Goal: Task Accomplishment & Management: Use online tool/utility

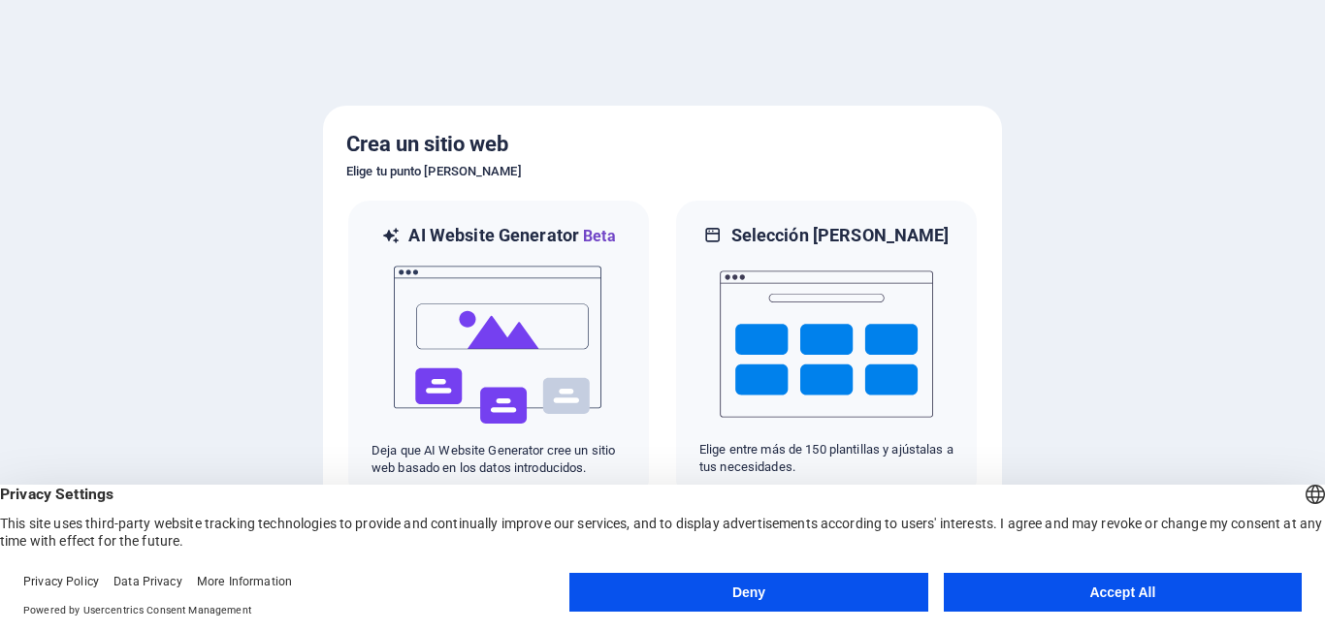
click at [1079, 601] on button "Accept All" at bounding box center [1123, 592] width 358 height 39
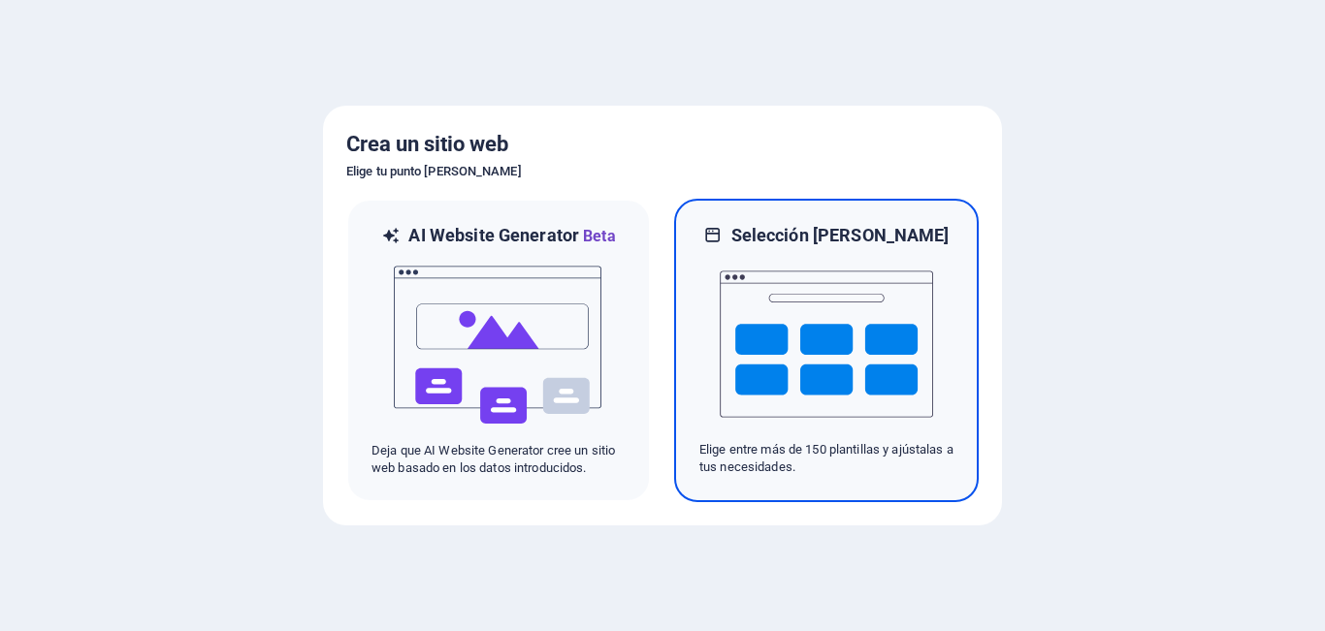
click at [837, 371] on img at bounding box center [826, 344] width 213 height 194
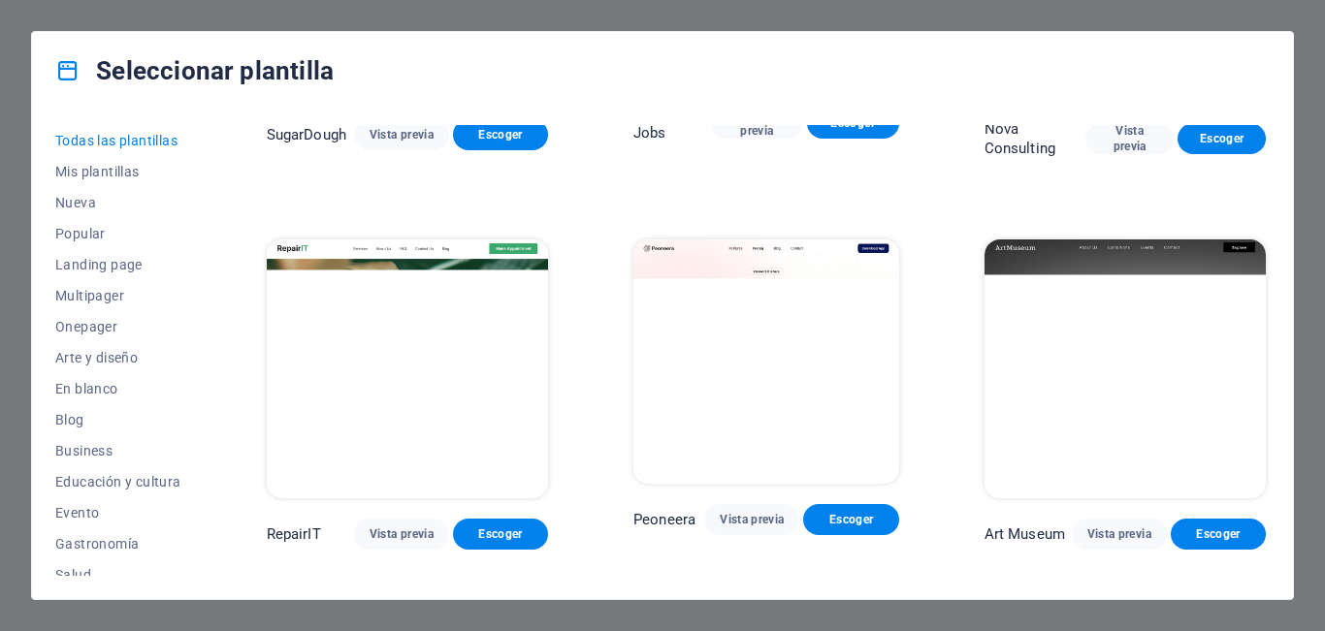
scroll to position [291, 0]
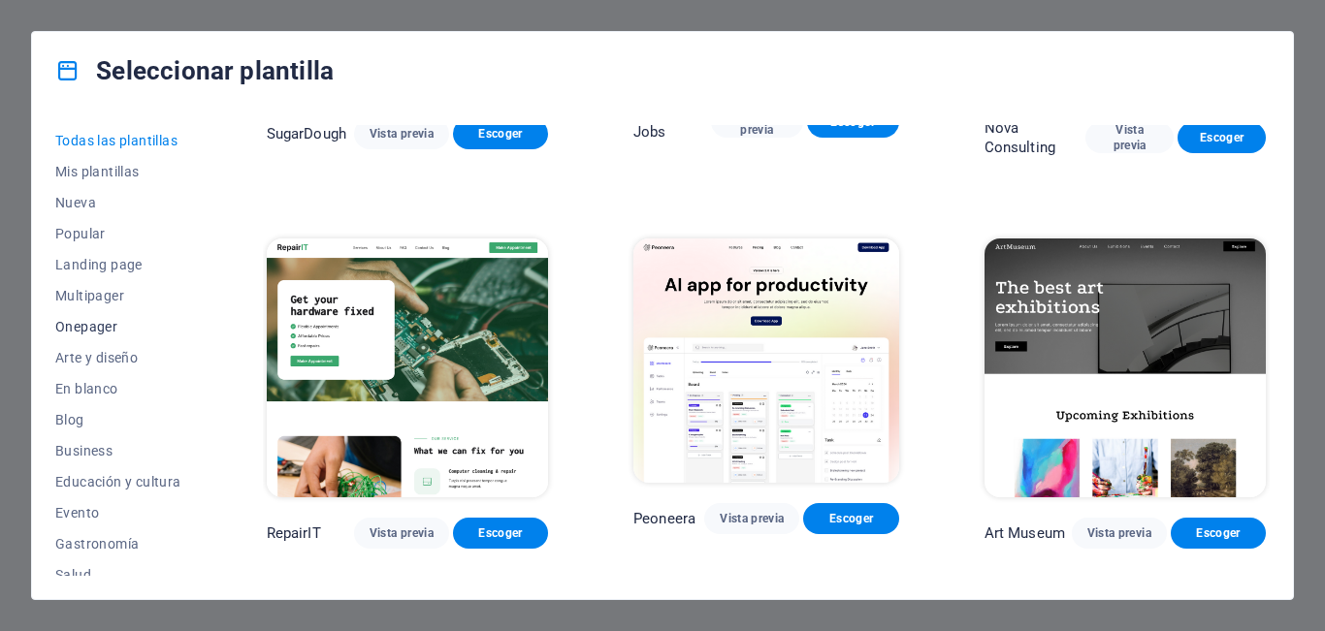
click at [104, 341] on button "Onepager" at bounding box center [118, 326] width 126 height 31
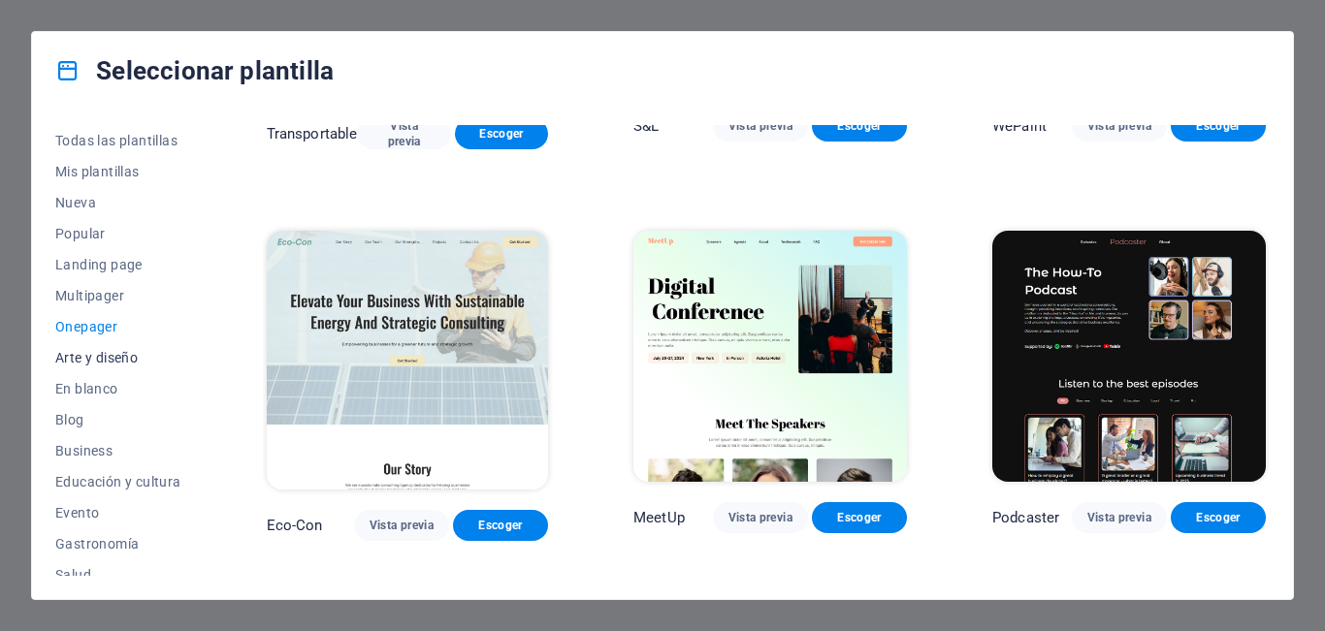
click at [104, 364] on span "Arte y diseño" at bounding box center [118, 358] width 126 height 16
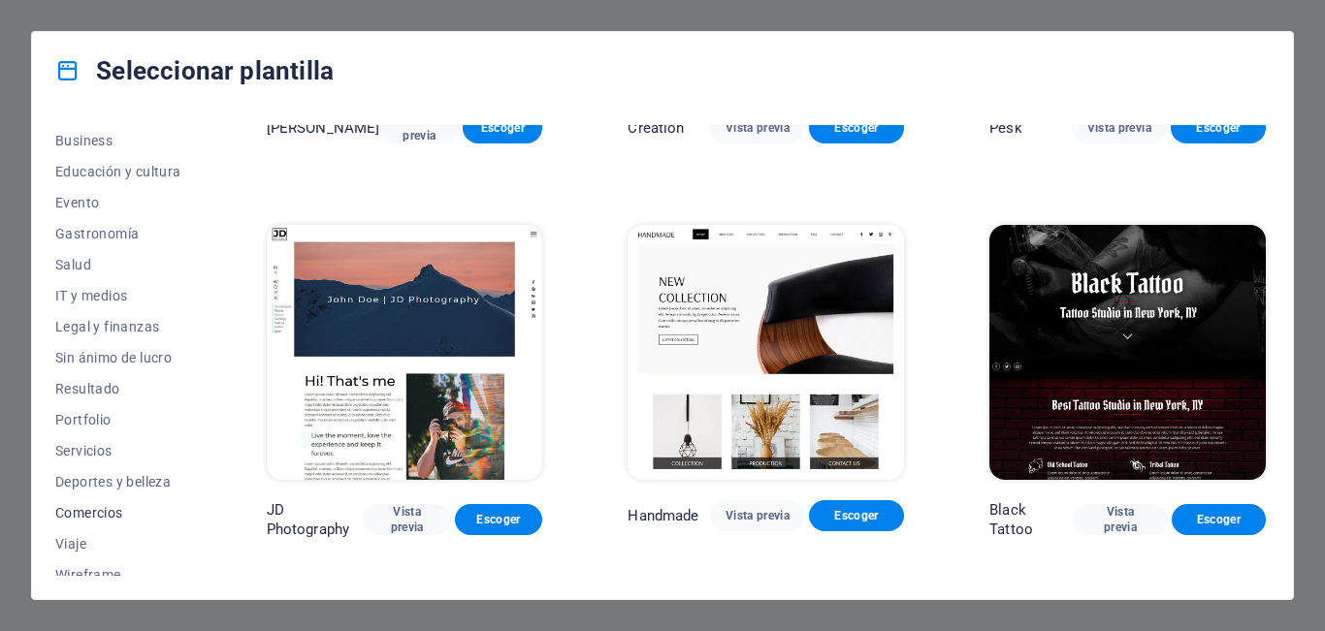
scroll to position [325, 0]
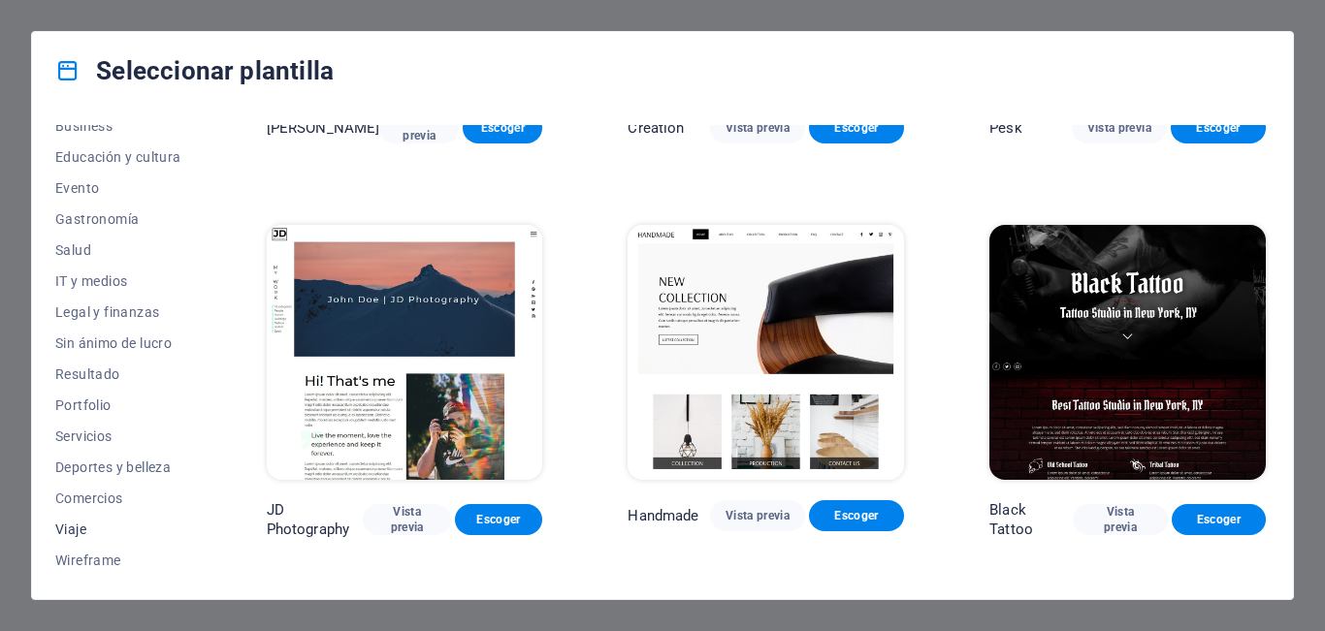
click at [92, 531] on span "Viaje" at bounding box center [118, 530] width 126 height 16
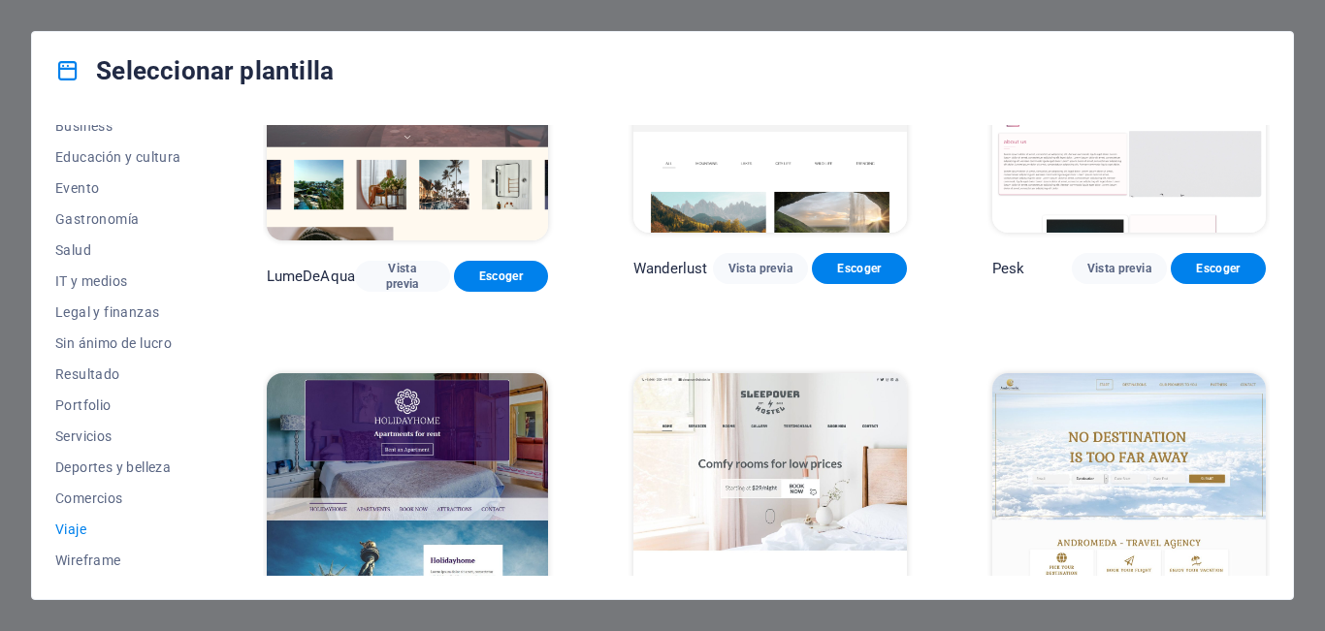
scroll to position [0, 0]
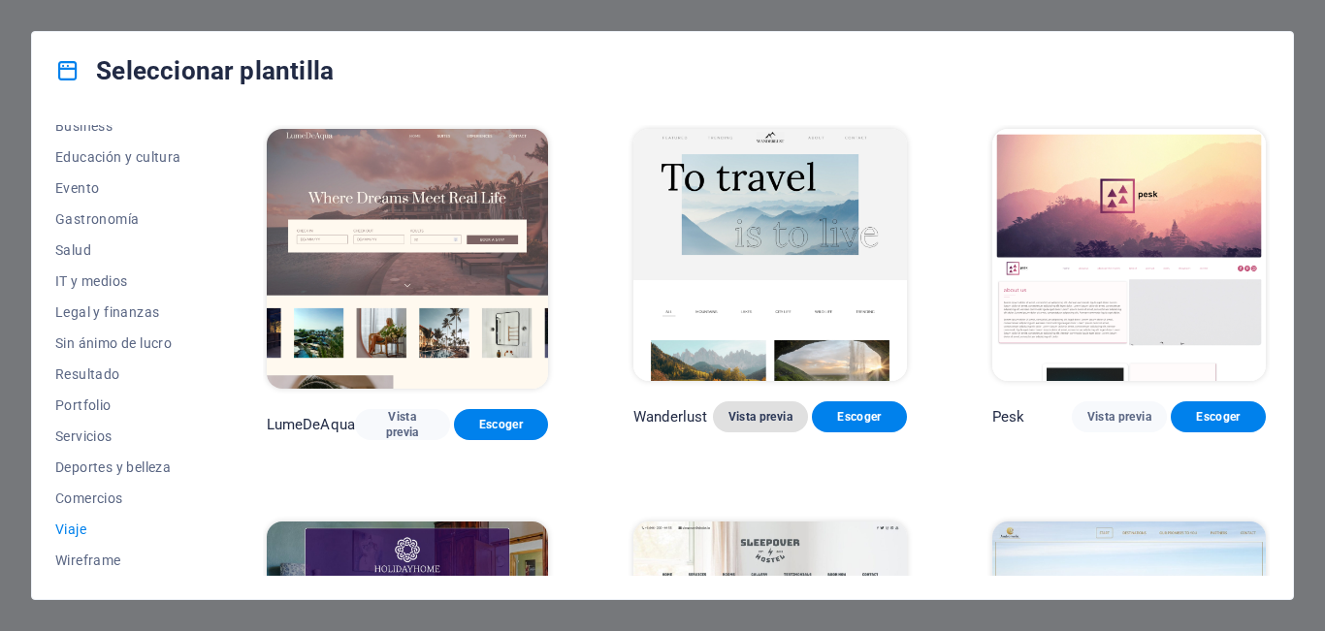
click at [745, 418] on span "Vista previa" at bounding box center [760, 417] width 64 height 16
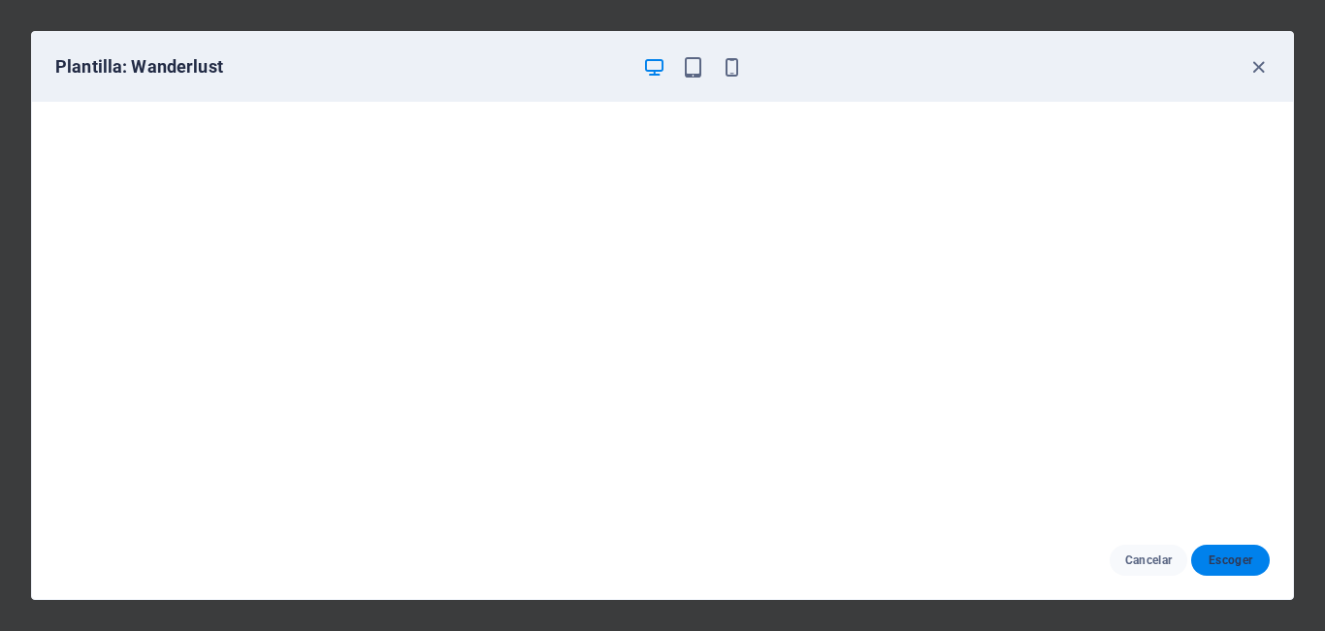
click at [1239, 565] on span "Escoger" at bounding box center [1230, 561] width 48 height 16
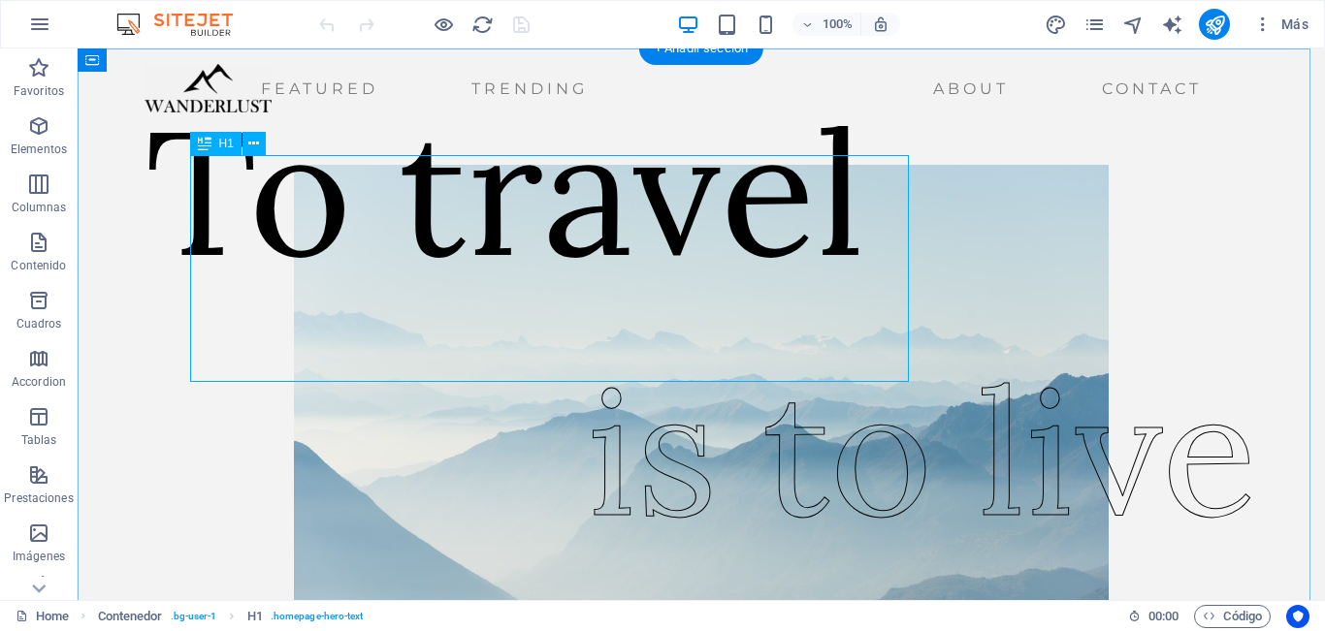
click at [424, 305] on div "To travel" at bounding box center [505, 191] width 720 height 227
click at [461, 285] on div "To travel" at bounding box center [505, 191] width 720 height 227
click at [240, 271] on div "To travel" at bounding box center [505, 191] width 720 height 227
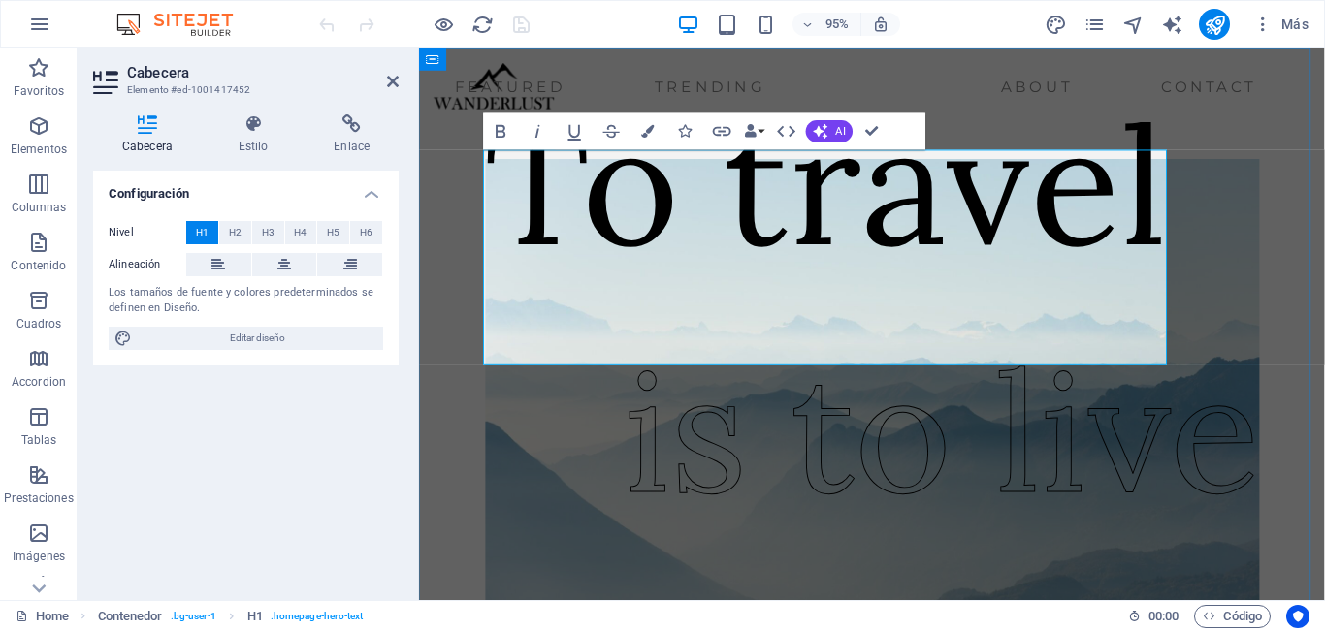
click at [626, 258] on h1 "To travel" at bounding box center [847, 191] width 720 height 227
click at [528, 258] on h1 "To travel" at bounding box center [847, 191] width 720 height 227
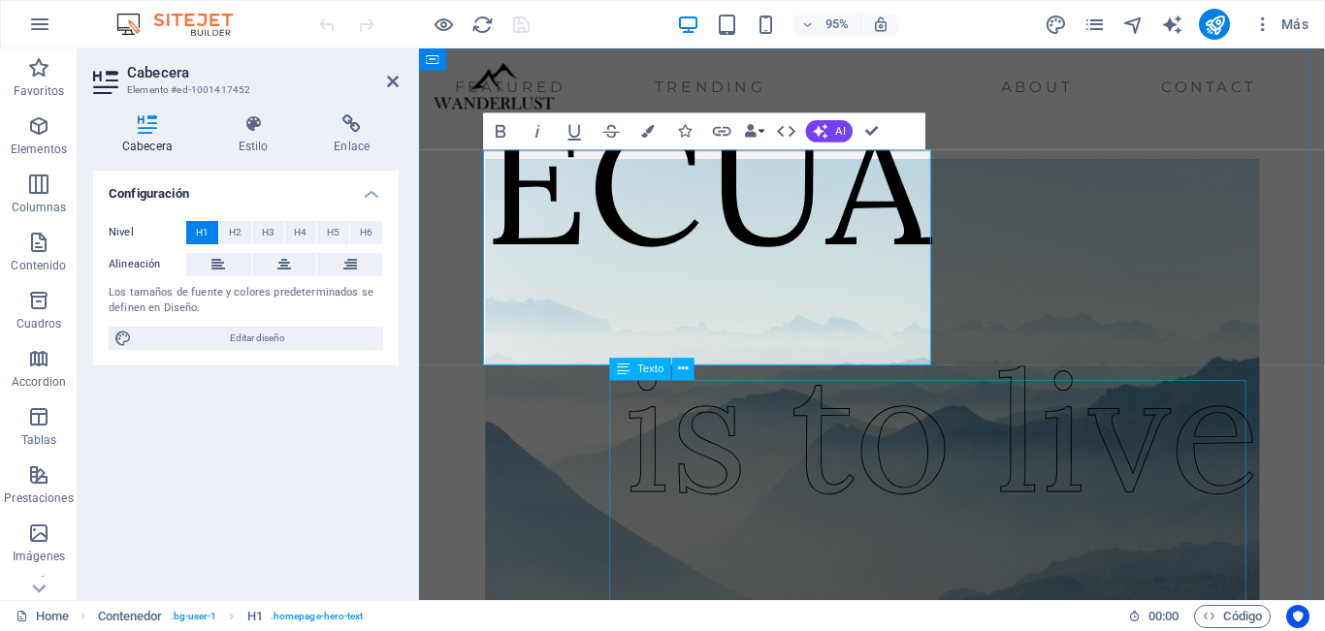
click at [803, 512] on div "is to live" at bounding box center [969, 452] width 670 height 264
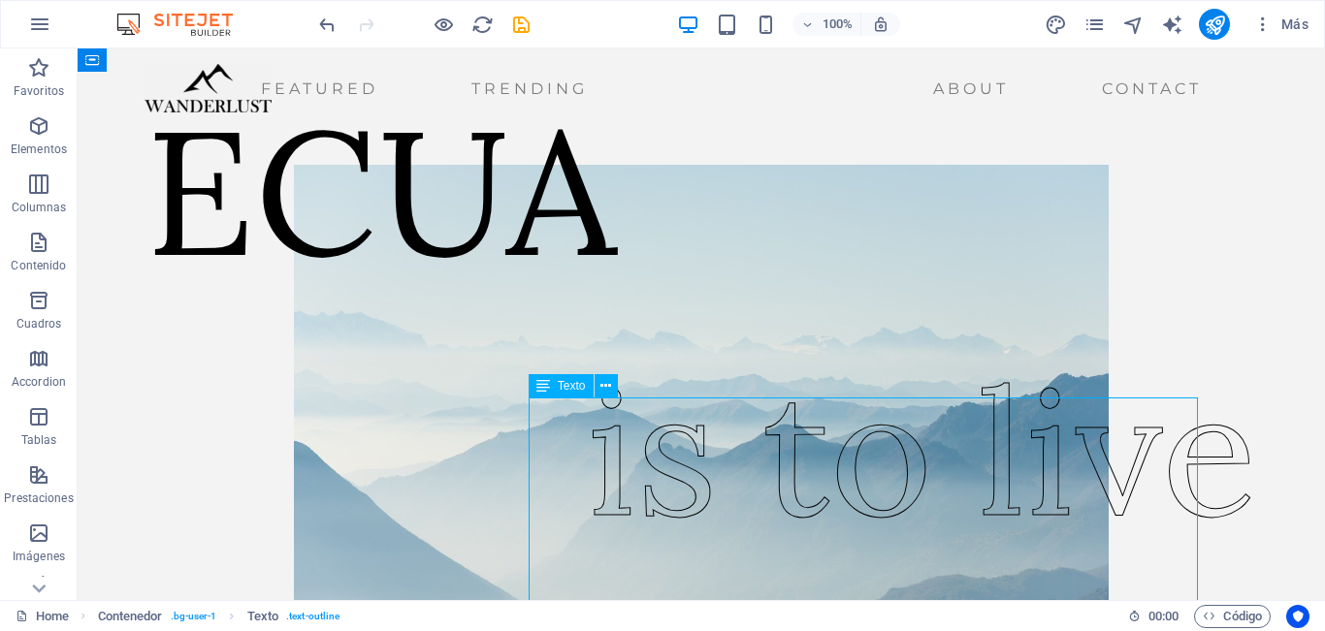
click at [677, 511] on div "is to live" at bounding box center [922, 452] width 670 height 264
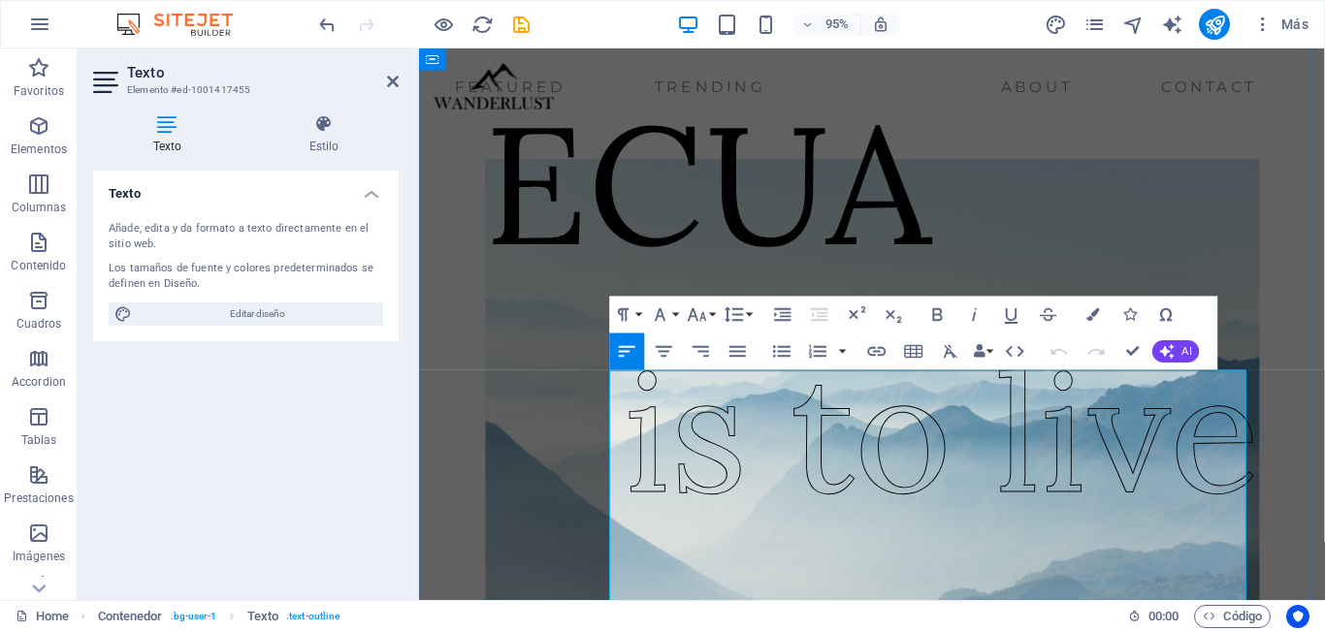
scroll to position [11, 0]
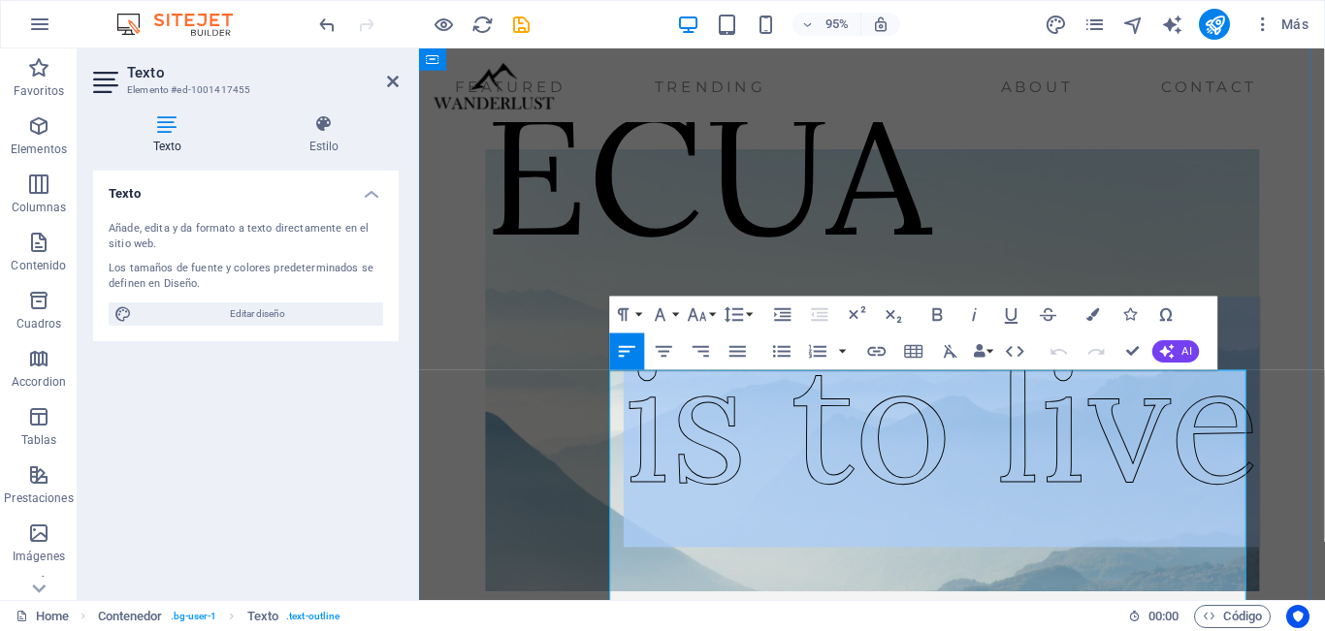
drag, startPoint x: 630, startPoint y: 490, endPoint x: 1251, endPoint y: 492, distance: 620.7
click at [1251, 492] on span "is to live" at bounding box center [969, 440] width 670 height 223
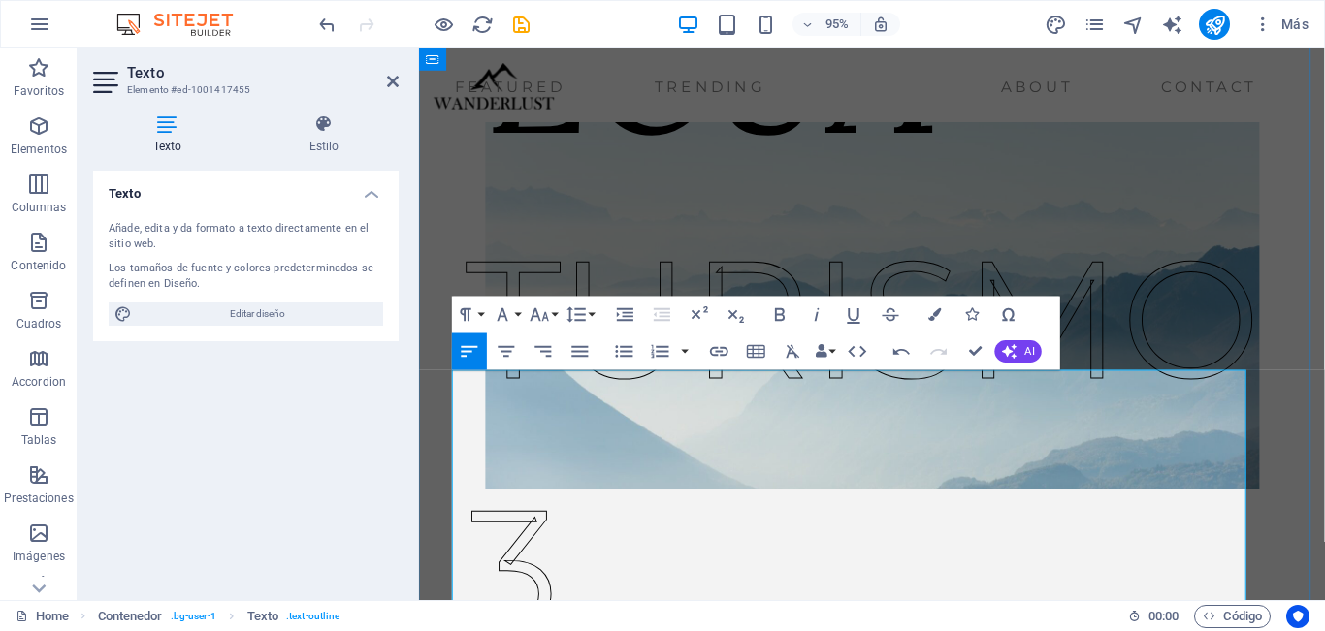
scroll to position [149, 0]
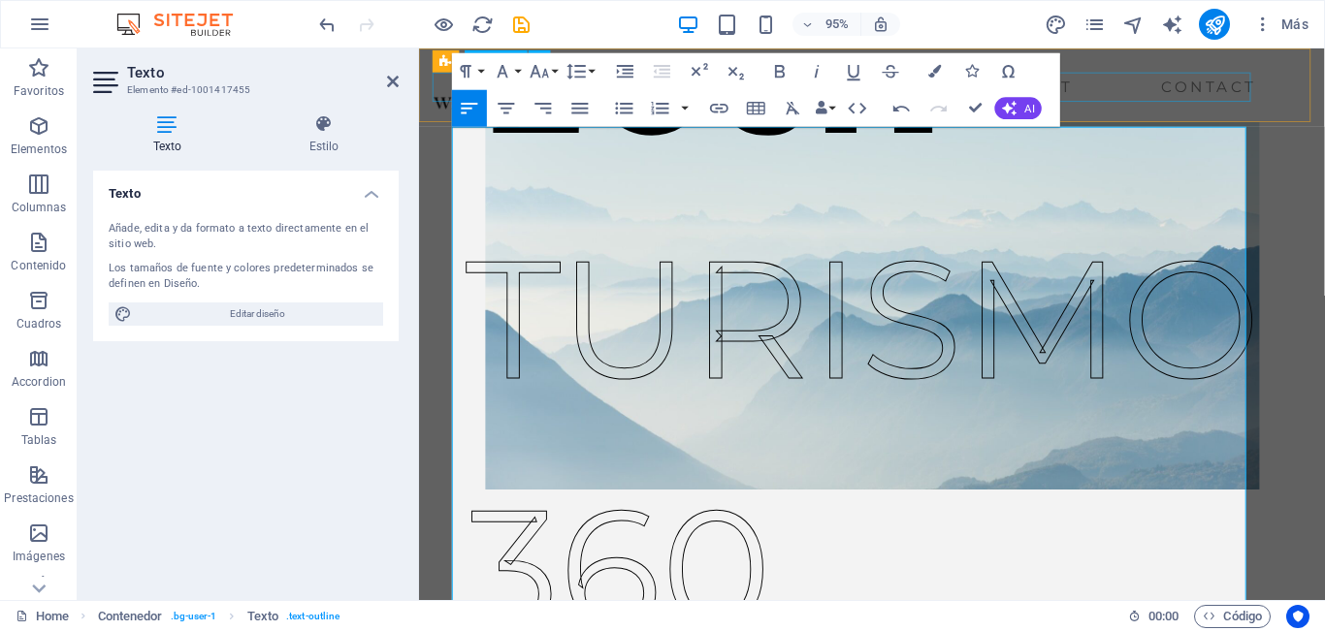
click at [1211, 84] on nav "Featured Trending About Contact" at bounding box center [871, 89] width 874 height 31
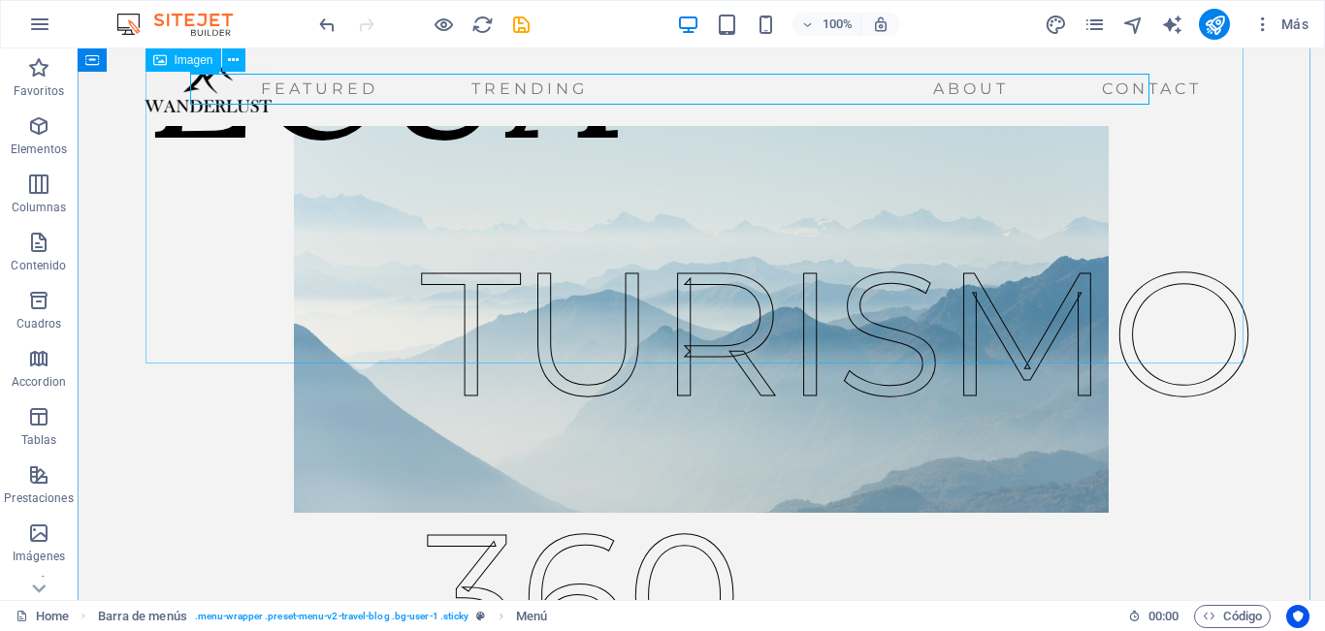
click at [1237, 183] on figure at bounding box center [701, 281] width 1098 height 466
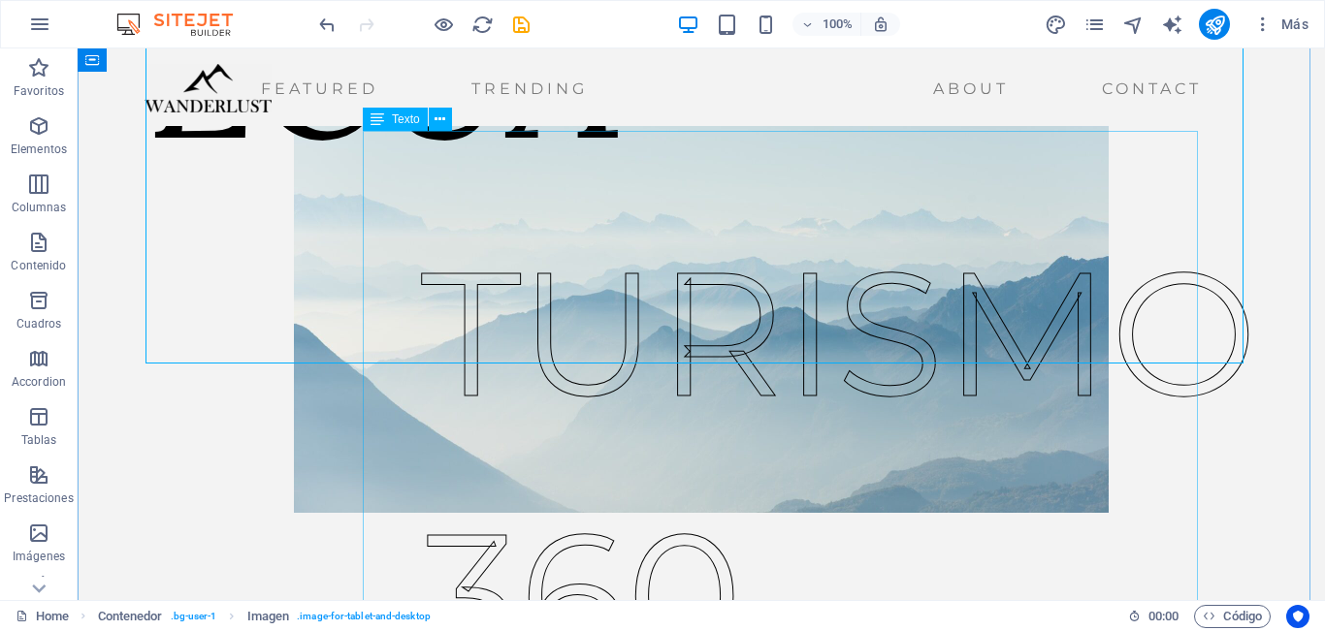
click at [829, 303] on div "TURISMO 360" at bounding box center [839, 465] width 836 height 524
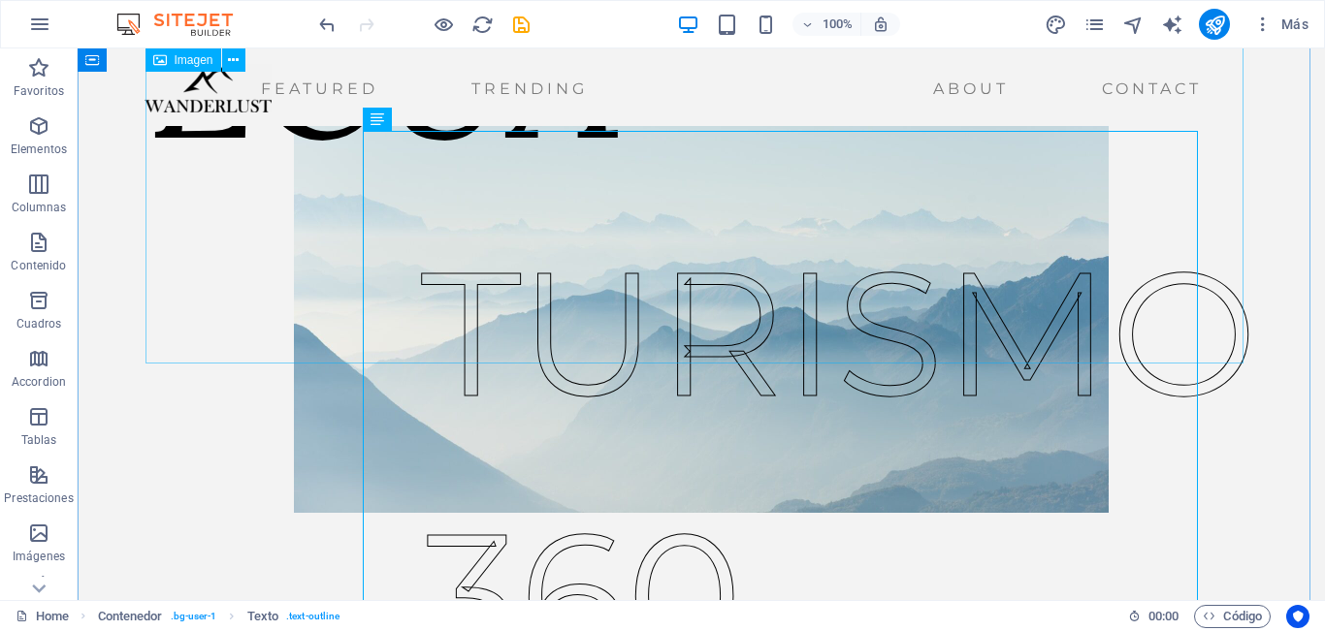
click at [331, 220] on figure at bounding box center [701, 281] width 1098 height 466
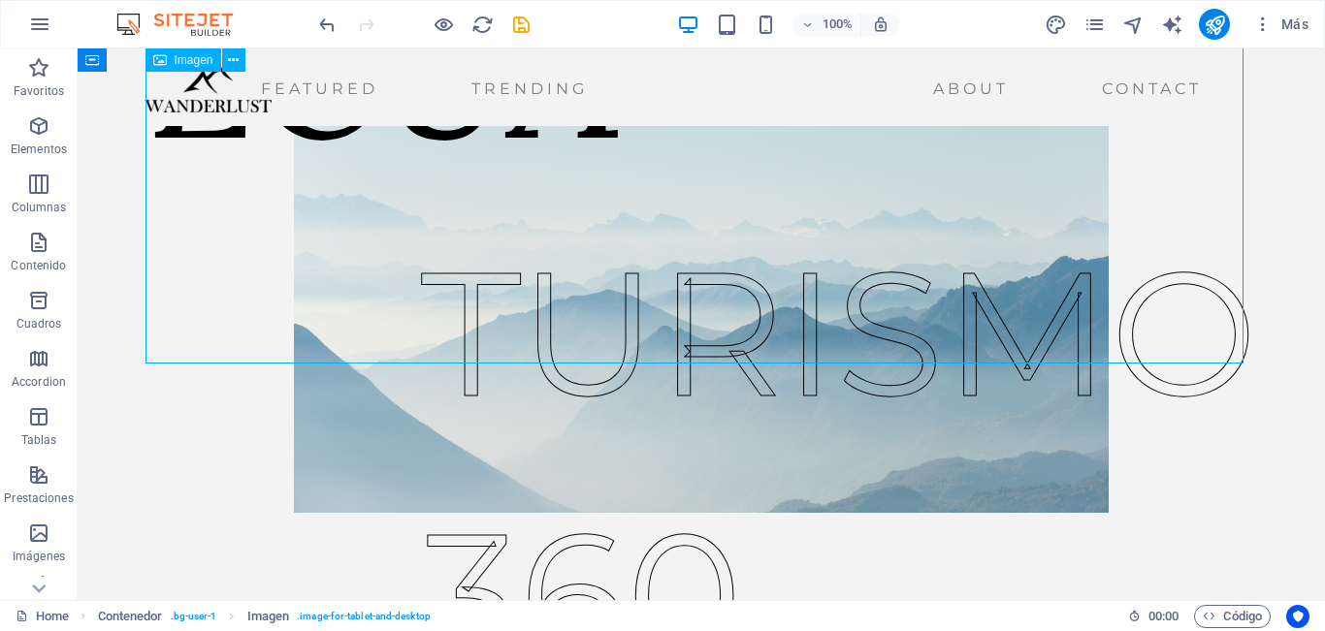
click at [331, 220] on figure at bounding box center [701, 281] width 1098 height 466
select select "px"
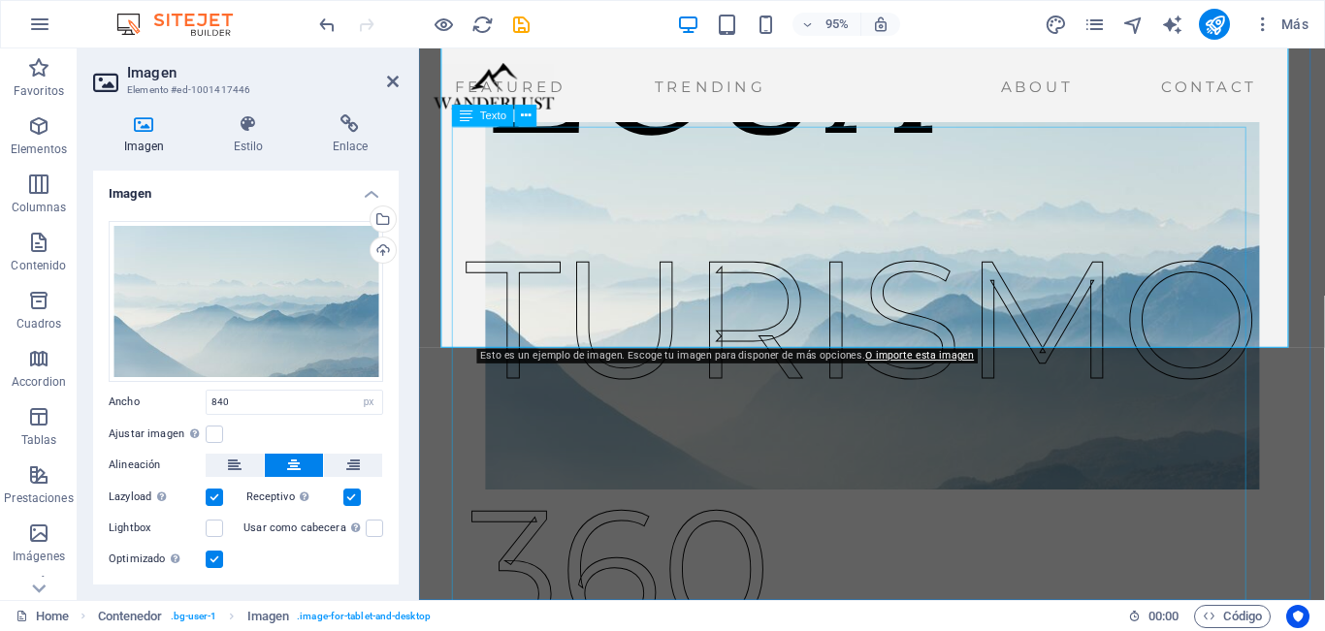
click at [817, 524] on div "TURISMO 360" at bounding box center [886, 465] width 836 height 524
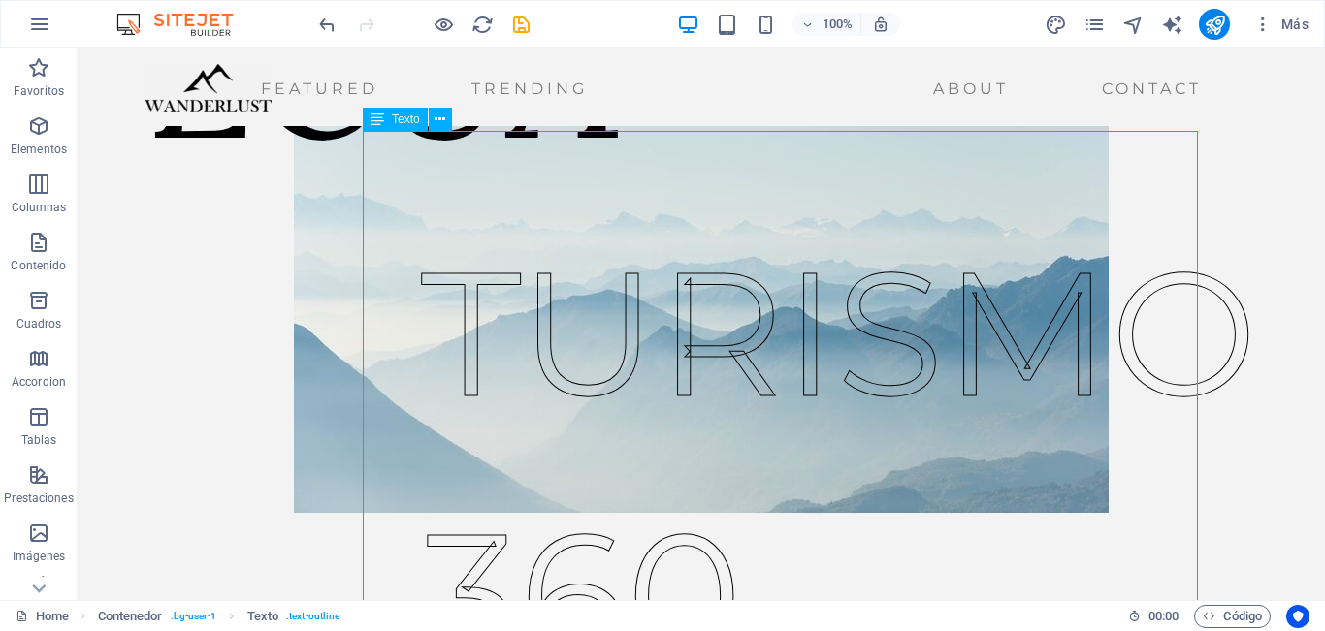
click at [652, 524] on div "TURISMO 360" at bounding box center [839, 465] width 836 height 524
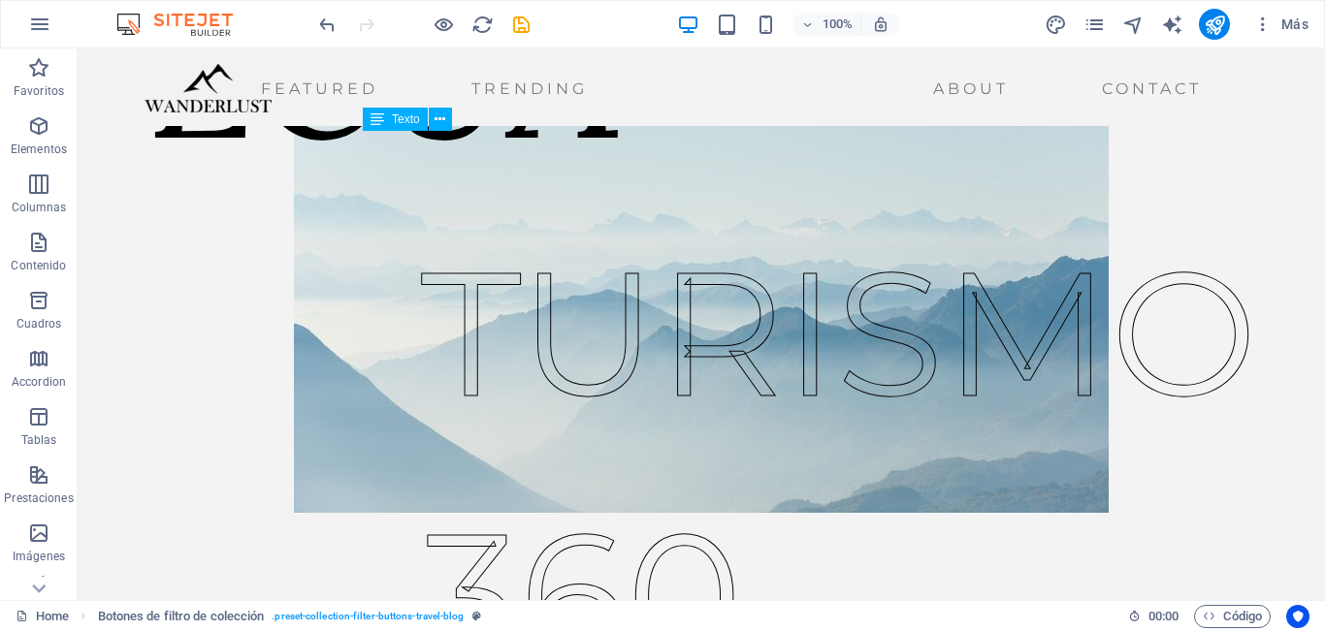
click at [653, 491] on div "TURISMO 360" at bounding box center [839, 465] width 836 height 524
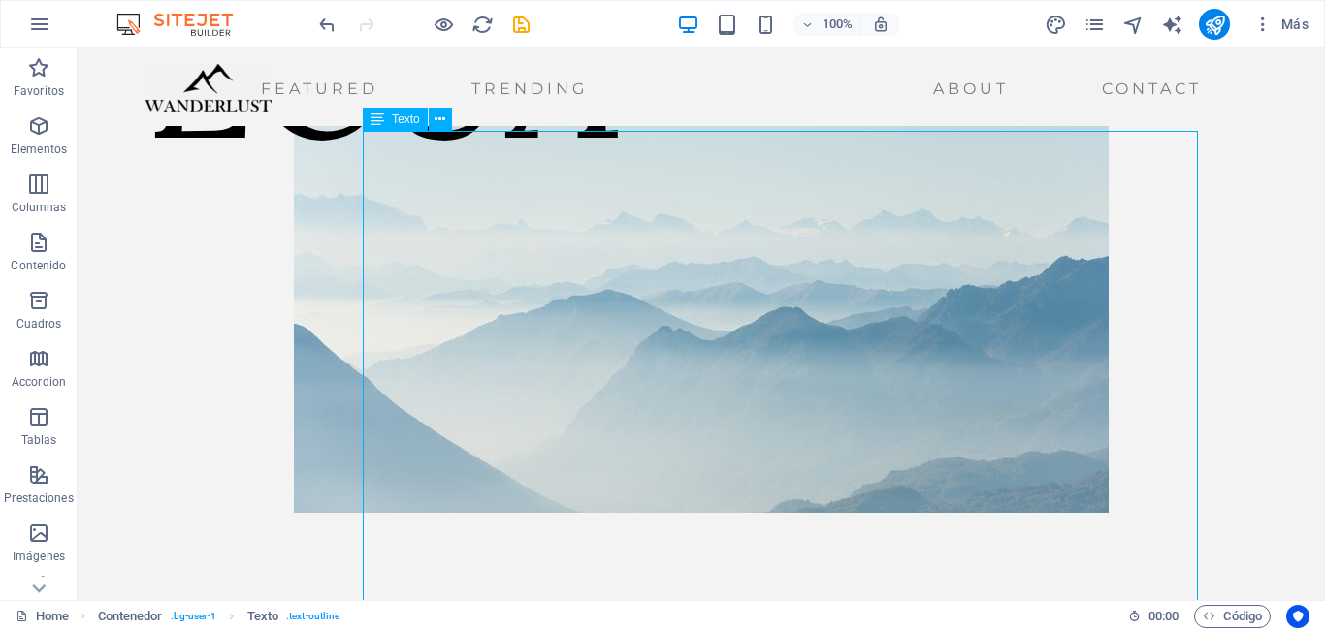
scroll to position [267, 0]
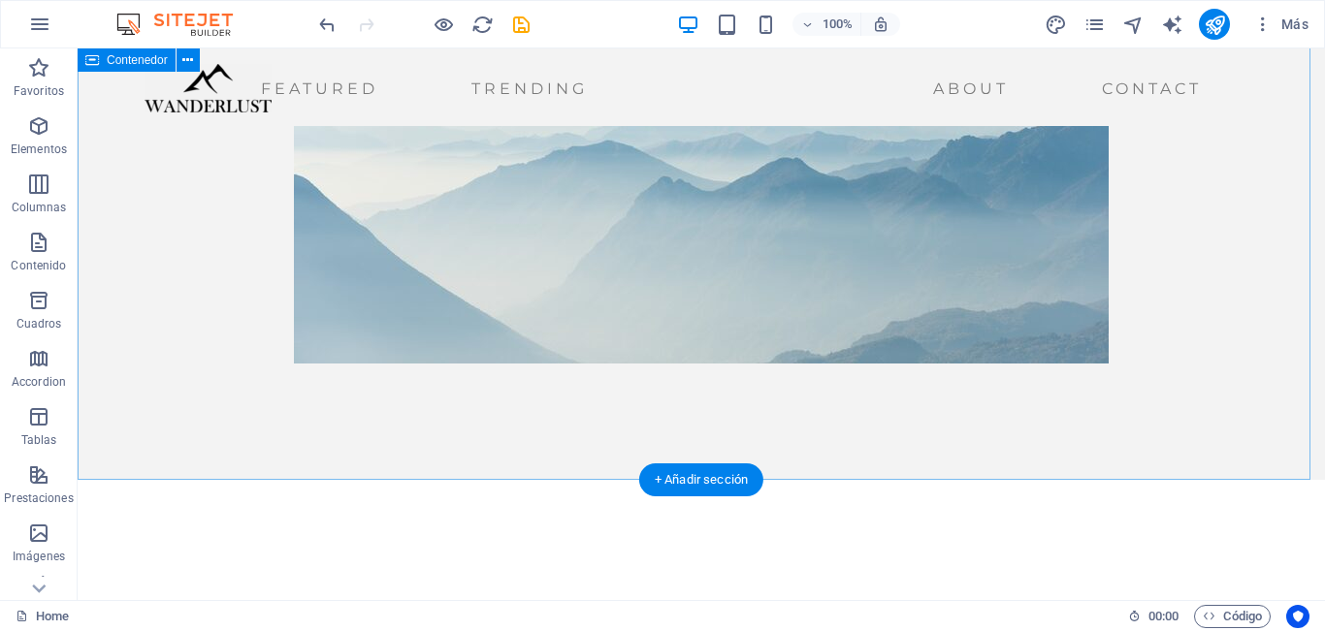
click at [617, 438] on div "ECUA" at bounding box center [701, 131] width 1247 height 698
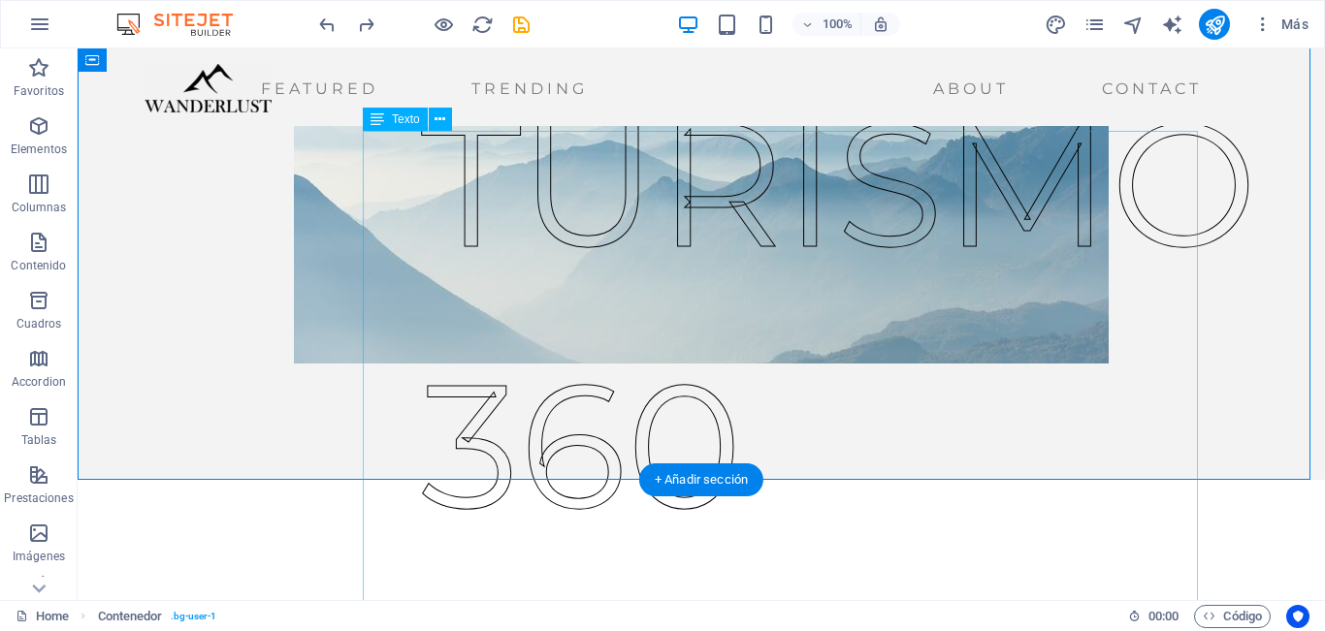
click at [582, 461] on div "TURISMO 360" at bounding box center [839, 315] width 836 height 524
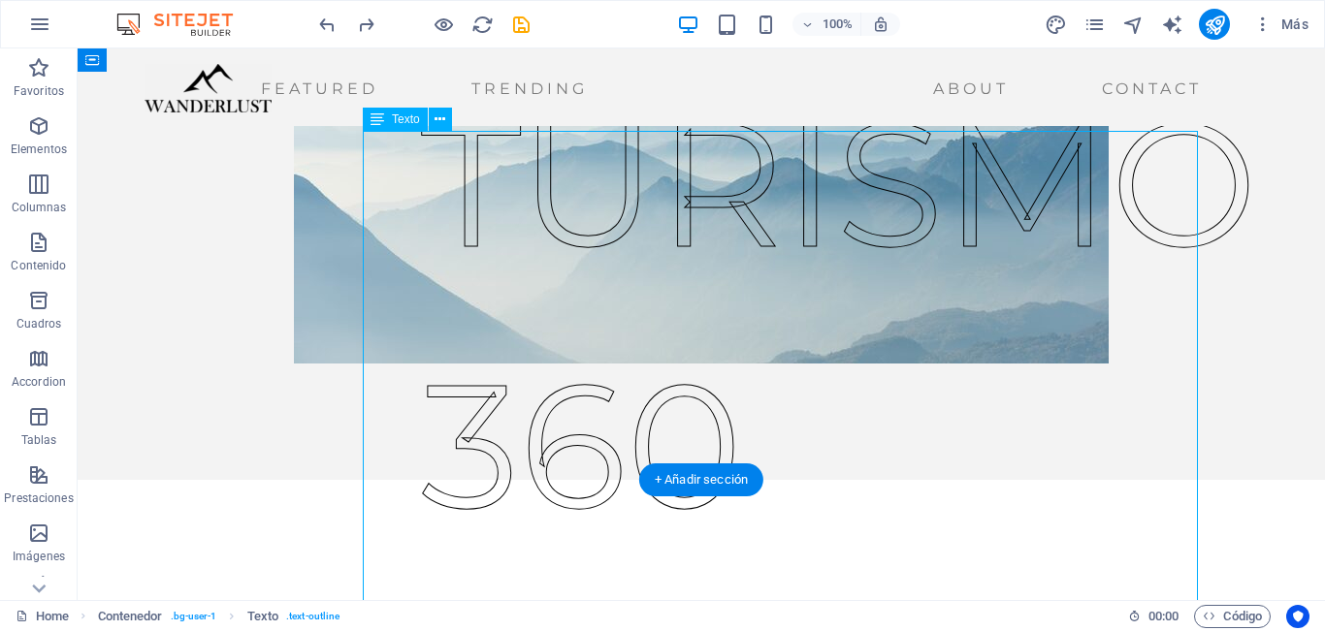
click at [1091, 266] on div "TURISMO 360" at bounding box center [839, 315] width 836 height 524
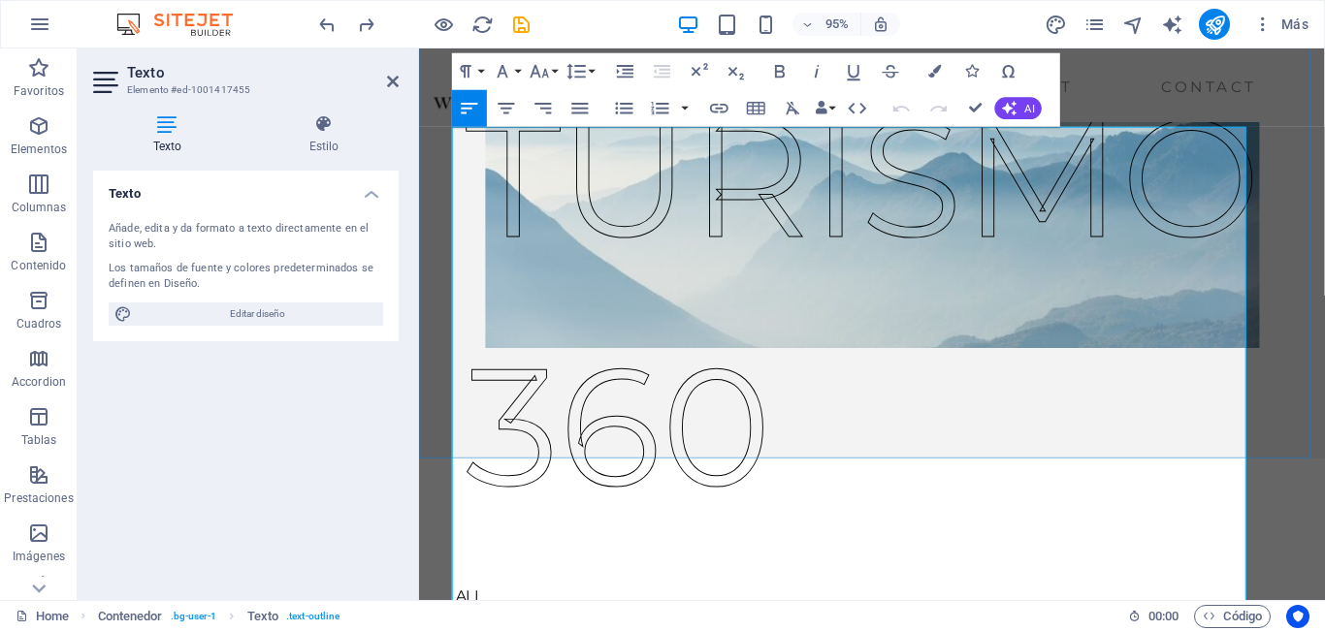
click at [1138, 285] on p "TURISMO" at bounding box center [886, 184] width 836 height 262
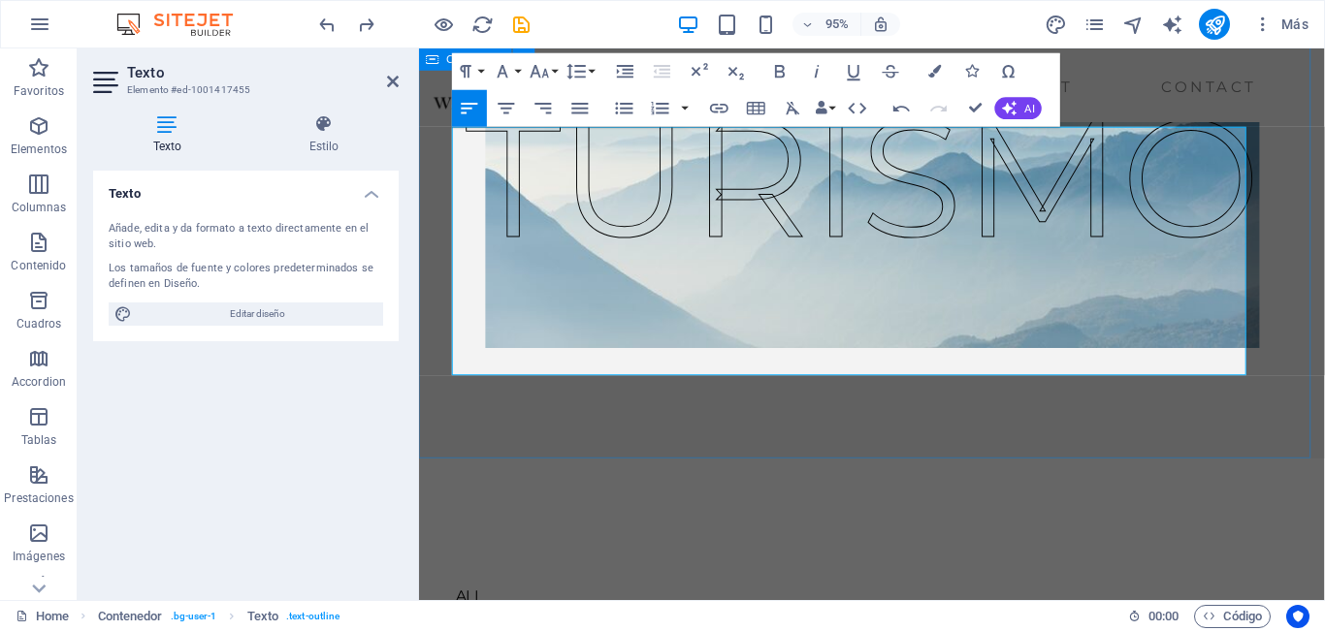
click at [1293, 458] on div "ECUA TURISMO" at bounding box center [895, 131] width 953 height 698
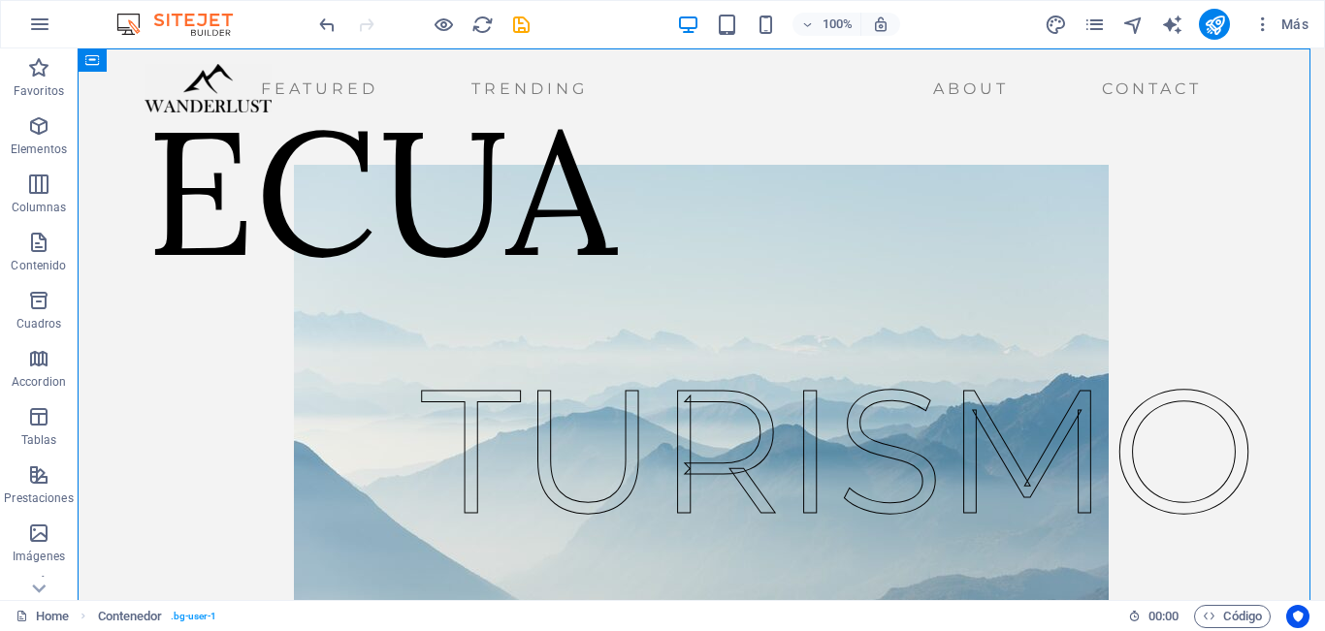
scroll to position [22, 0]
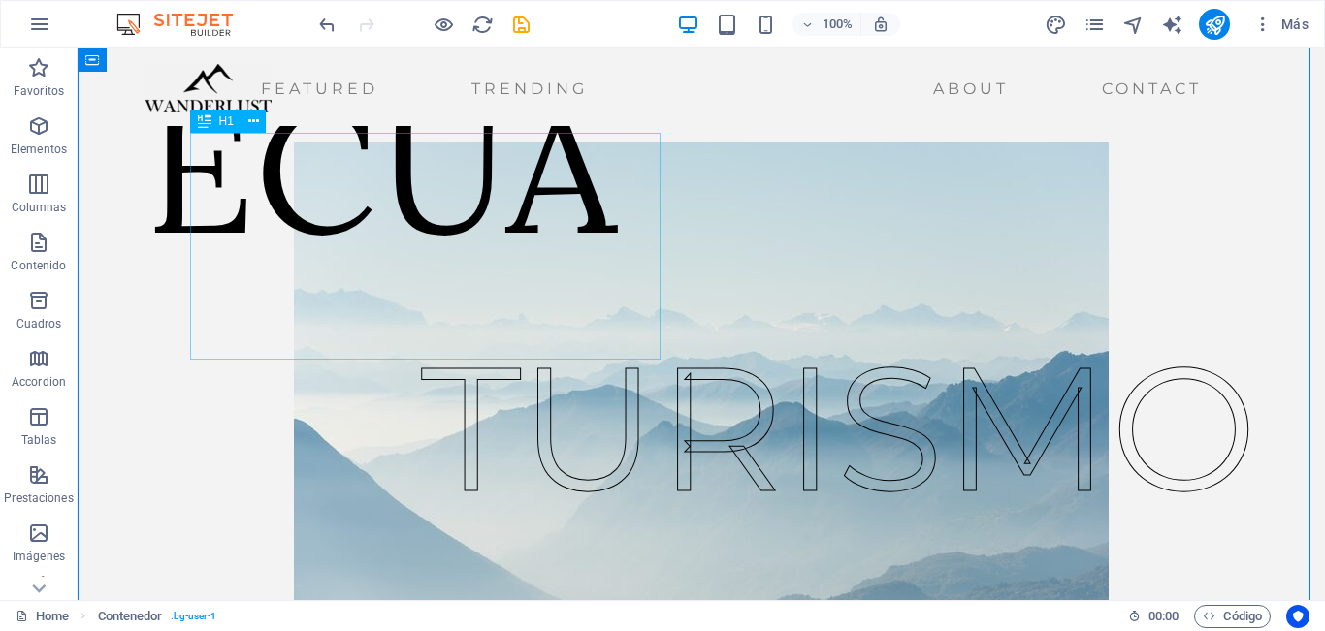
click at [603, 225] on div "ECUA" at bounding box center [380, 168] width 471 height 227
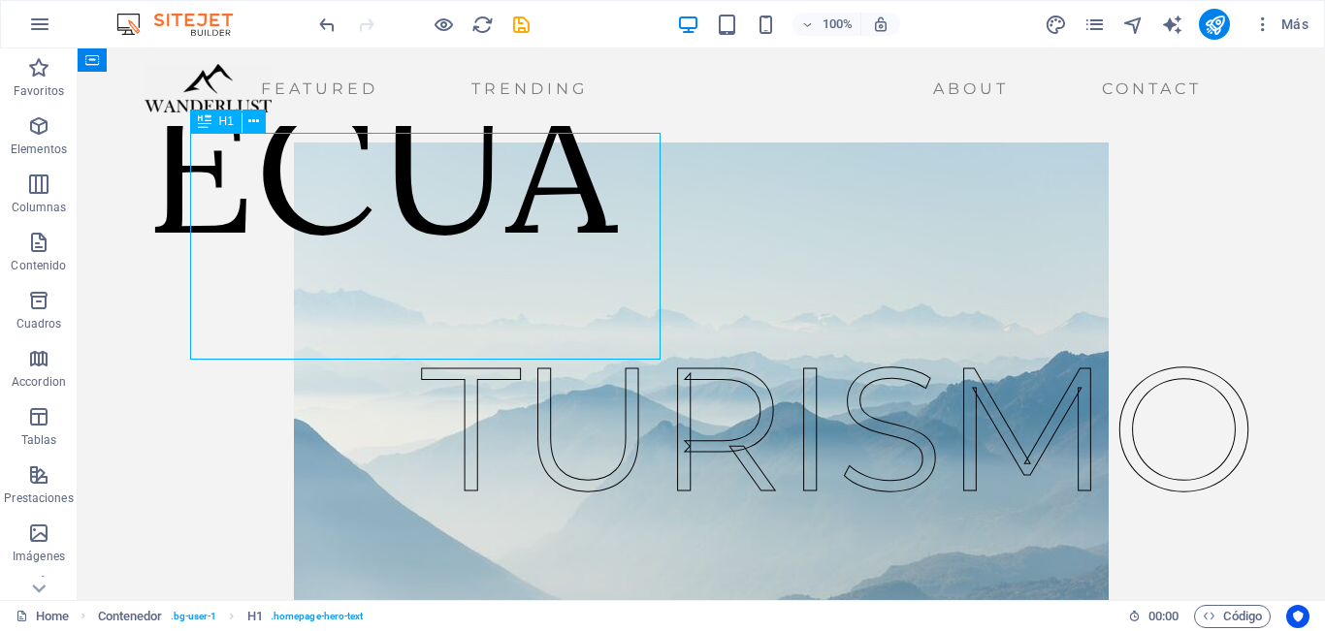
click at [584, 133] on div "ECUA" at bounding box center [380, 168] width 471 height 227
click at [501, 201] on div "ECUA" at bounding box center [380, 168] width 471 height 227
drag, startPoint x: 484, startPoint y: 134, endPoint x: 614, endPoint y: 167, distance: 134.1
click at [614, 167] on div "ECUA" at bounding box center [380, 168] width 471 height 227
click at [603, 192] on div "ECUA" at bounding box center [380, 168] width 471 height 227
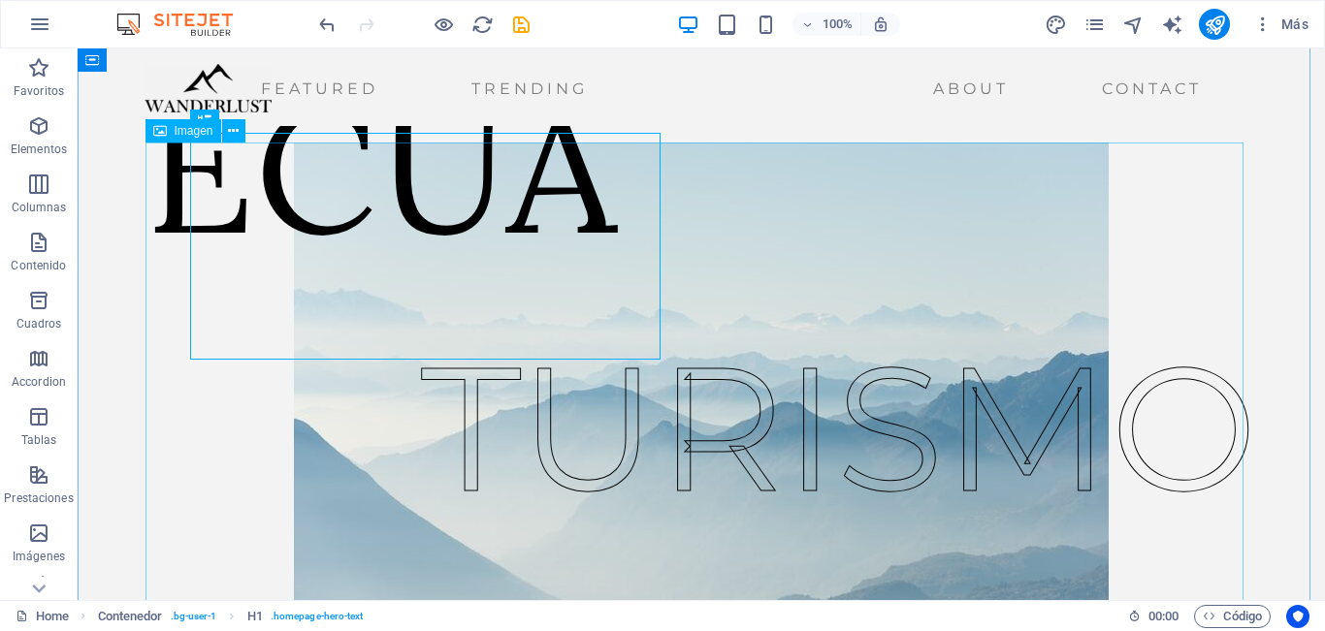
click at [740, 233] on figure at bounding box center [701, 376] width 1098 height 466
click at [590, 244] on div "ECUA" at bounding box center [380, 168] width 471 height 227
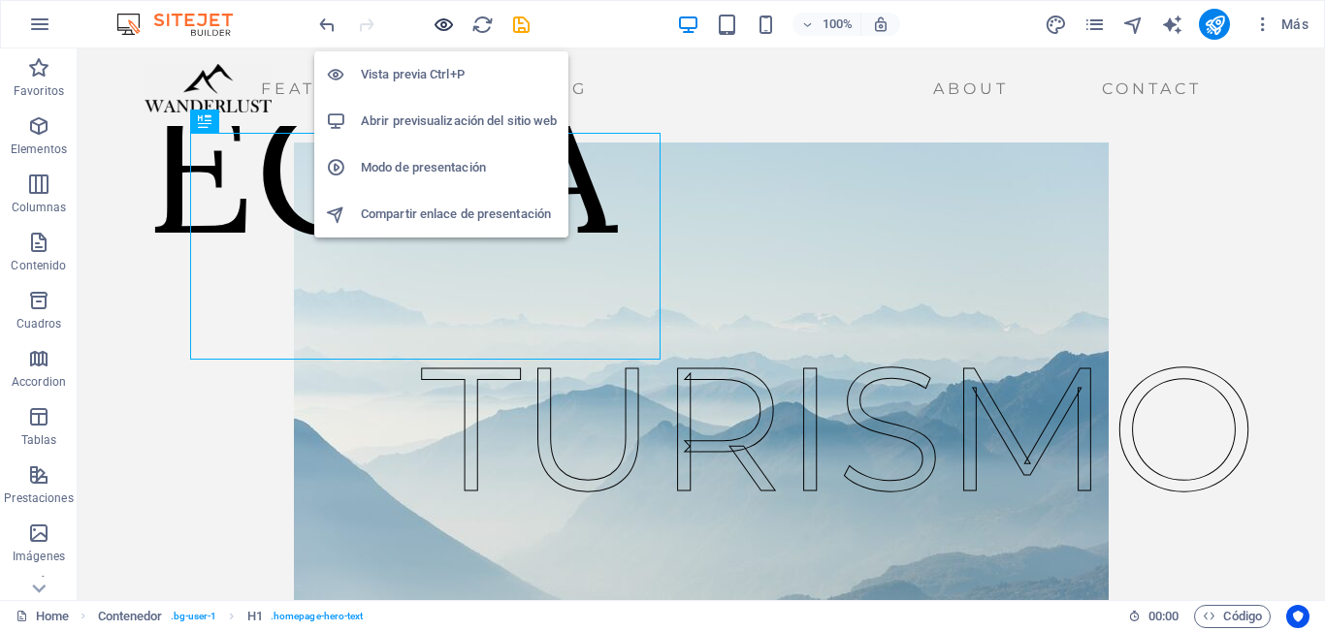
click at [433, 27] on icon "button" at bounding box center [444, 25] width 22 height 22
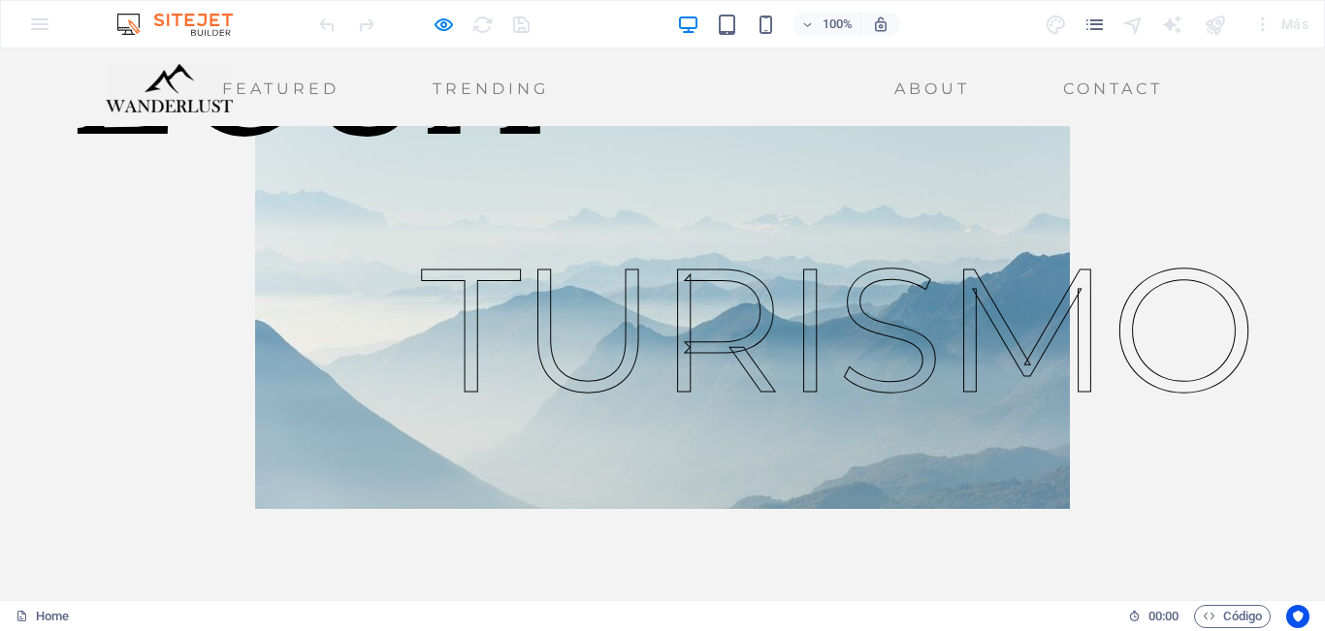
scroll to position [0, 0]
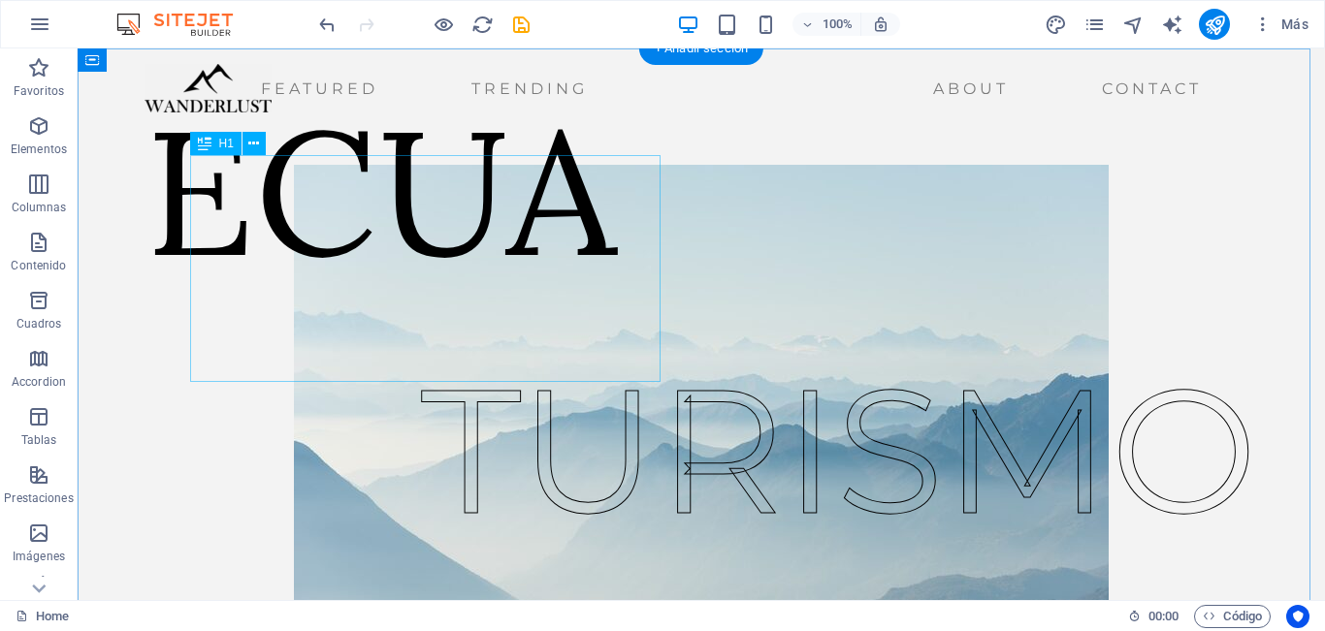
click at [532, 305] on div "ECUA" at bounding box center [380, 191] width 471 height 227
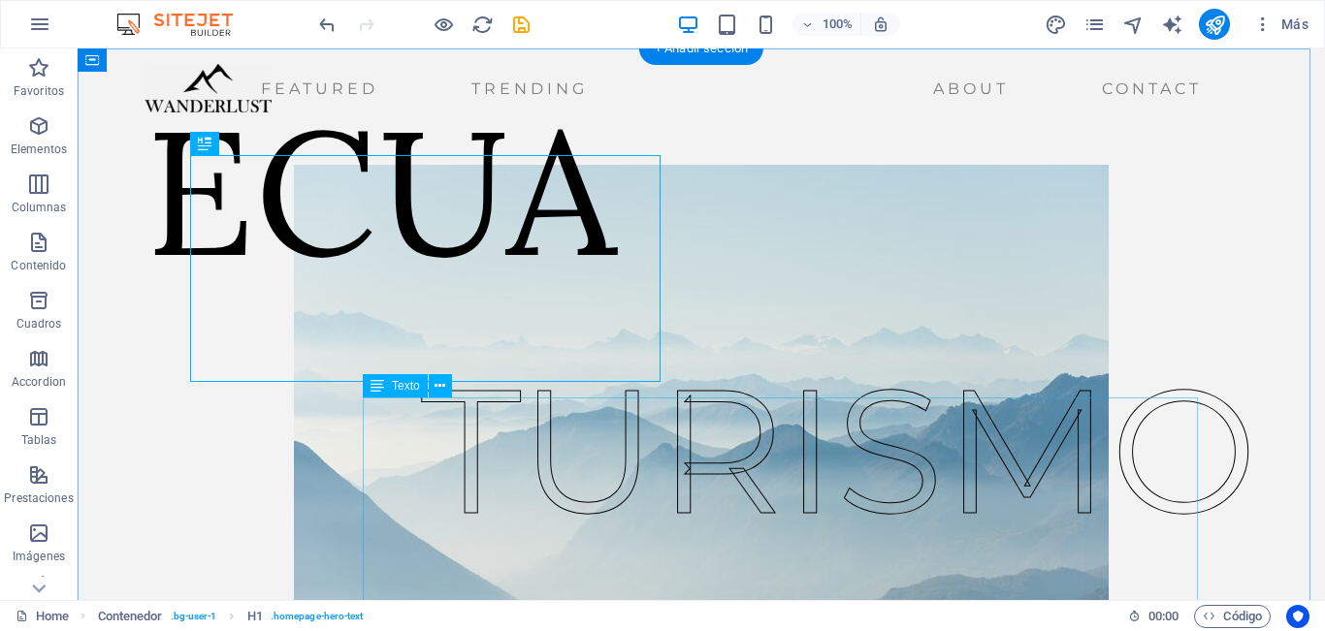
click at [635, 472] on div "TURISMO" at bounding box center [839, 451] width 836 height 262
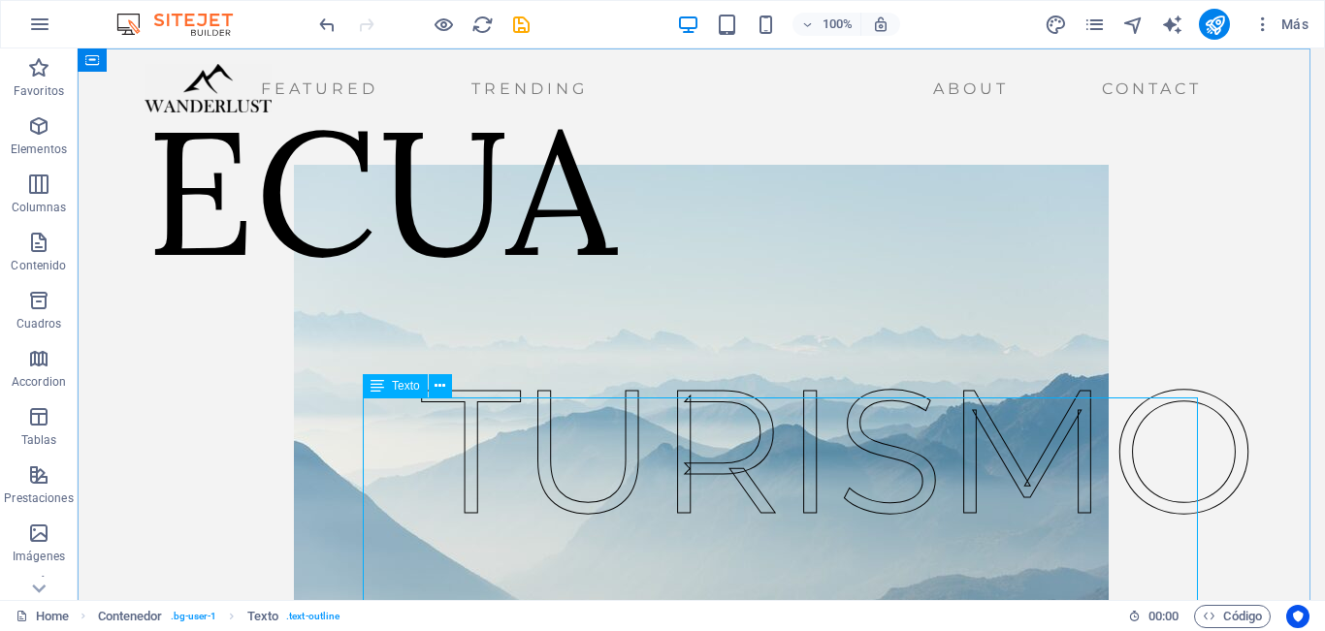
drag, startPoint x: 434, startPoint y: 387, endPoint x: 400, endPoint y: 386, distance: 34.0
click at [400, 386] on div "Texto" at bounding box center [414, 386] width 102 height 24
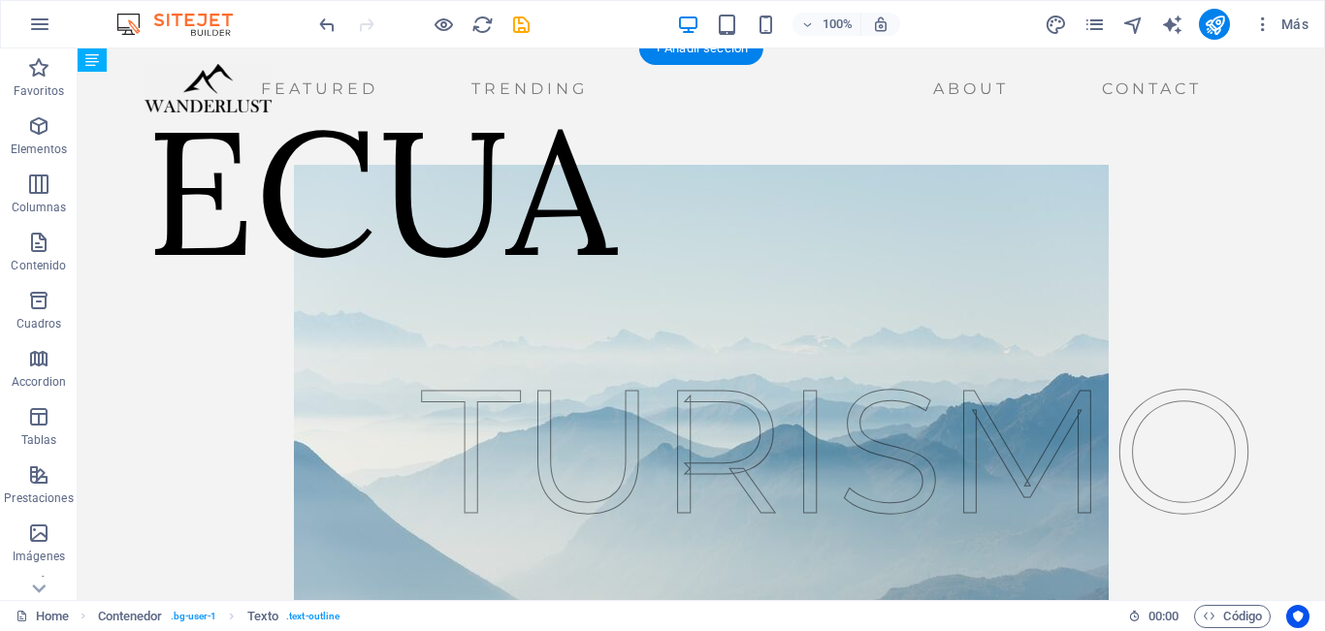
drag, startPoint x: 476, startPoint y: 434, endPoint x: 331, endPoint y: 386, distance: 153.3
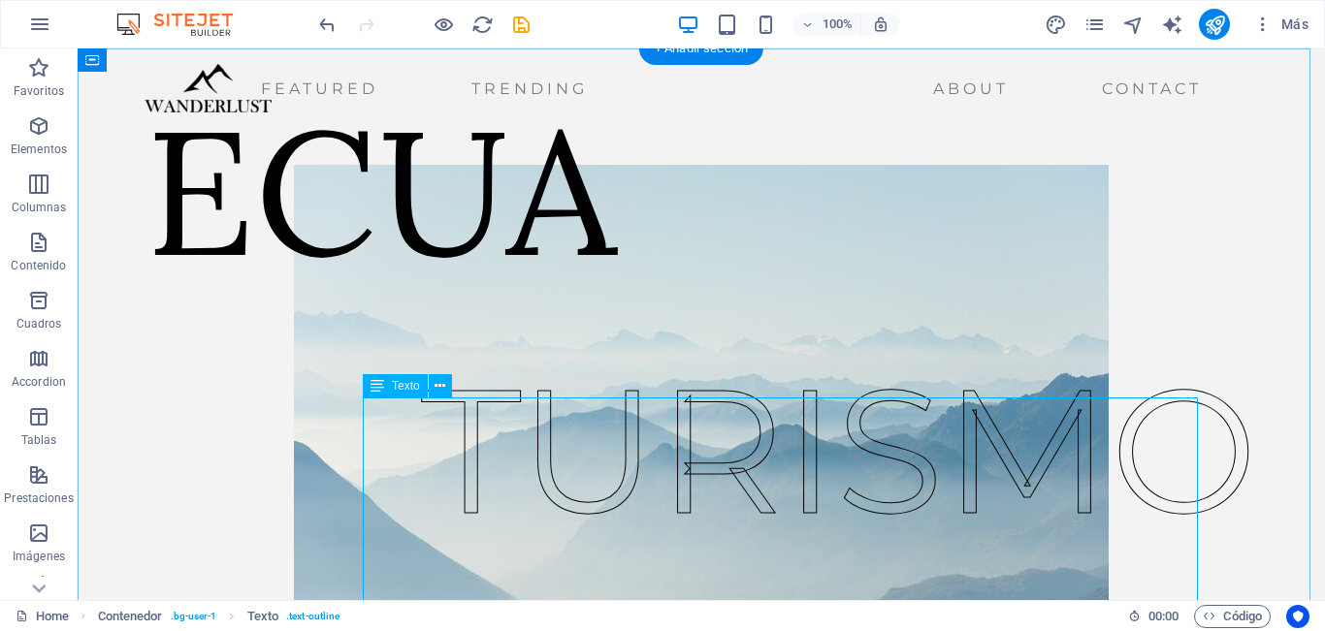
click at [513, 447] on div "TURISMO" at bounding box center [839, 451] width 836 height 262
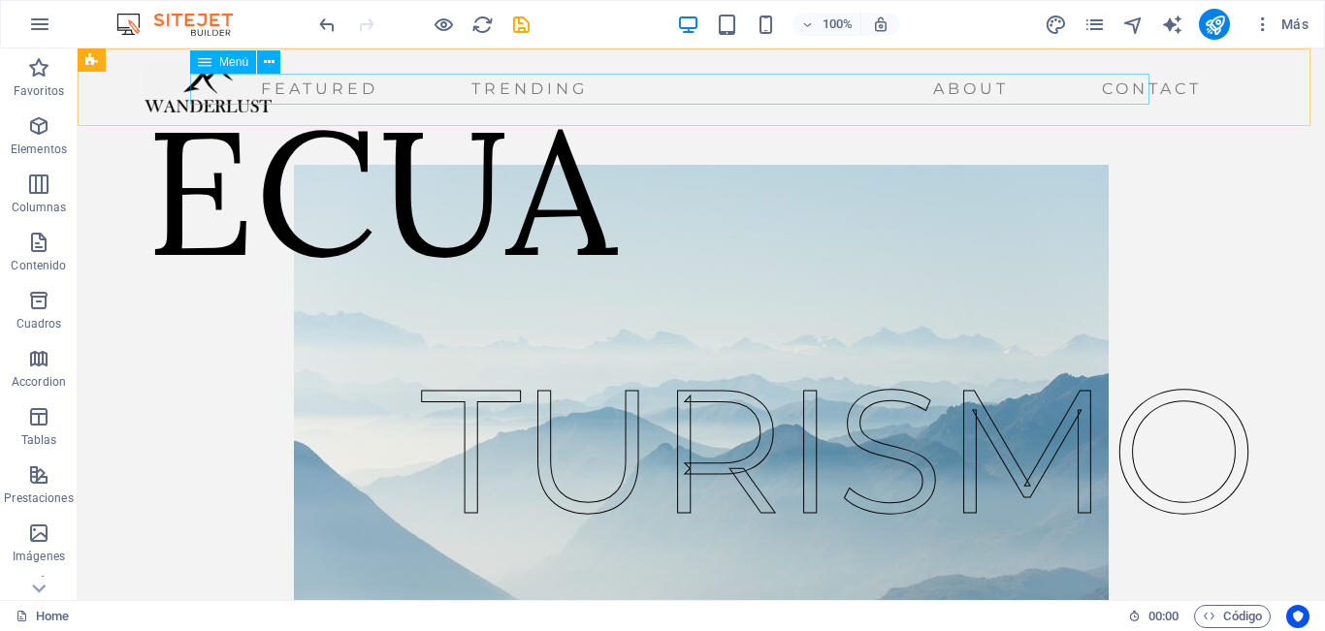
click at [293, 96] on nav "Featured Trending About Contact" at bounding box center [677, 89] width 1065 height 31
click at [444, 87] on nav "Featured Trending About Contact" at bounding box center [677, 89] width 1065 height 31
click at [208, 65] on icon at bounding box center [205, 61] width 14 height 23
click at [271, 61] on icon at bounding box center [269, 62] width 11 height 20
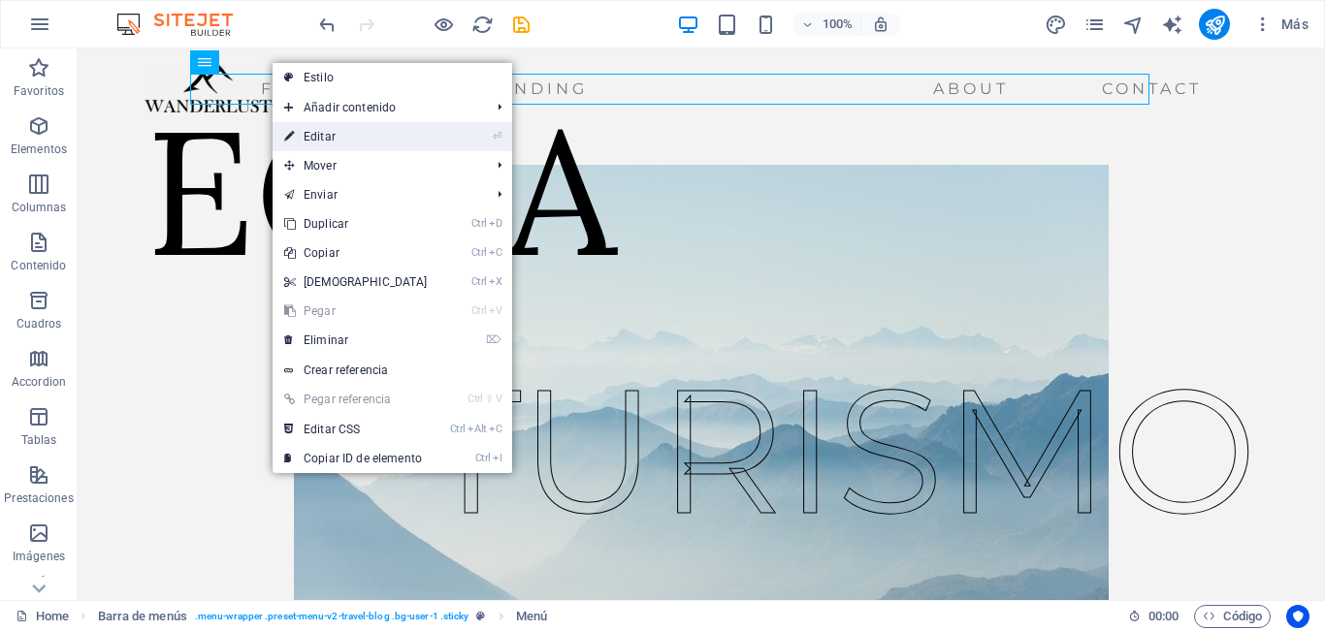
click at [399, 138] on link "⏎ Editar" at bounding box center [356, 136] width 167 height 29
select select
select select "1"
select select
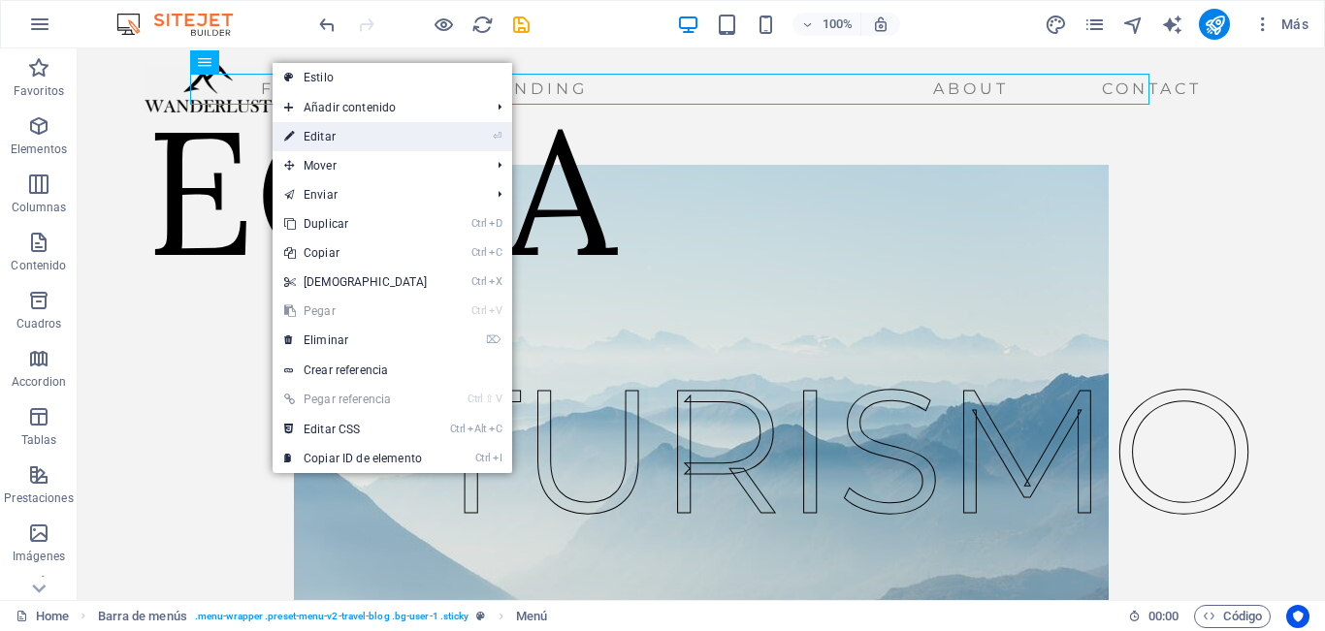
select select "2"
select select
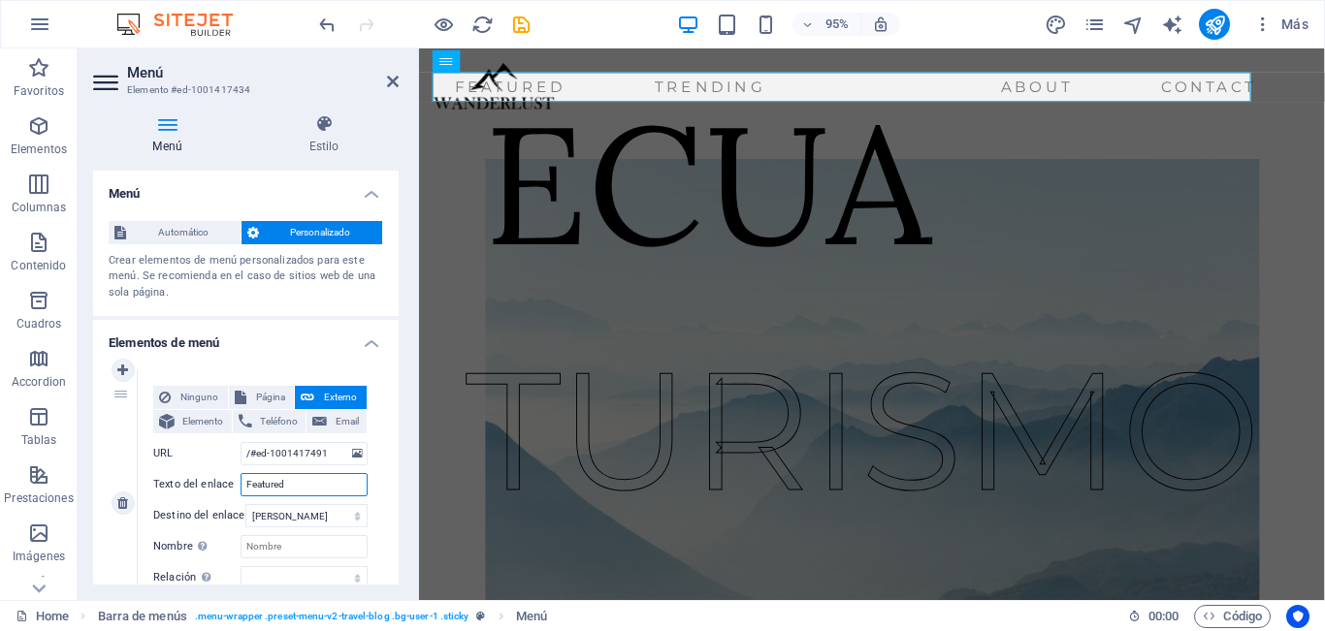
drag, startPoint x: 310, startPoint y: 479, endPoint x: 193, endPoint y: 477, distance: 117.4
click at [193, 477] on div "Texto del enlace Featured" at bounding box center [260, 484] width 214 height 23
type input "quiene"
select select
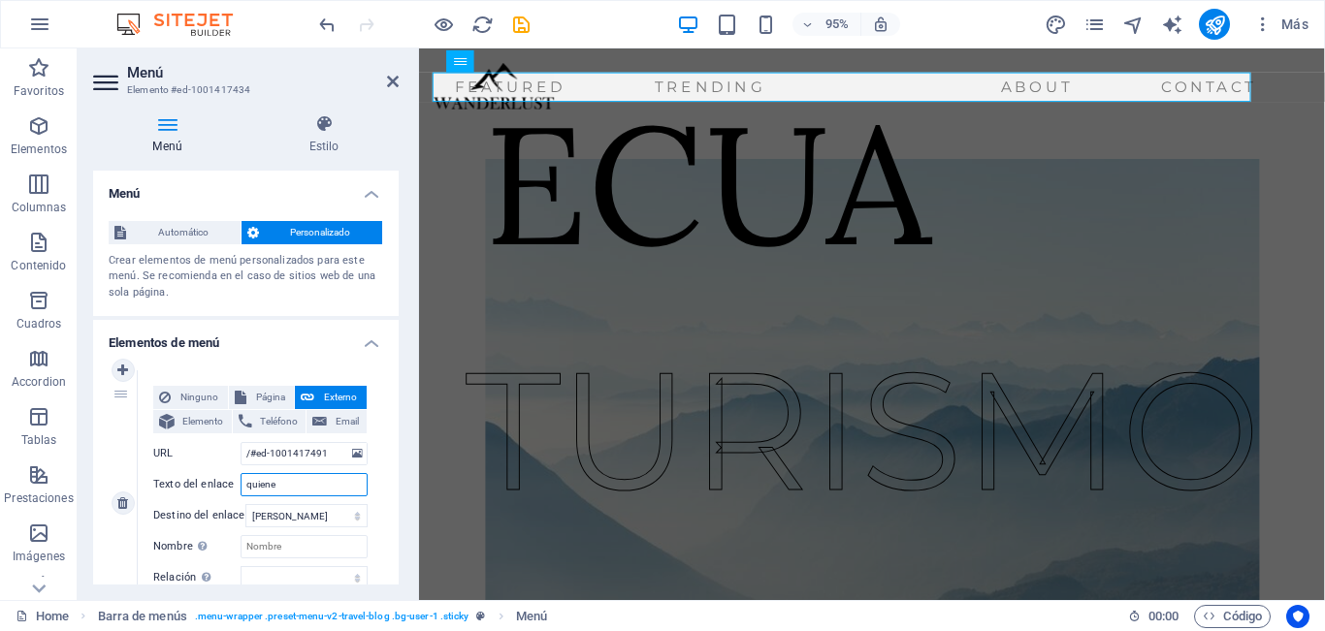
select select
type input "q"
type input "QUIENES"
select select
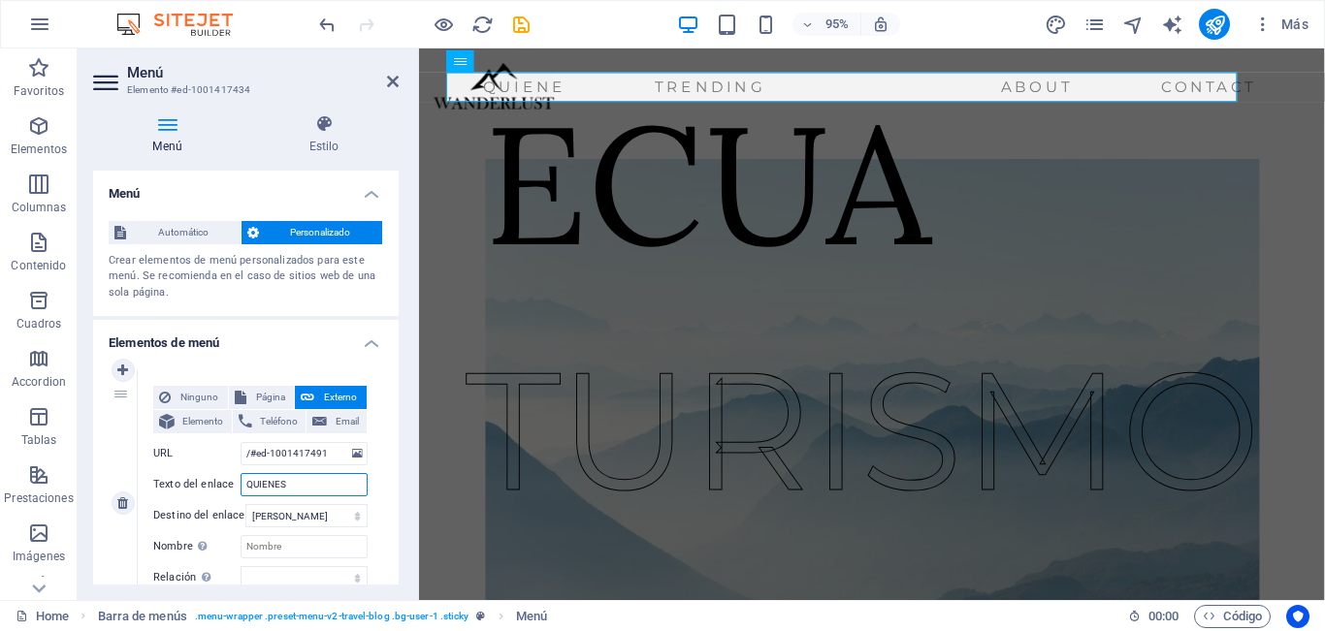
select select
type input "QUIENES SOMOS"
select select
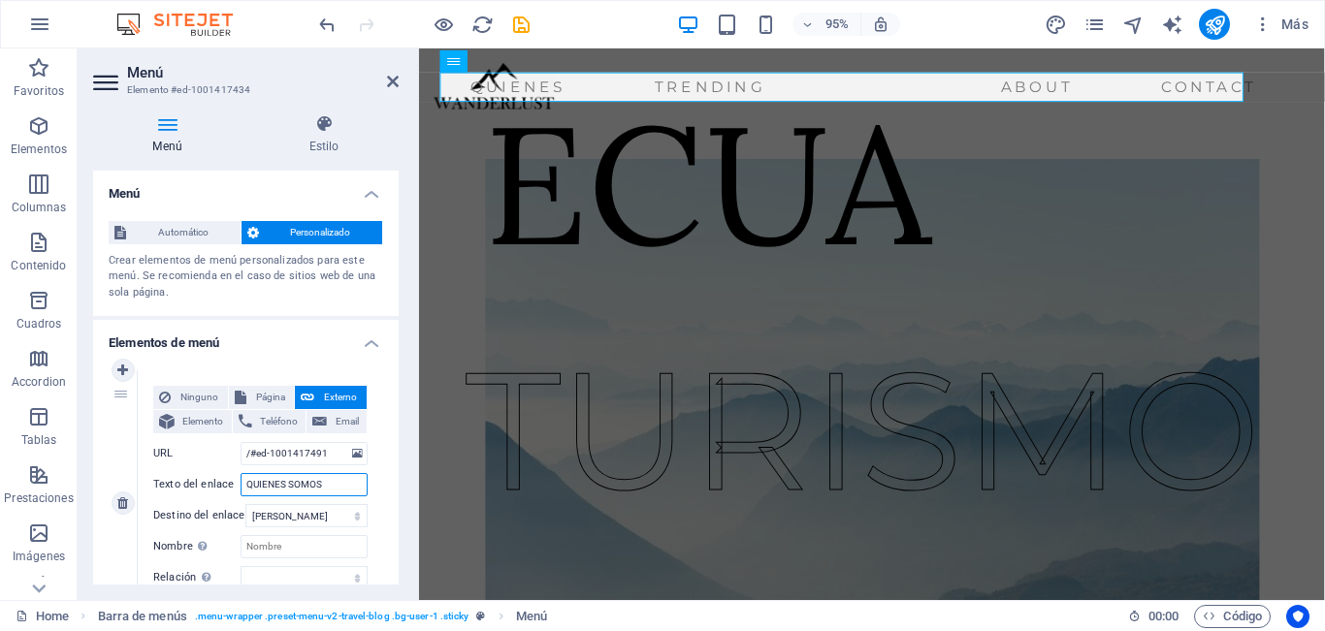
select select
type input "QUIENES SOMOS!"
select select
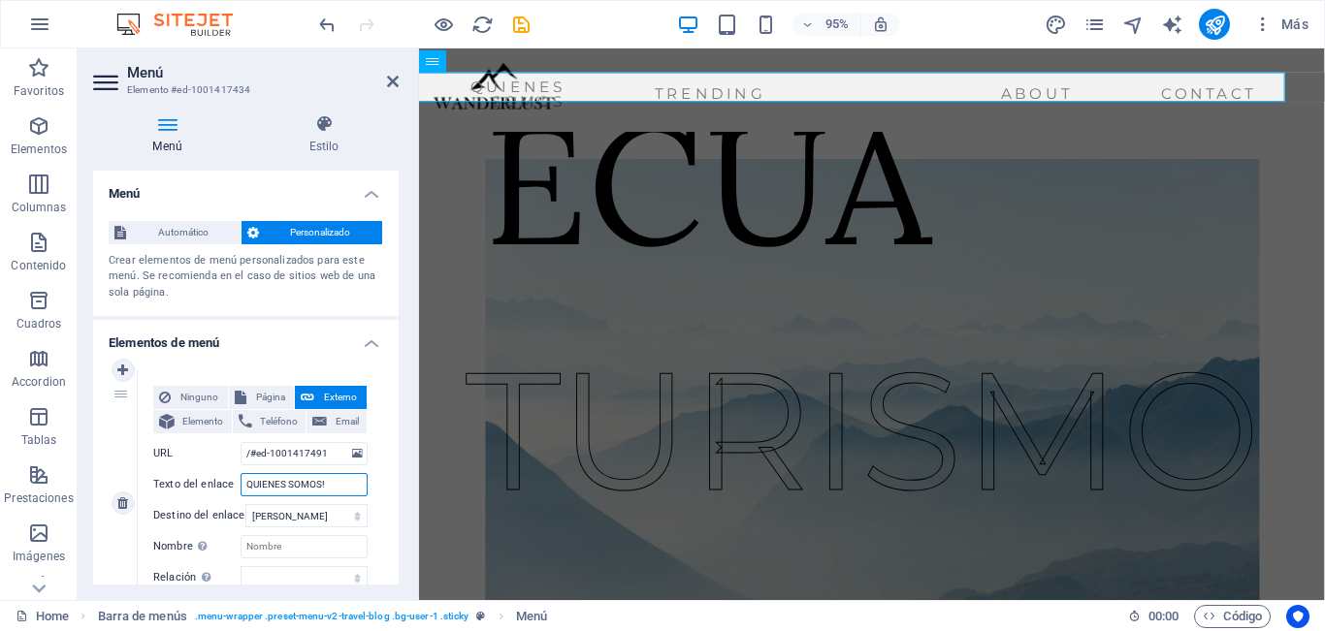
select select
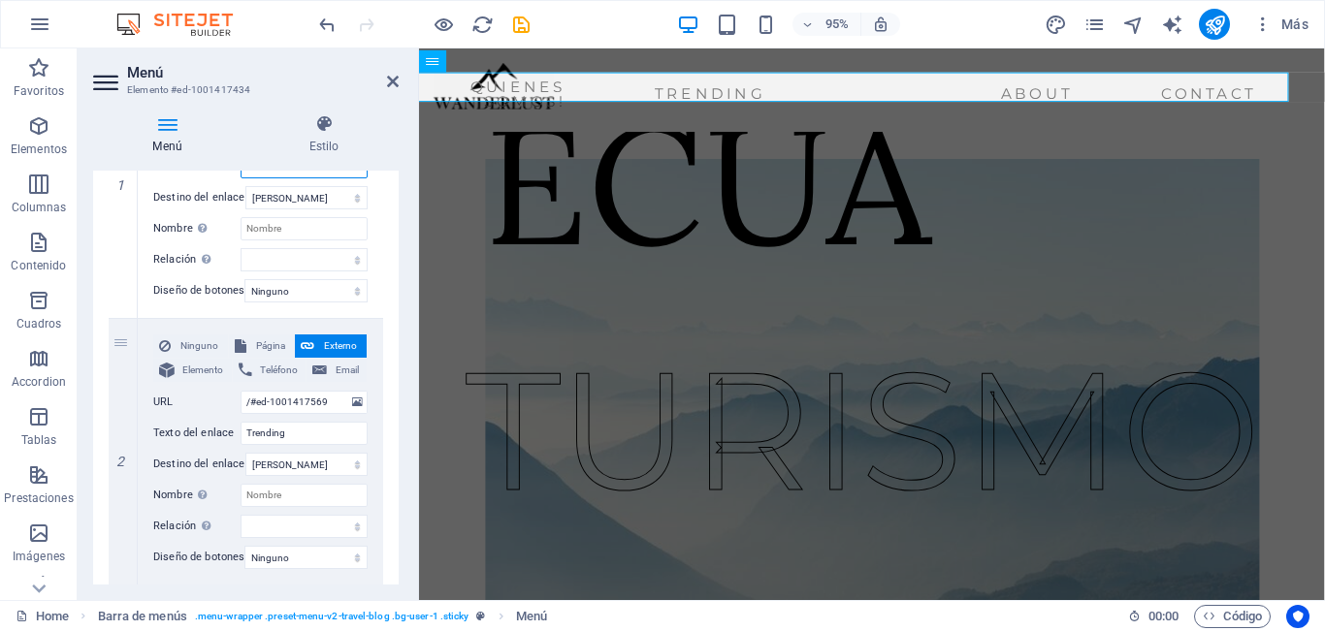
scroll to position [344, 0]
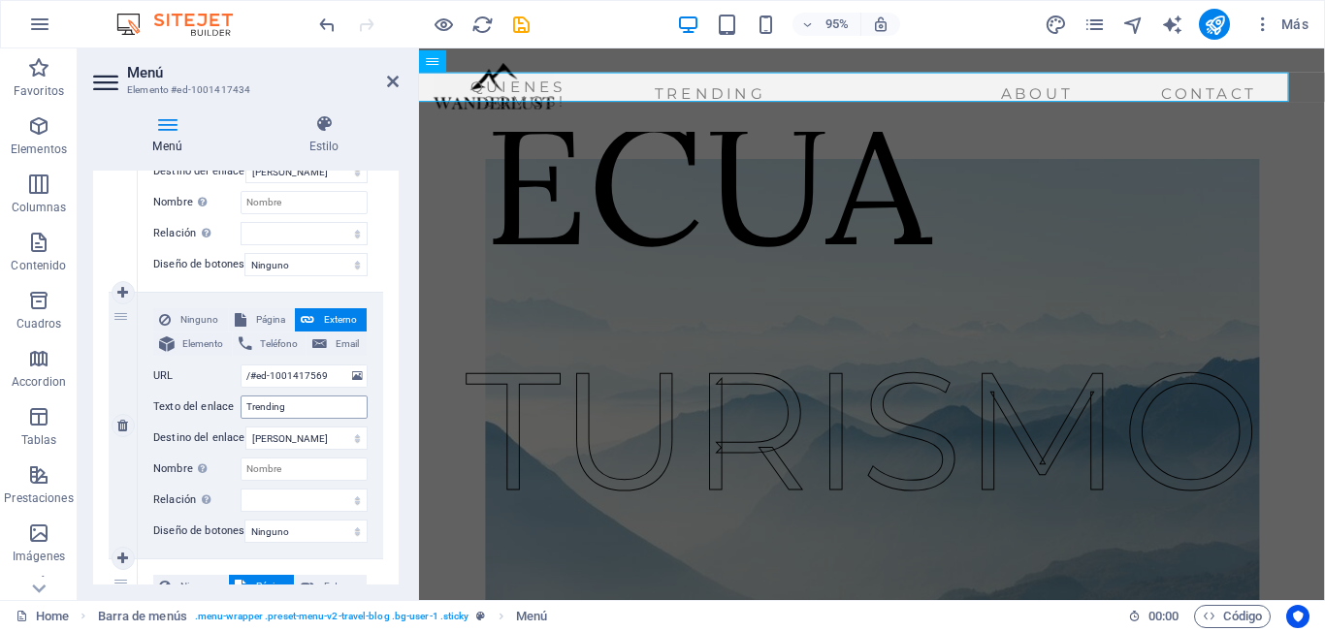
type input "QUIENES SOMOS!"
click at [302, 414] on input "Trending" at bounding box center [304, 407] width 127 height 23
drag, startPoint x: 318, startPoint y: 412, endPoint x: 245, endPoint y: 412, distance: 72.7
click at [245, 412] on input "Trending" at bounding box center [304, 407] width 127 height 23
type input "E"
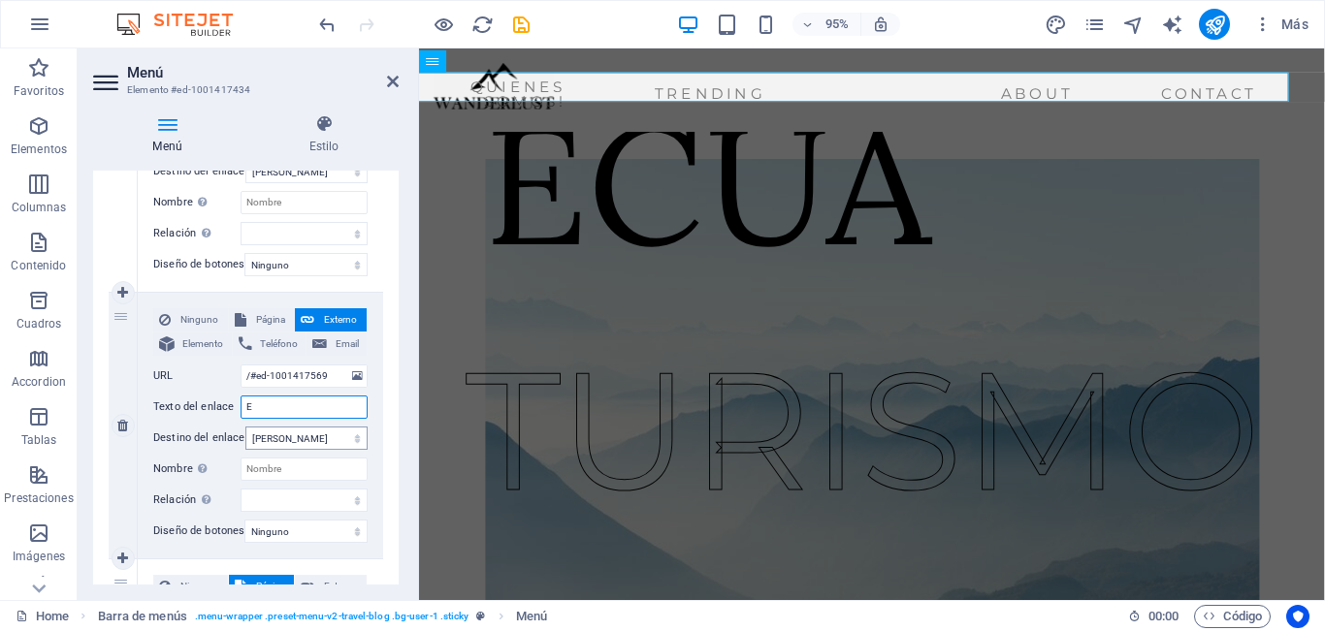
select select
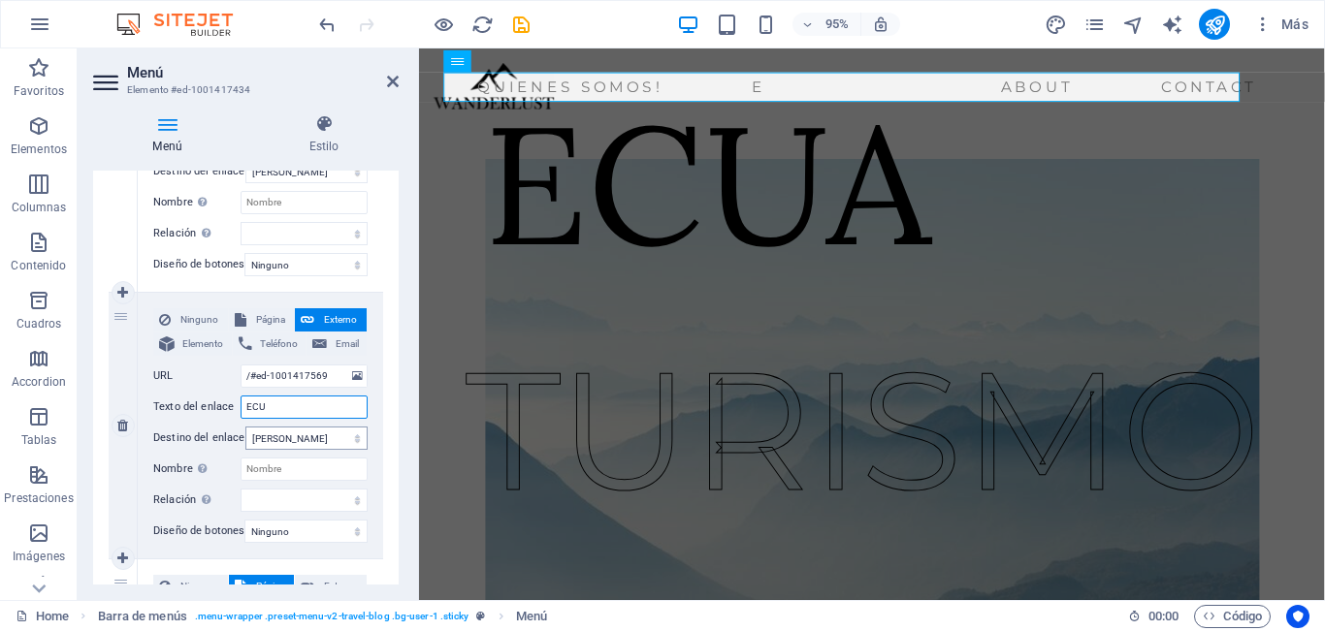
type input "ECUA"
select select
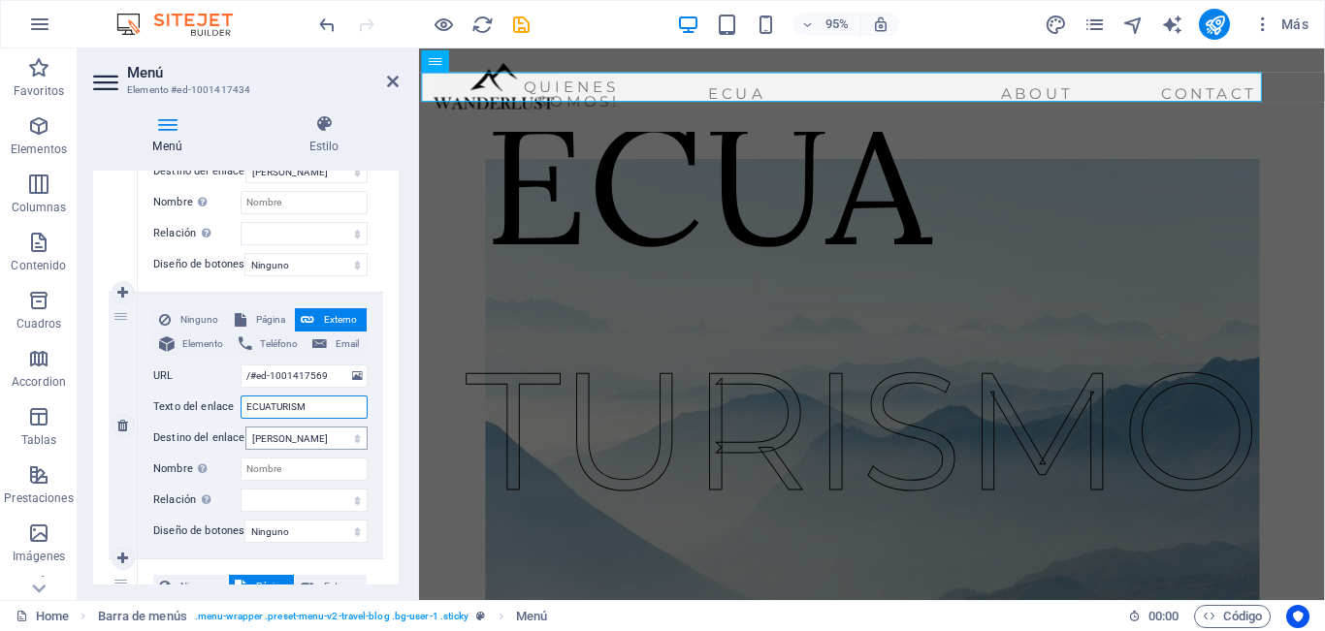
type input "ECUATURISMO"
select select
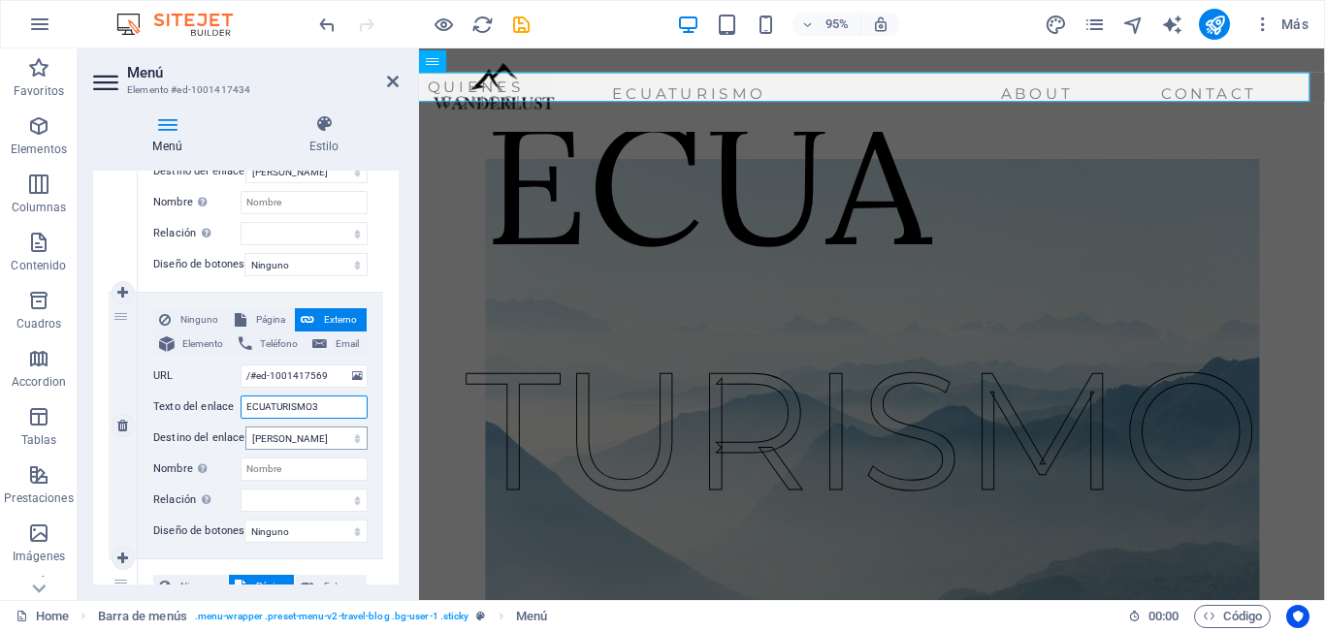
type input "ECUATURISMO36"
select select
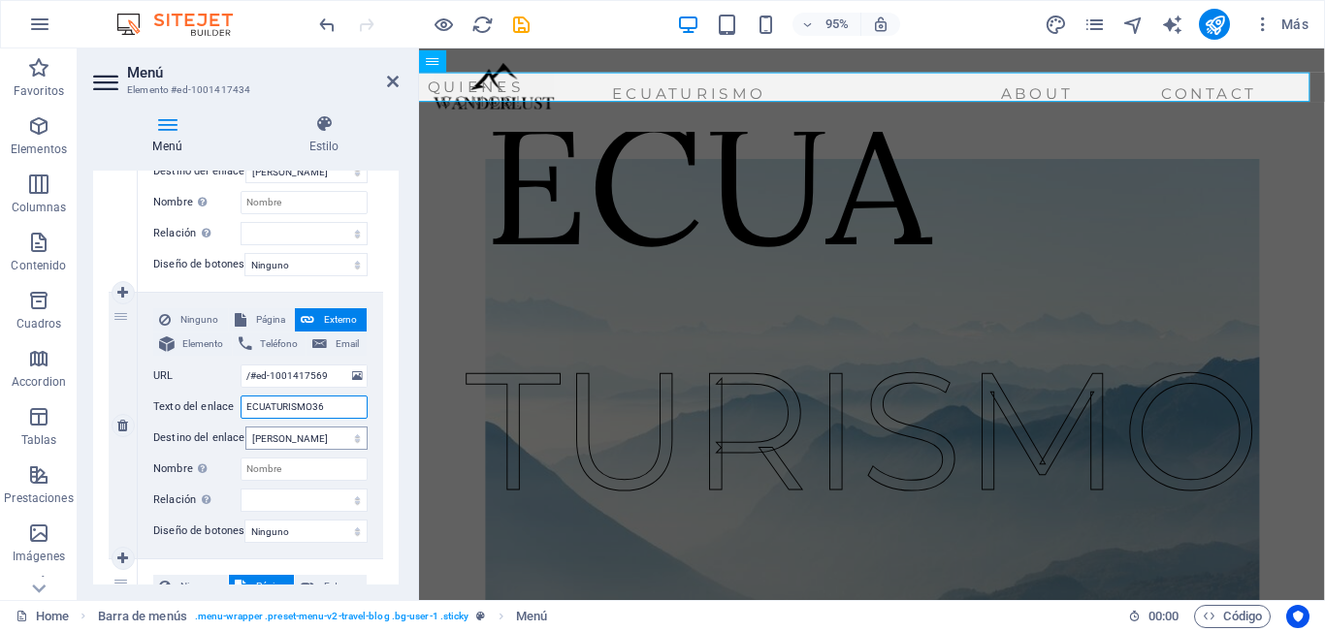
type input "ECUATURISMO360"
select select
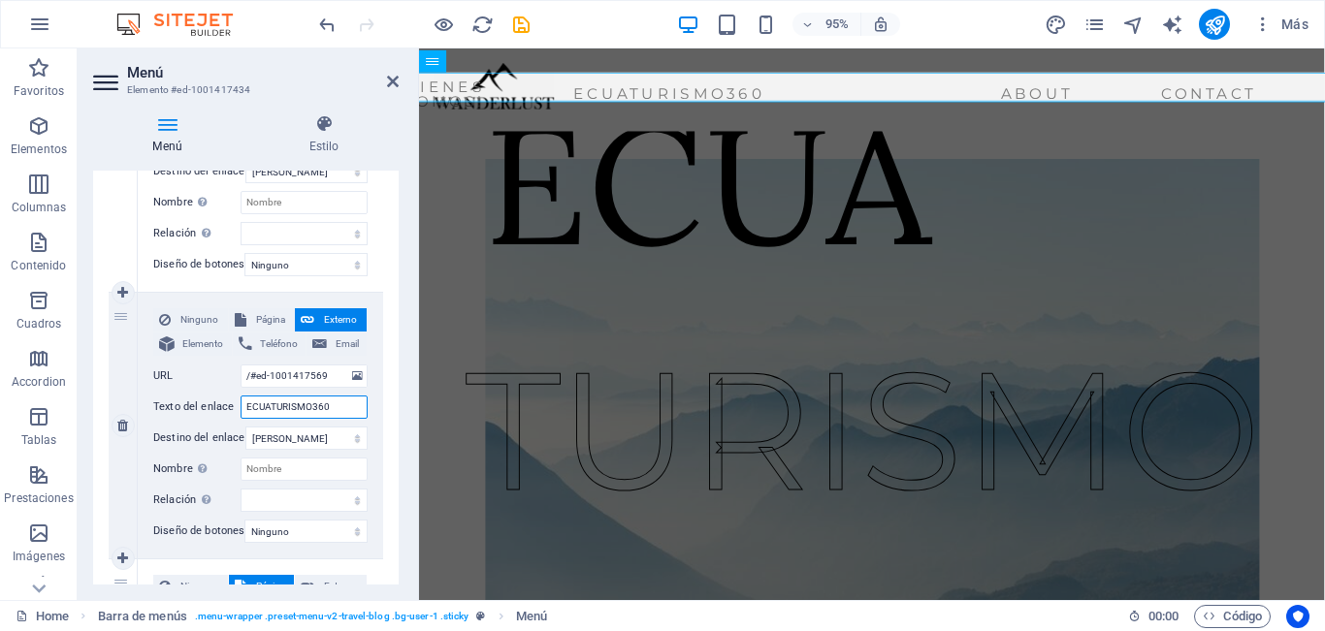
click at [350, 412] on input "ECUATURISMO360" at bounding box center [304, 407] width 127 height 23
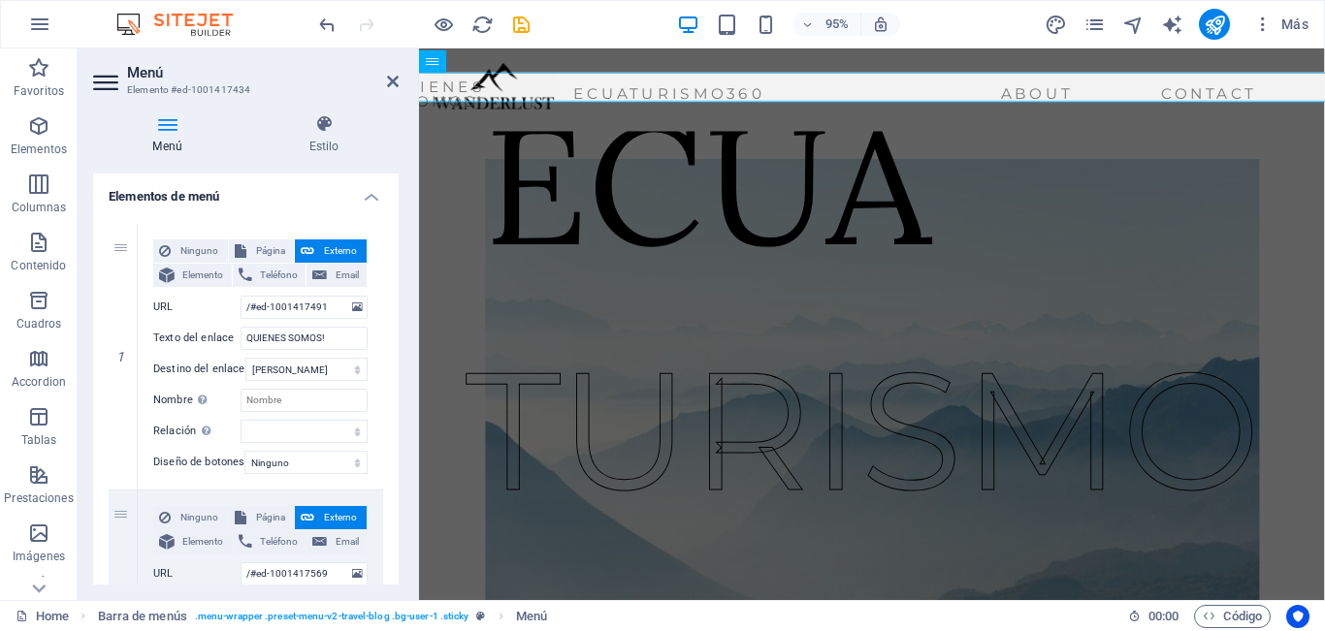
scroll to position [125, 0]
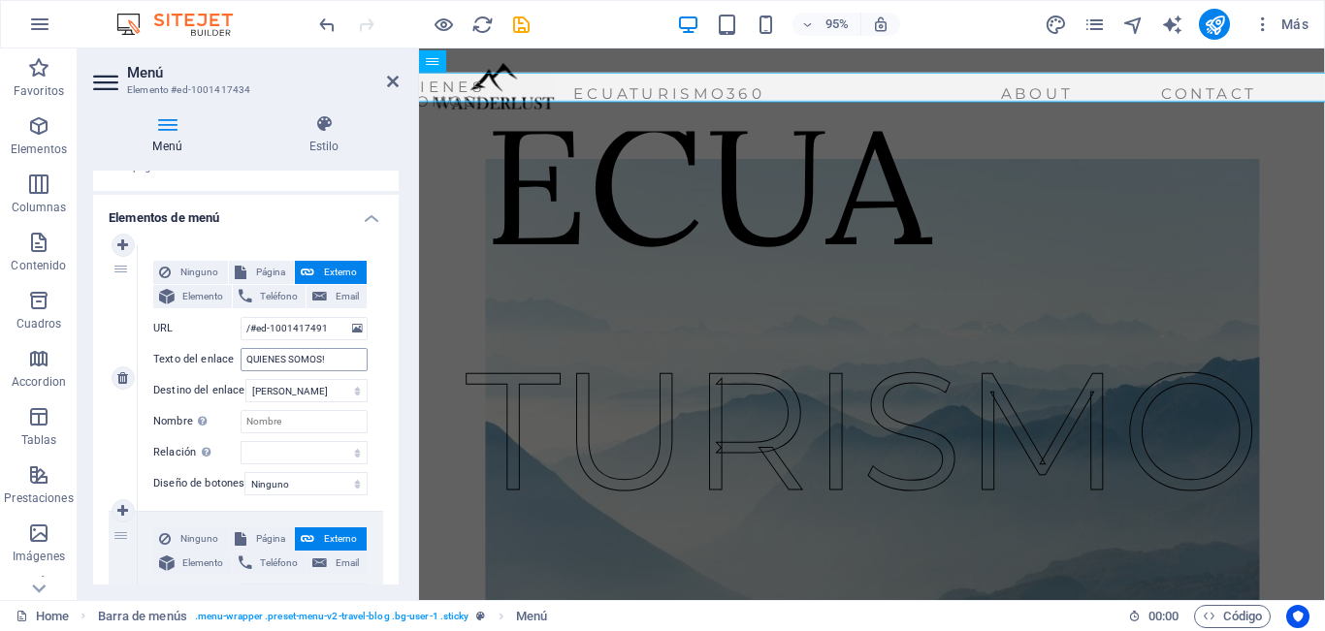
type input "ECUATURISMO360"
drag, startPoint x: 334, startPoint y: 351, endPoint x: 153, endPoint y: 376, distance: 182.1
click at [153, 376] on div "Ninguno Página Externo Elemento Teléfono Email Página Home About Us Contact Leg…" at bounding box center [260, 363] width 214 height 204
type input "INCI"
select select
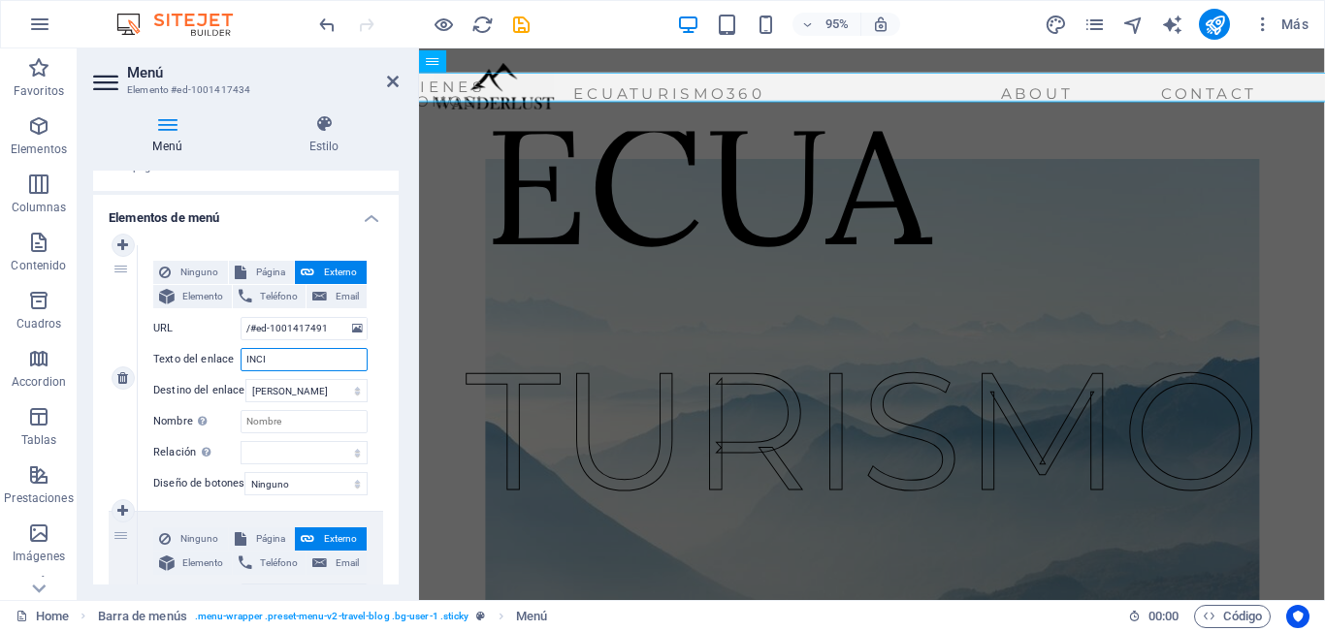
select select
type input "INC"
select select
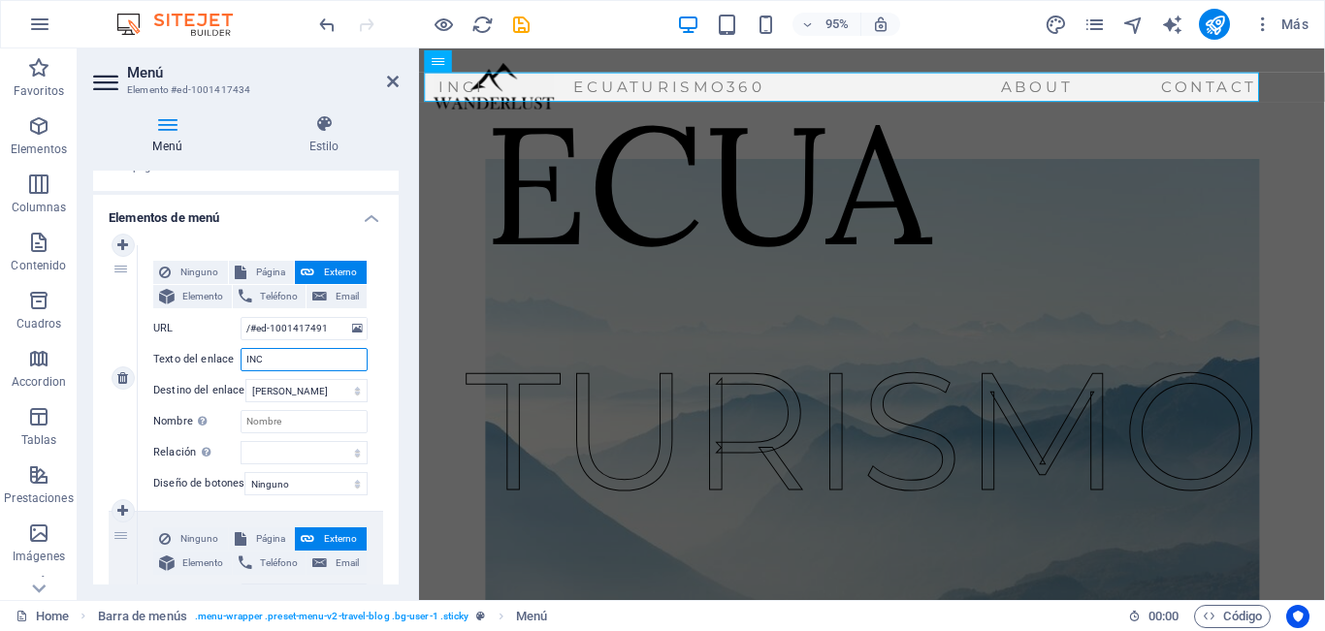
select select
type input "INICIO"
select select
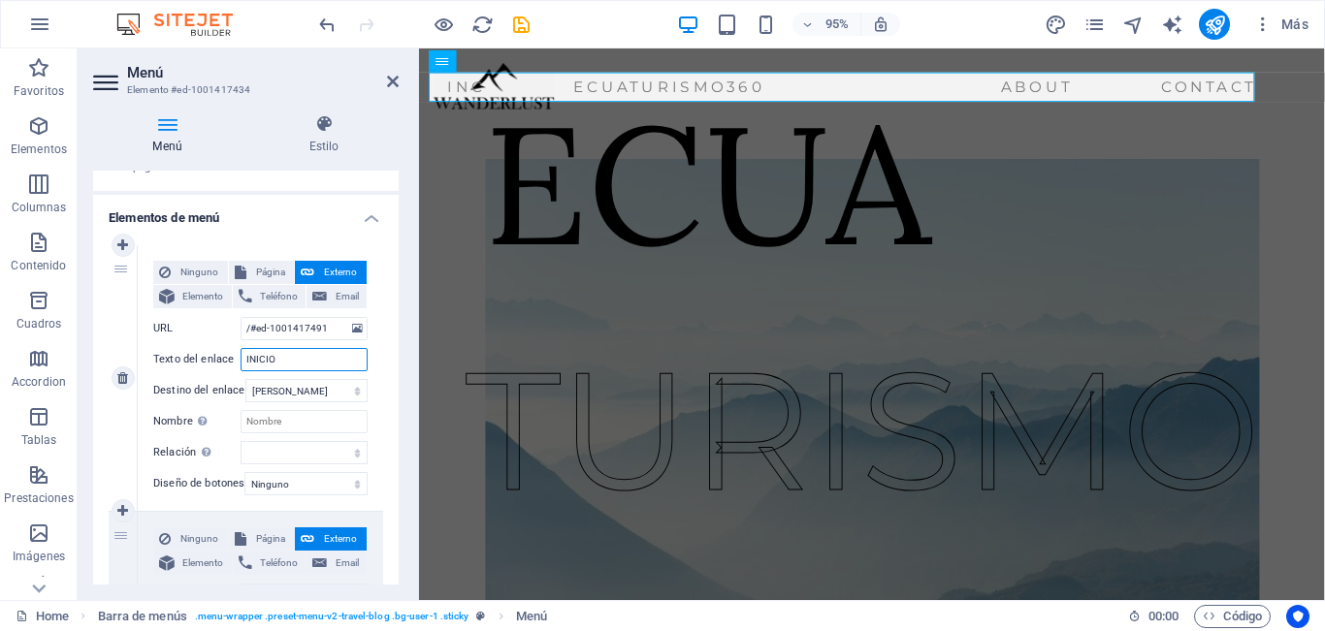
select select
type input "INICIO"
drag, startPoint x: 393, startPoint y: 316, endPoint x: 381, endPoint y: 405, distance: 90.0
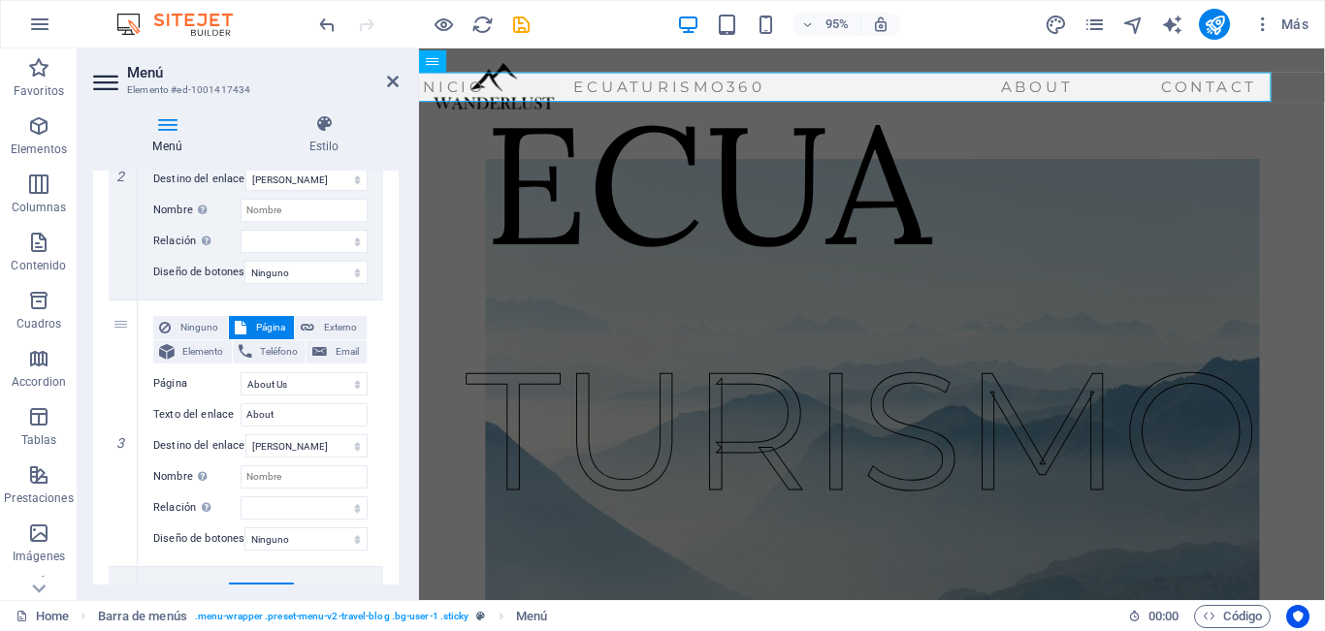
scroll to position [676, 0]
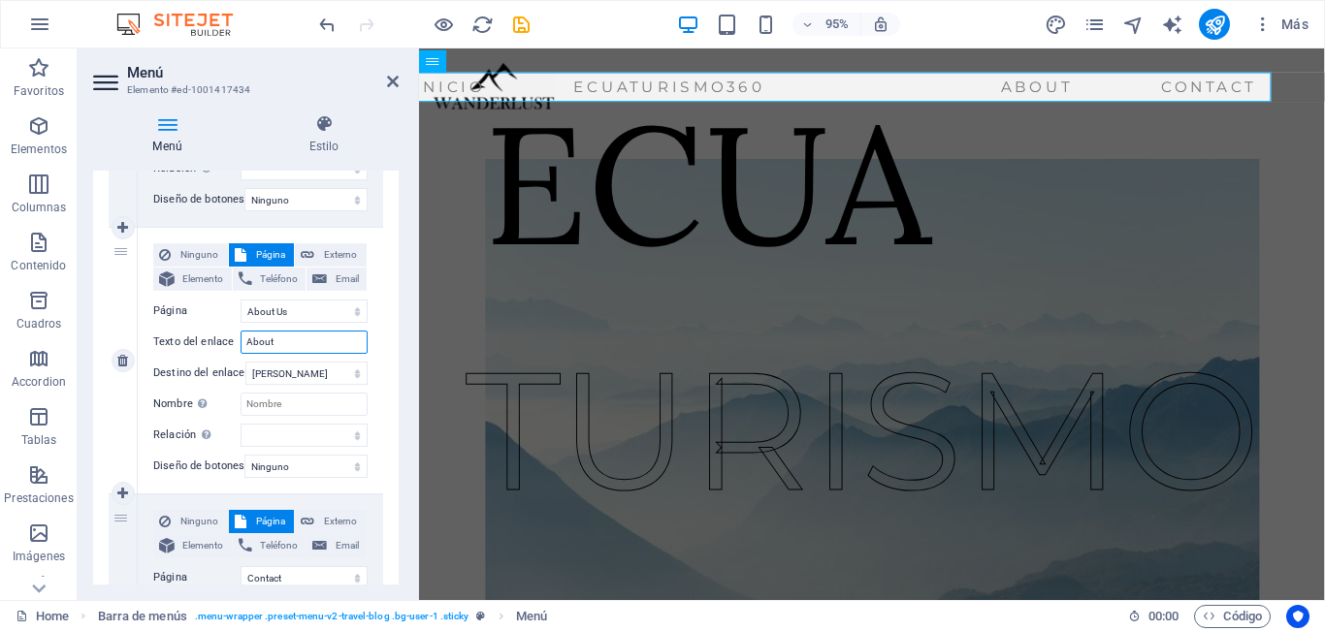
drag, startPoint x: 304, startPoint y: 349, endPoint x: 234, endPoint y: 350, distance: 69.8
click at [234, 350] on div "Texto del enlace About" at bounding box center [260, 342] width 214 height 23
type input "QUI"
select select
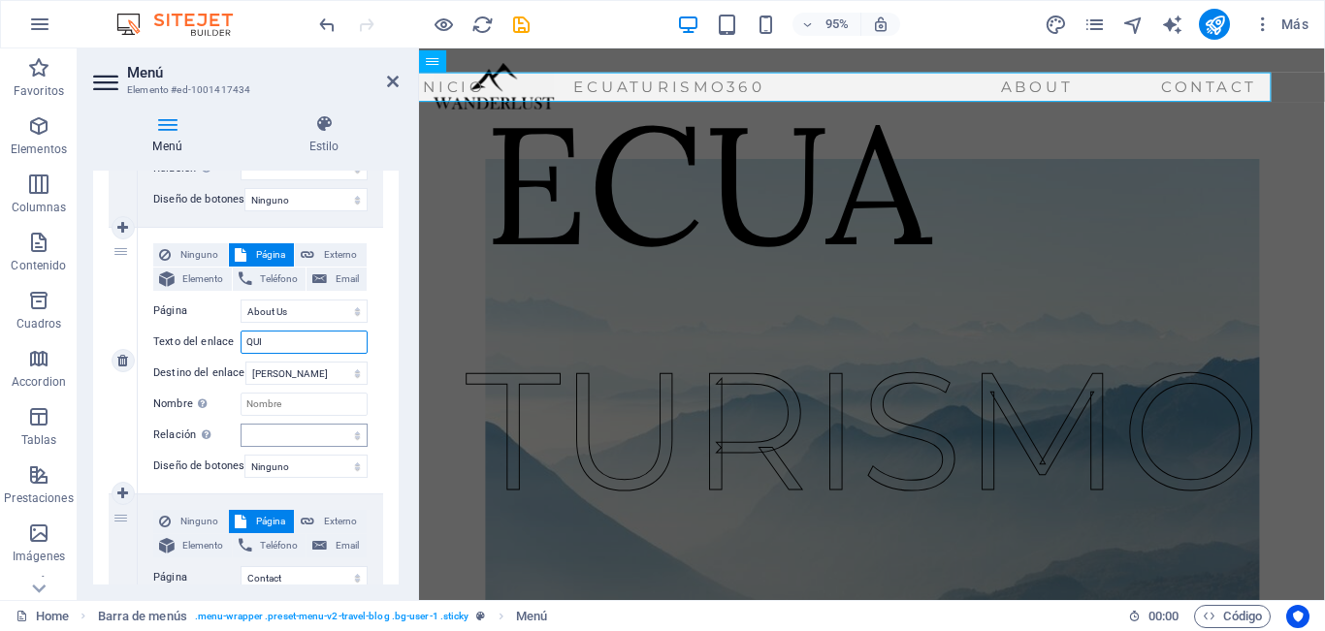
select select
type input "QUIE"
select select
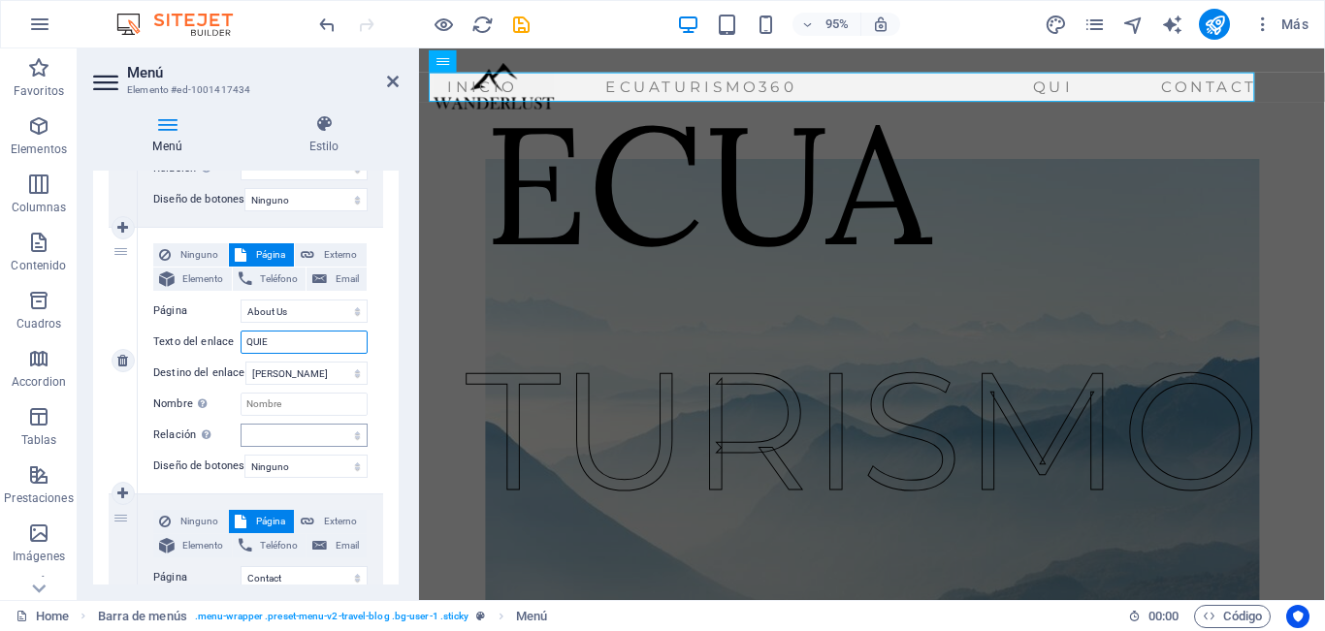
select select
type input "QUIE¡"
select select
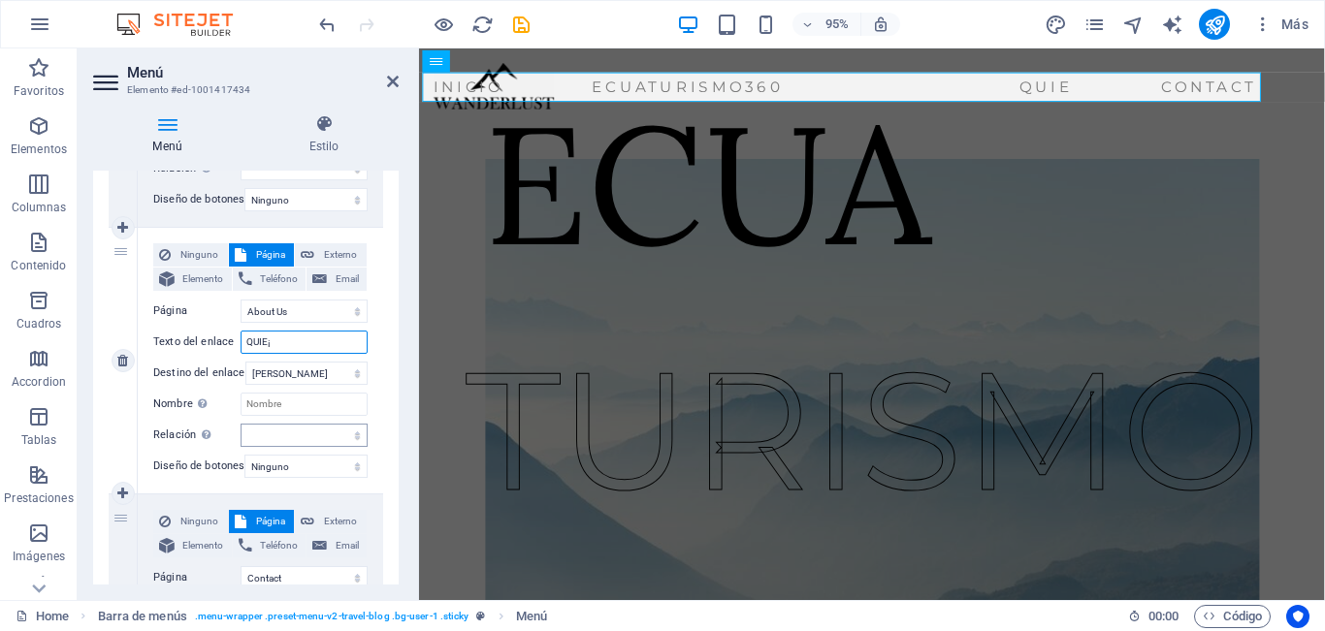
select select
type input "QU"
select select
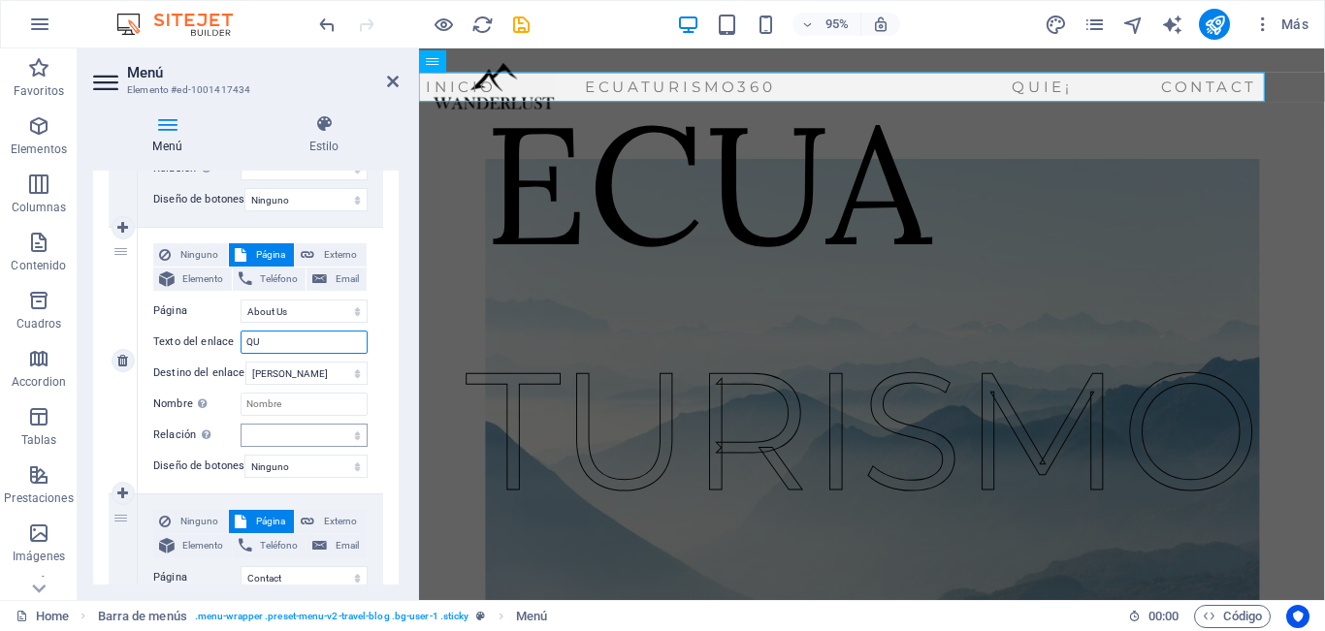
select select
type input "Q"
select select
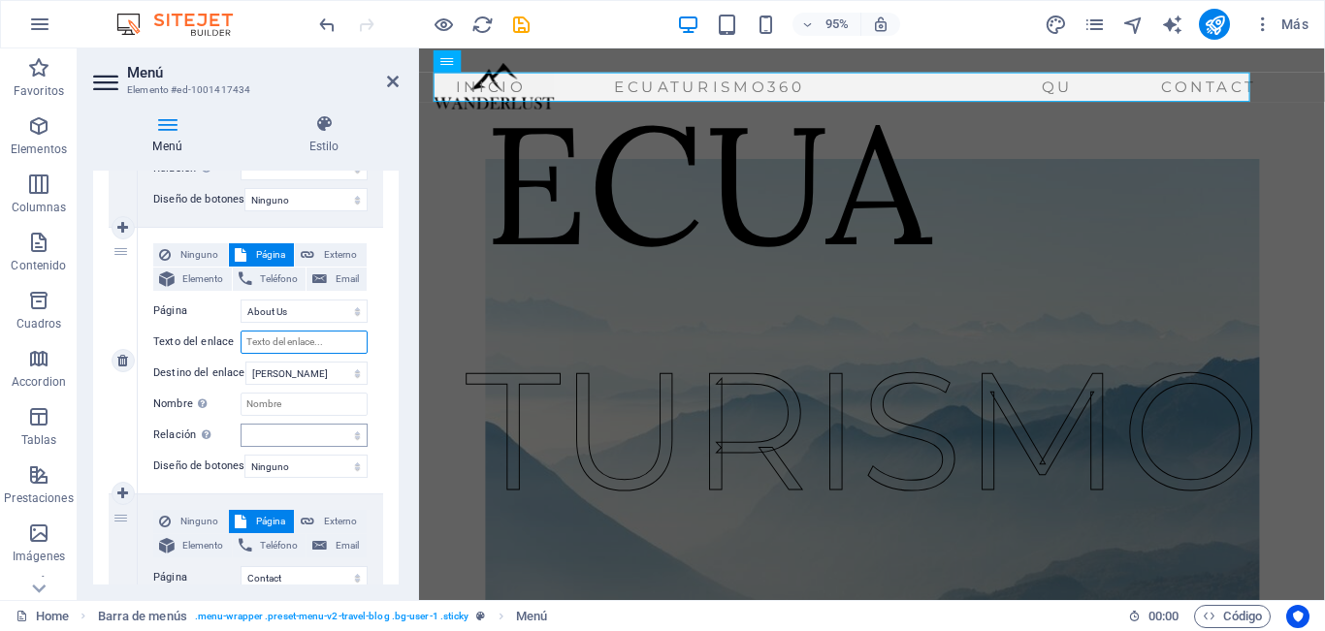
select select
type input "P"
select select
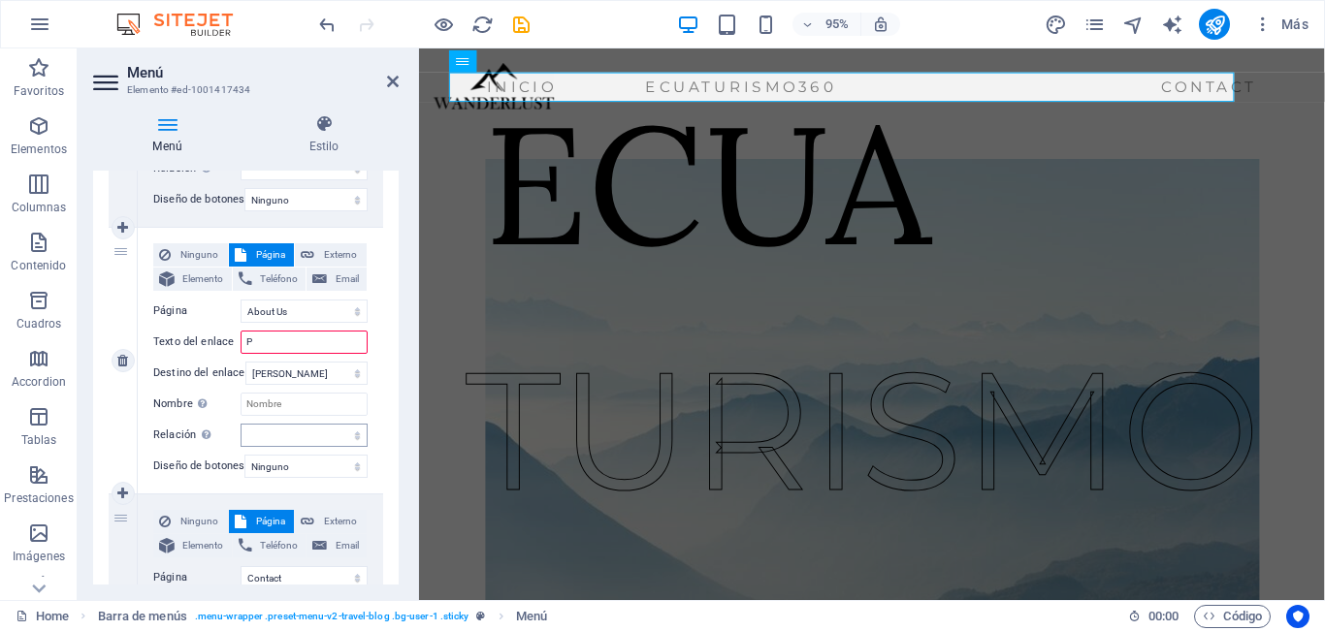
select select
type input "PROYECTO"
select select
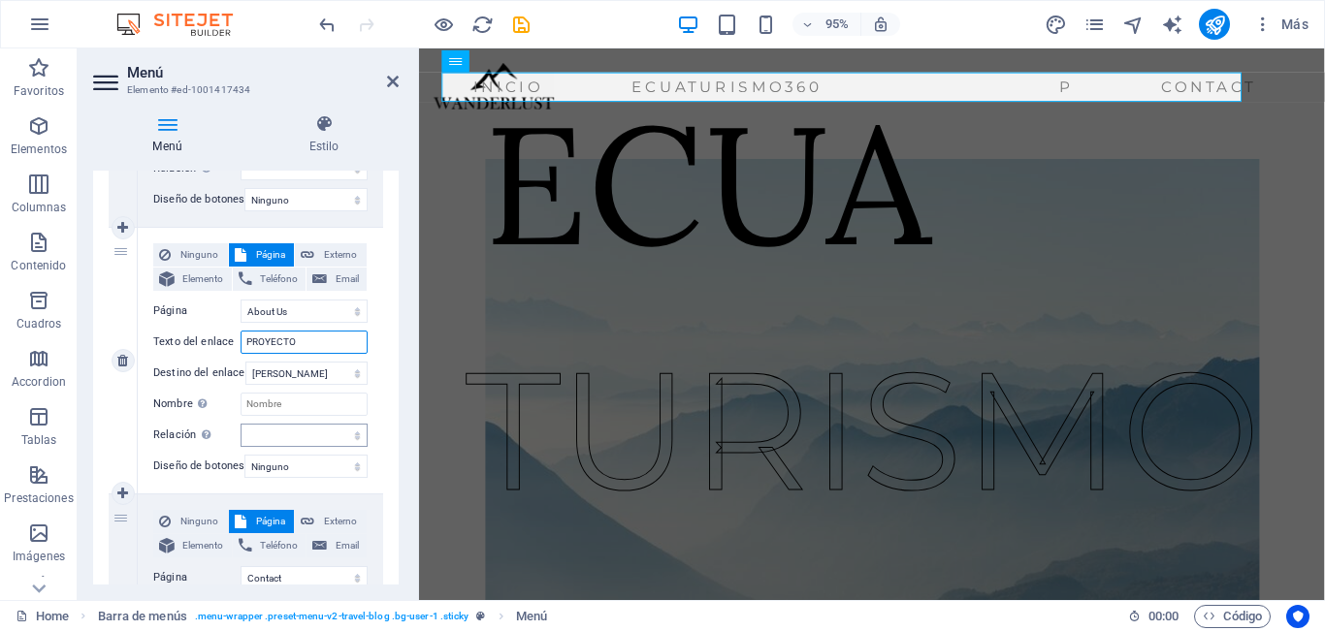
select select
type input "PROYECTOS"
select select
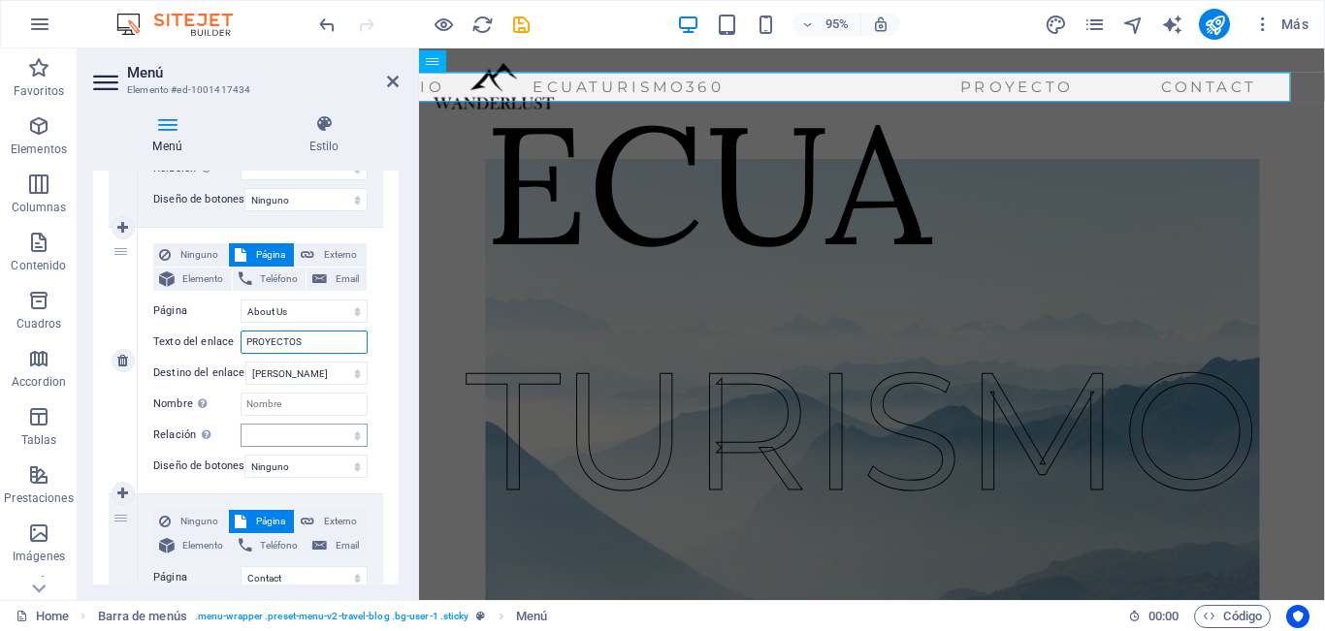
select select
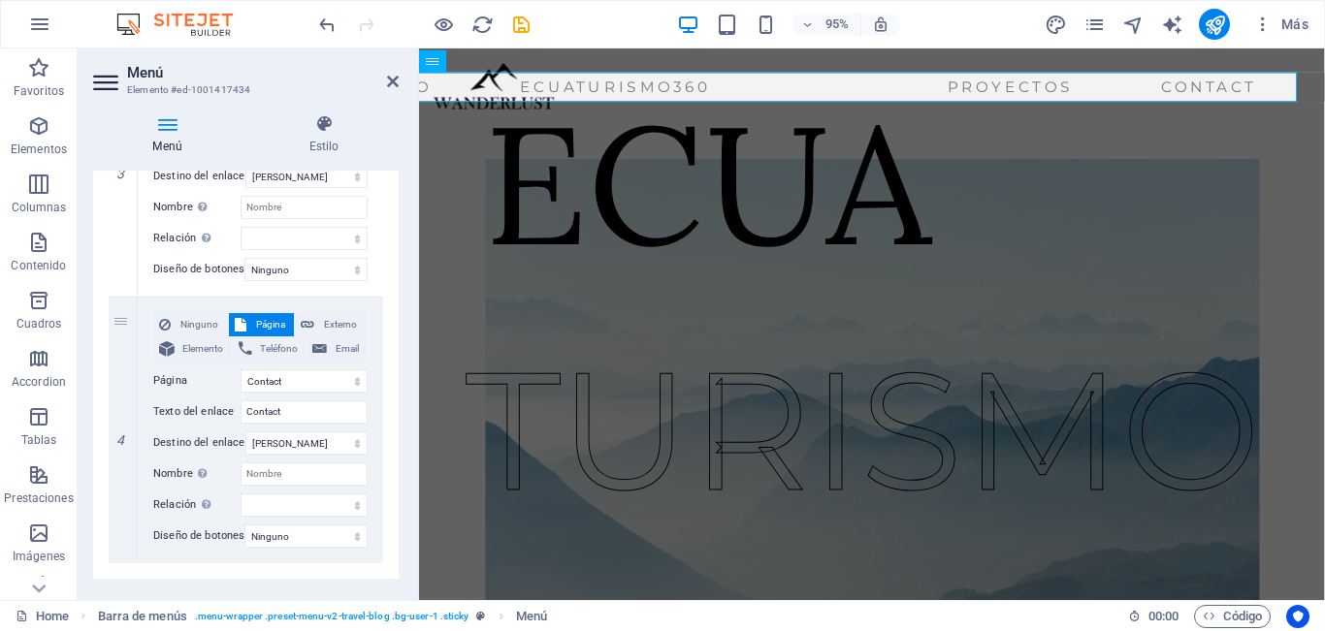
scroll to position [918, 0]
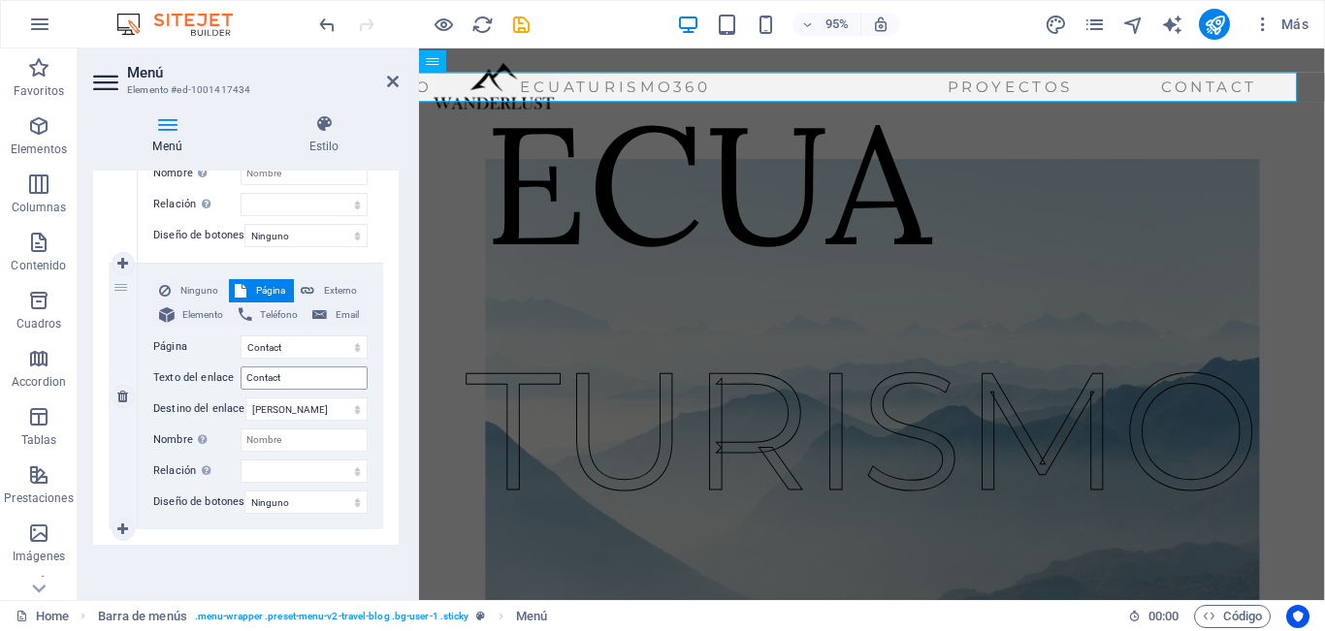
type input "PROYECTOS"
click at [289, 371] on input "Contact" at bounding box center [304, 378] width 127 height 23
type input "C"
select select
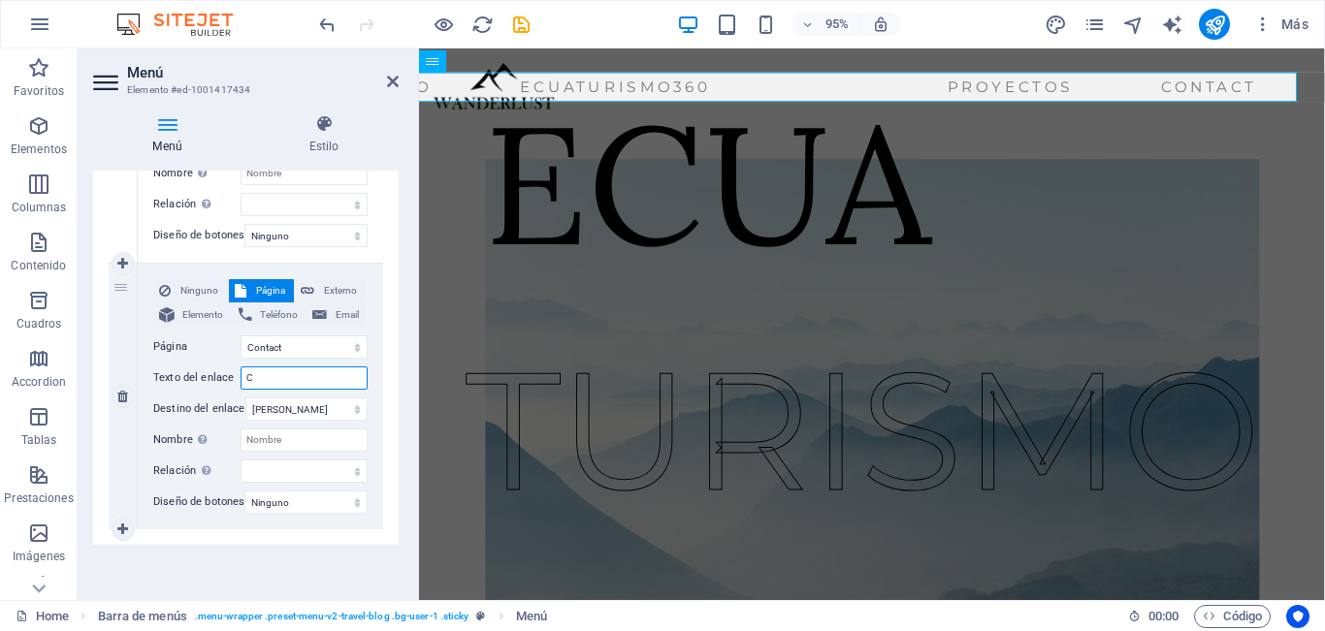
select select
type input "Co"
select select
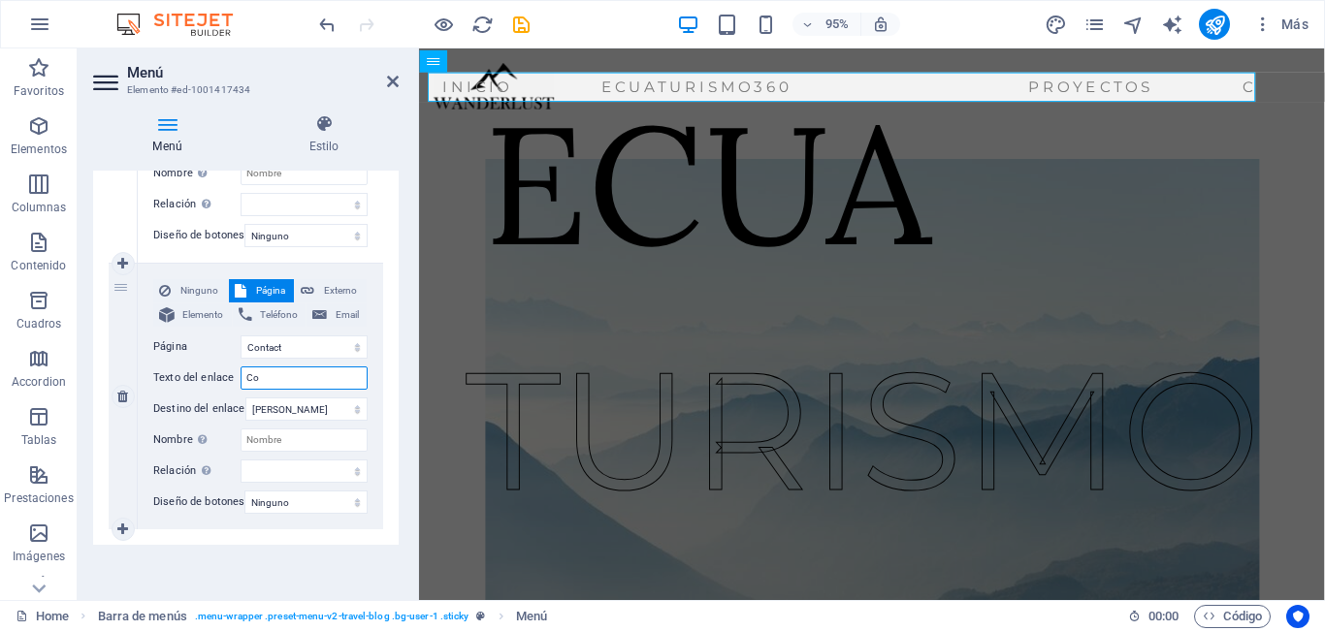
select select
type input "Contacte"
select select
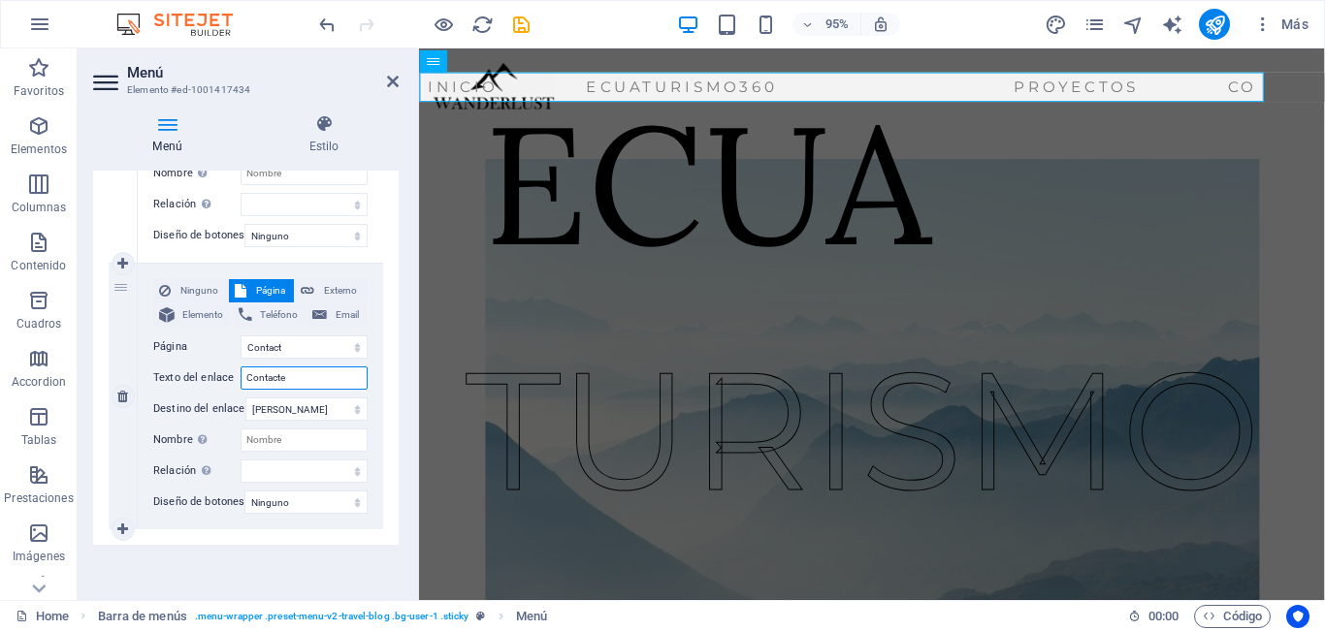
select select
type input "C"
select select
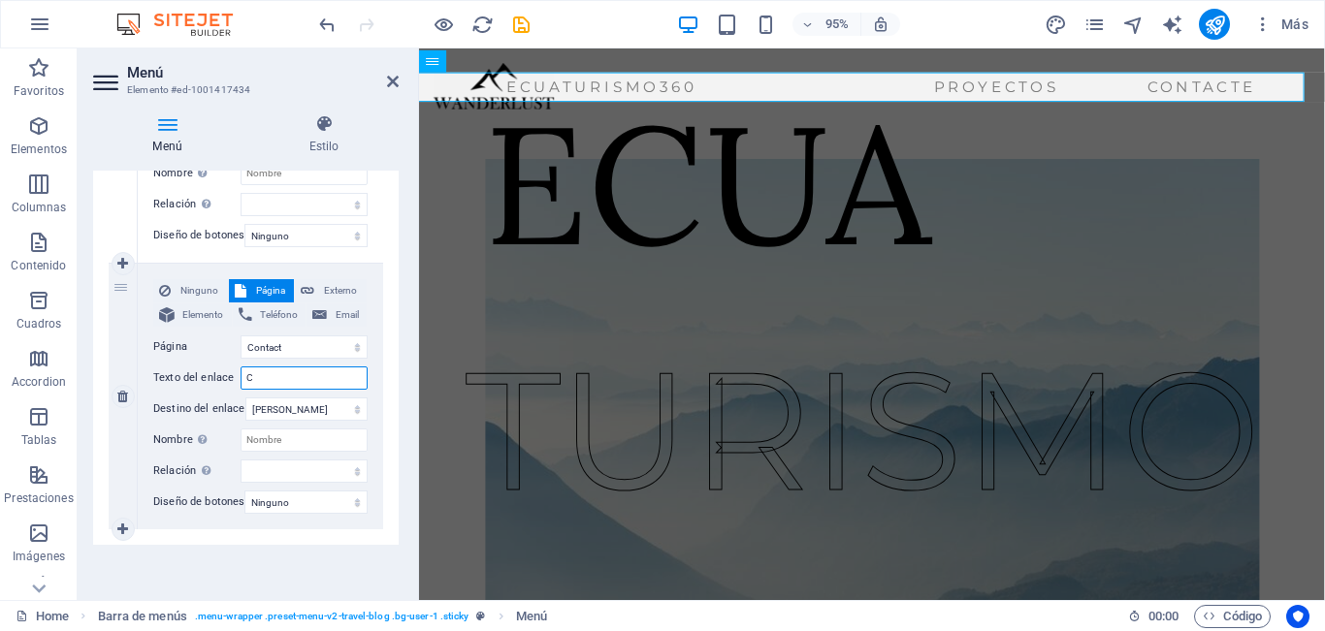
select select
type input "CO"
select select
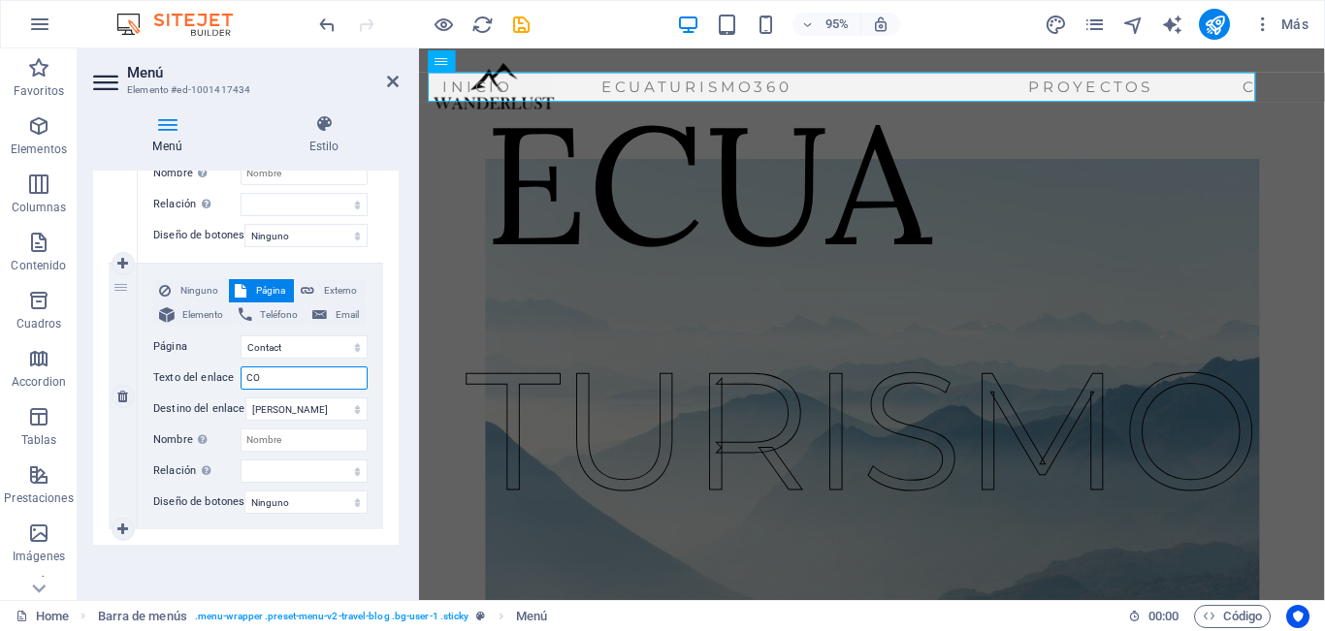
select select
type input "CONTACTENOS"
select select
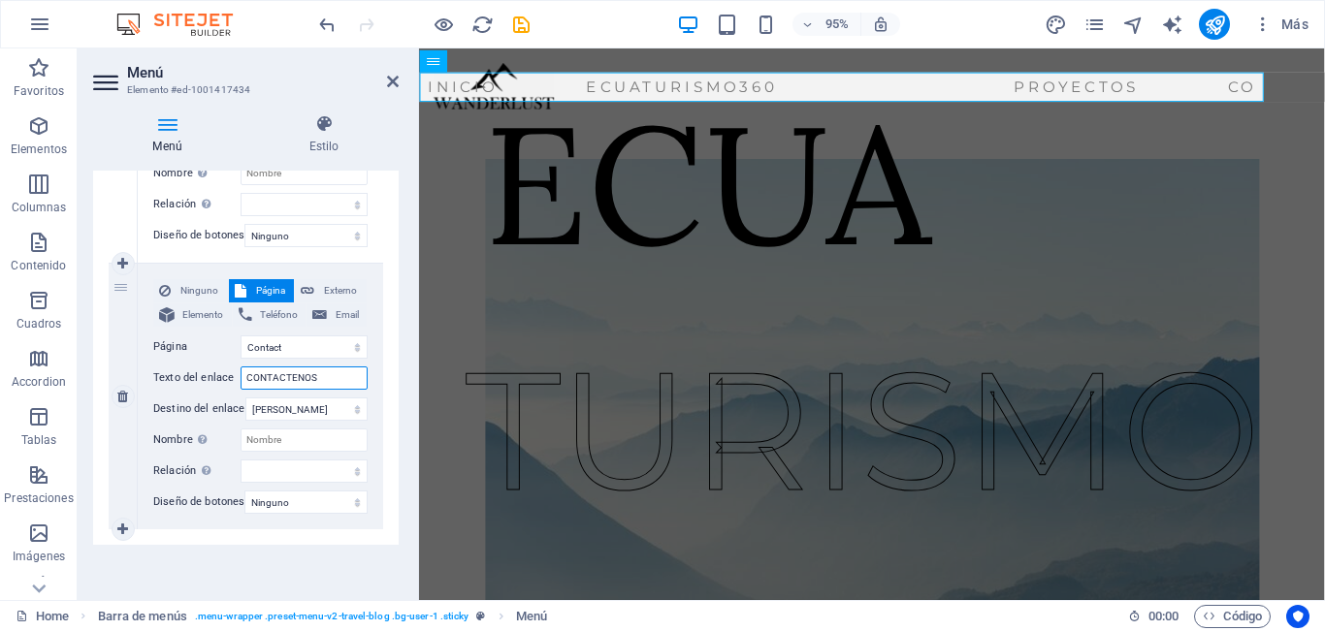
select select
type input "CONTACTENOS"
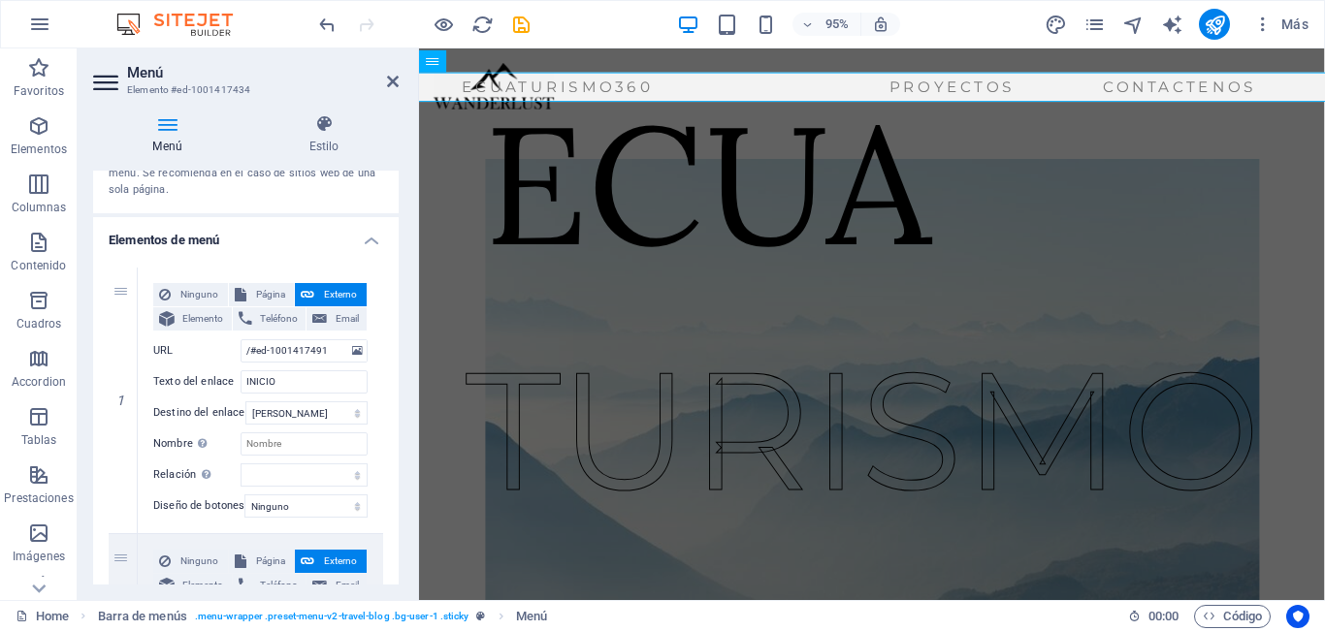
scroll to position [0, 0]
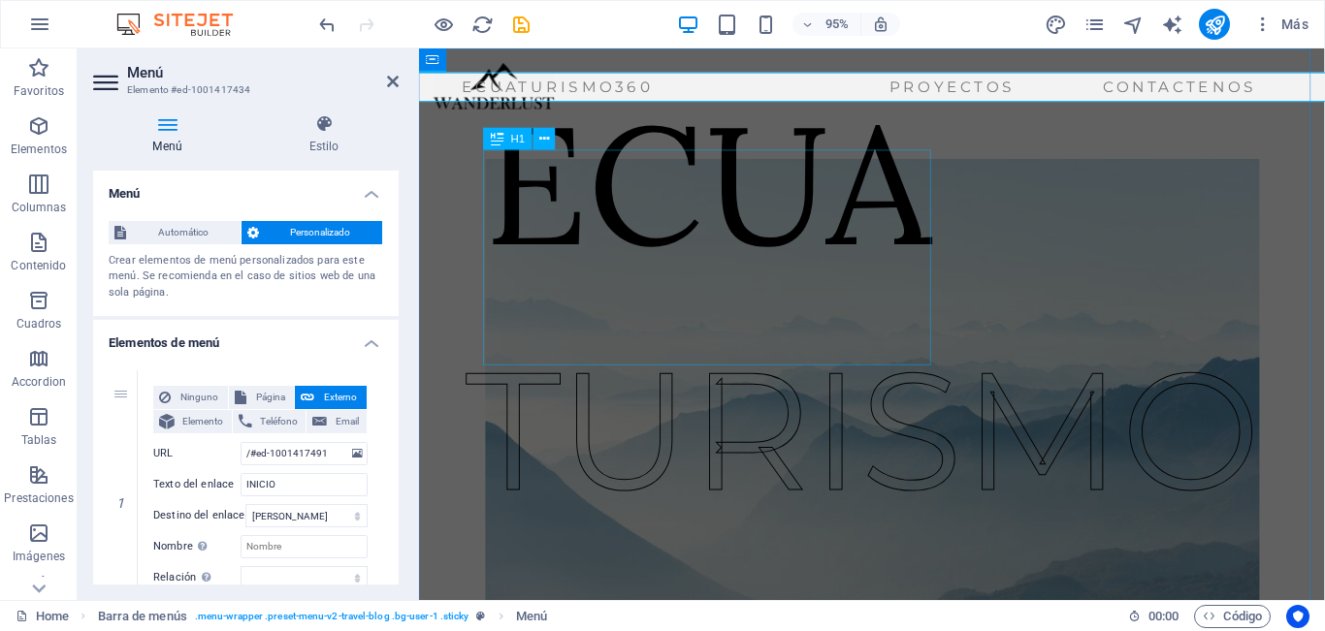
click at [638, 305] on div "ECUA" at bounding box center [722, 191] width 471 height 227
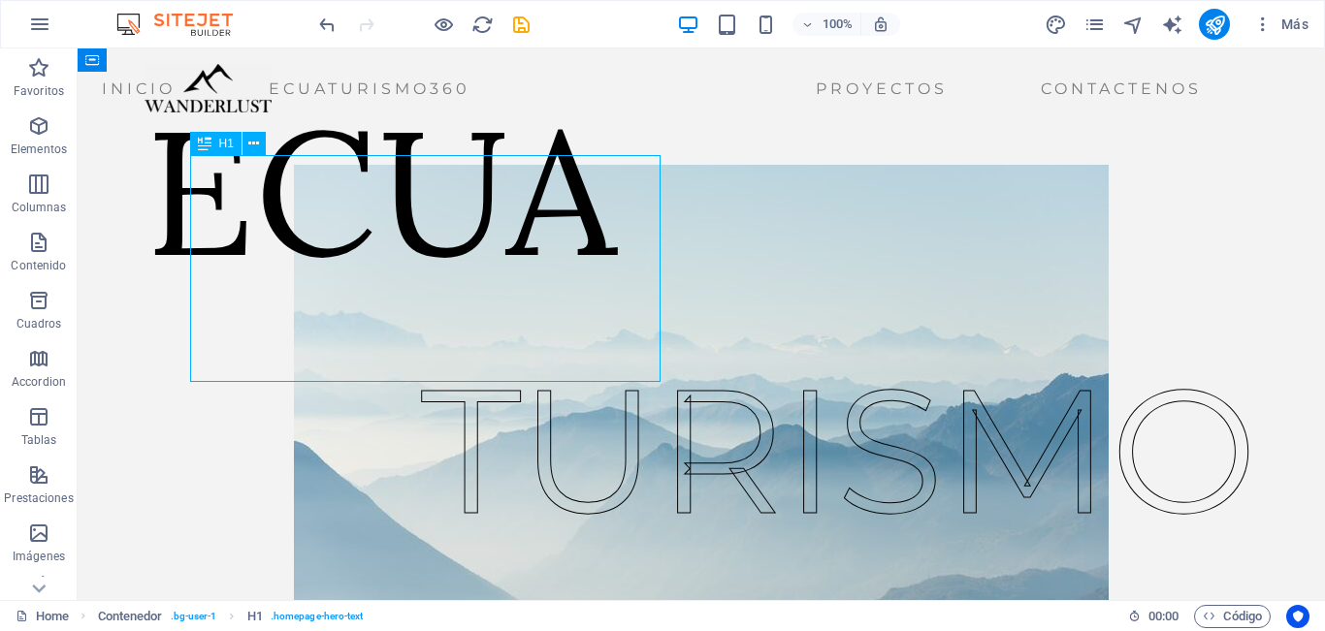
click at [617, 305] on div "ECUA" at bounding box center [380, 191] width 471 height 227
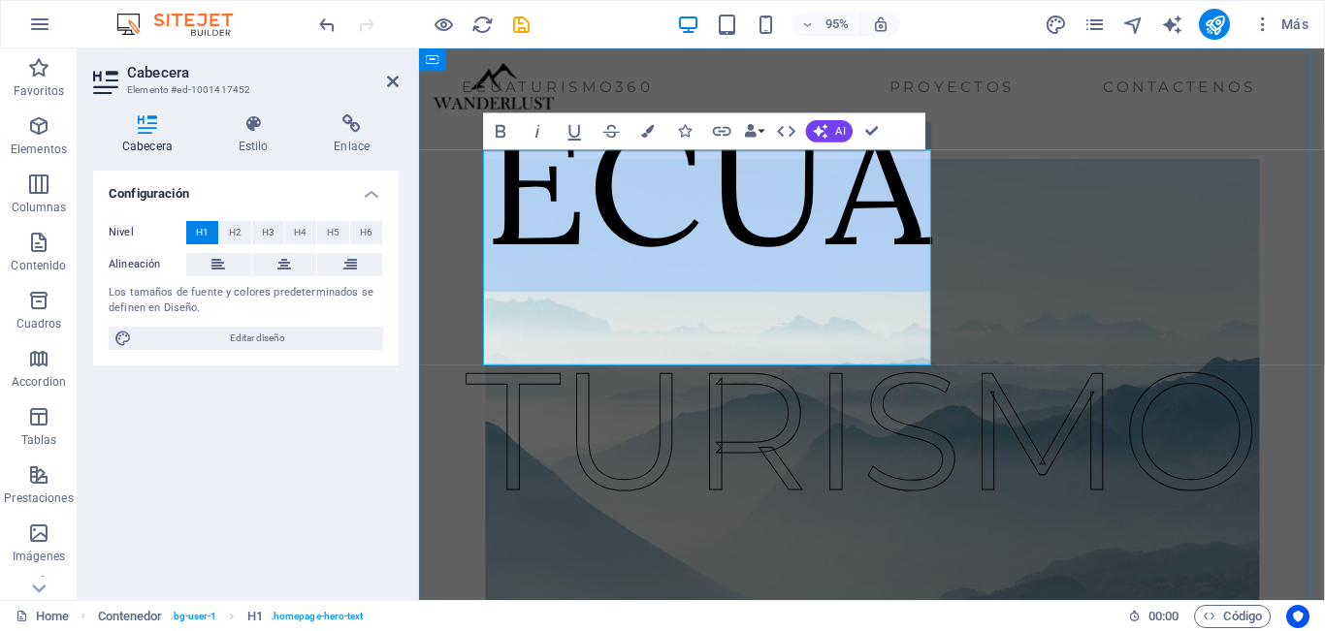
click at [917, 288] on h1 "ECUA" at bounding box center [722, 191] width 471 height 227
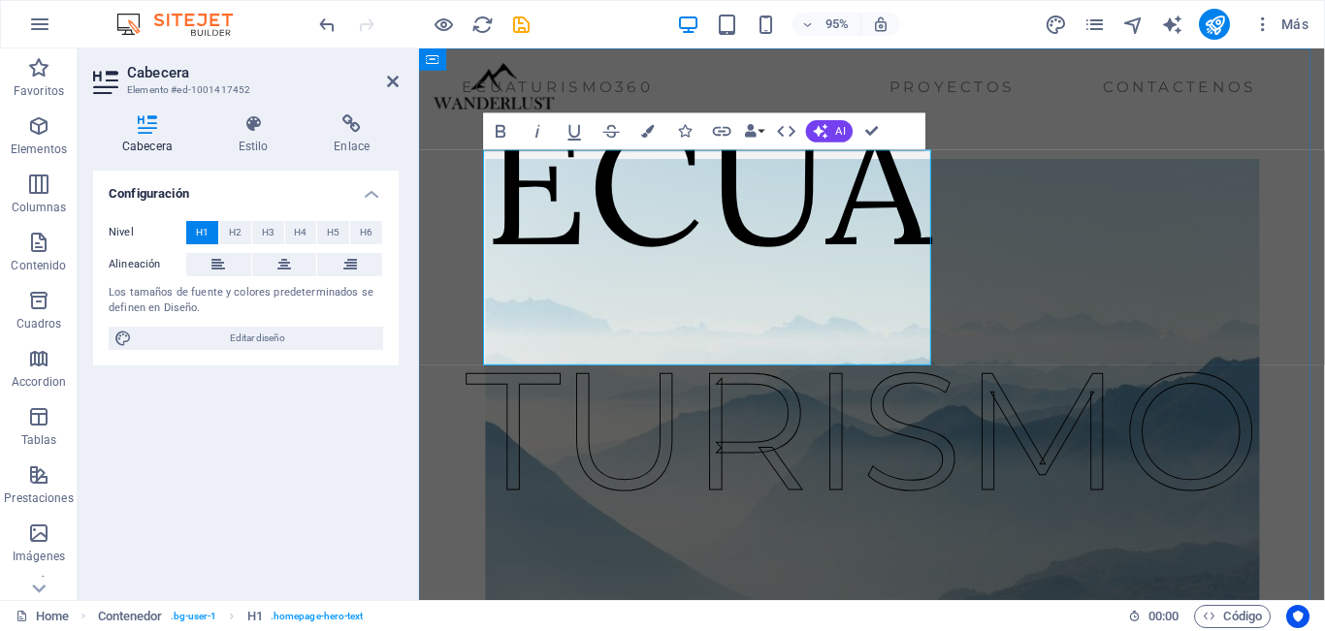
click at [949, 299] on h1 "ECUA" at bounding box center [722, 191] width 471 height 227
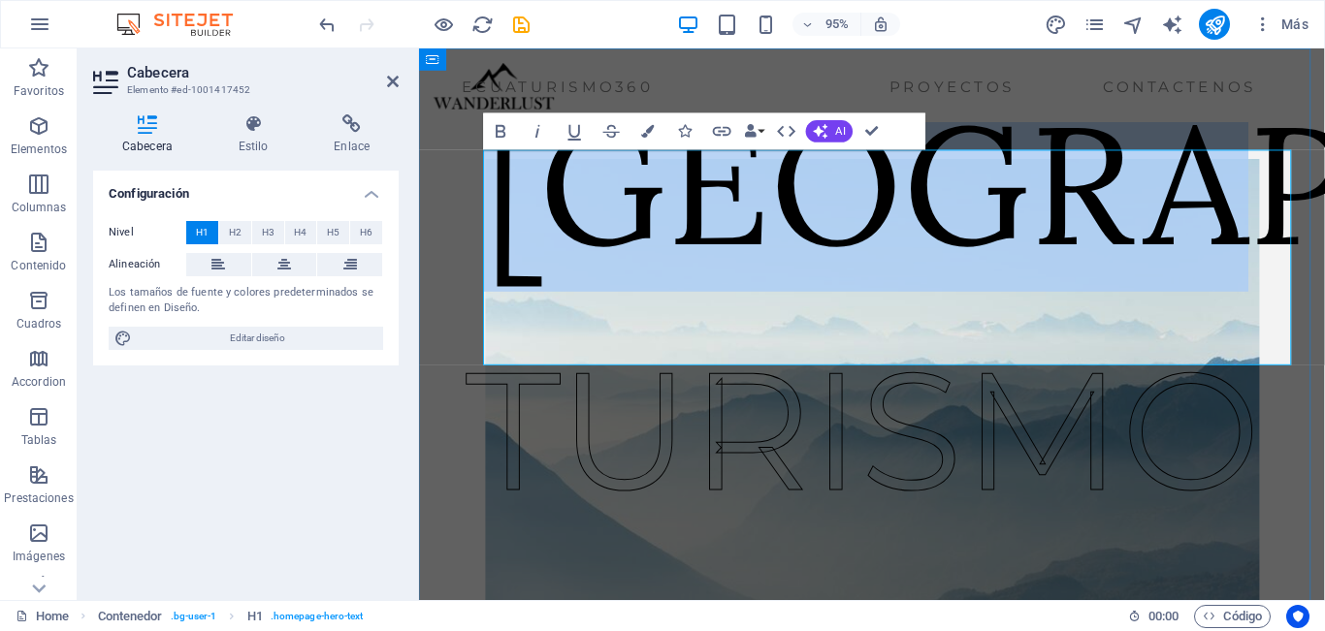
drag, startPoint x: 1325, startPoint y: 307, endPoint x: 525, endPoint y: 330, distance: 800.4
click at [776, 135] on icon "button" at bounding box center [787, 131] width 22 height 22
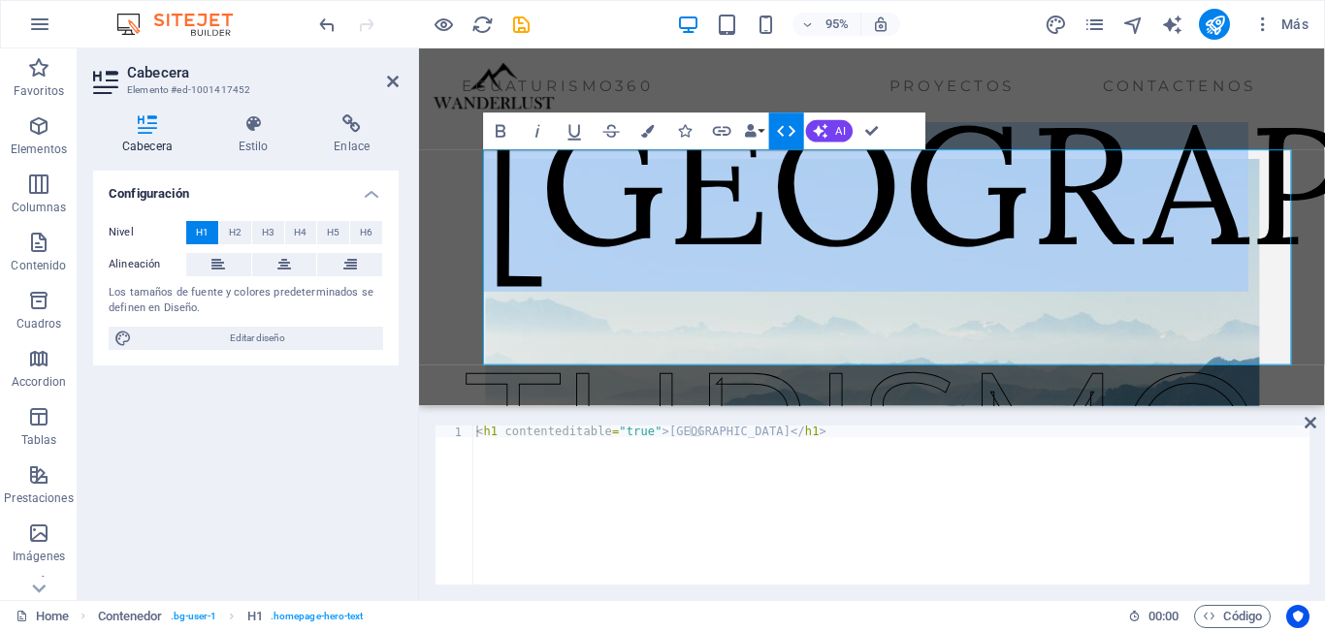
click at [776, 135] on icon "button" at bounding box center [787, 131] width 22 height 22
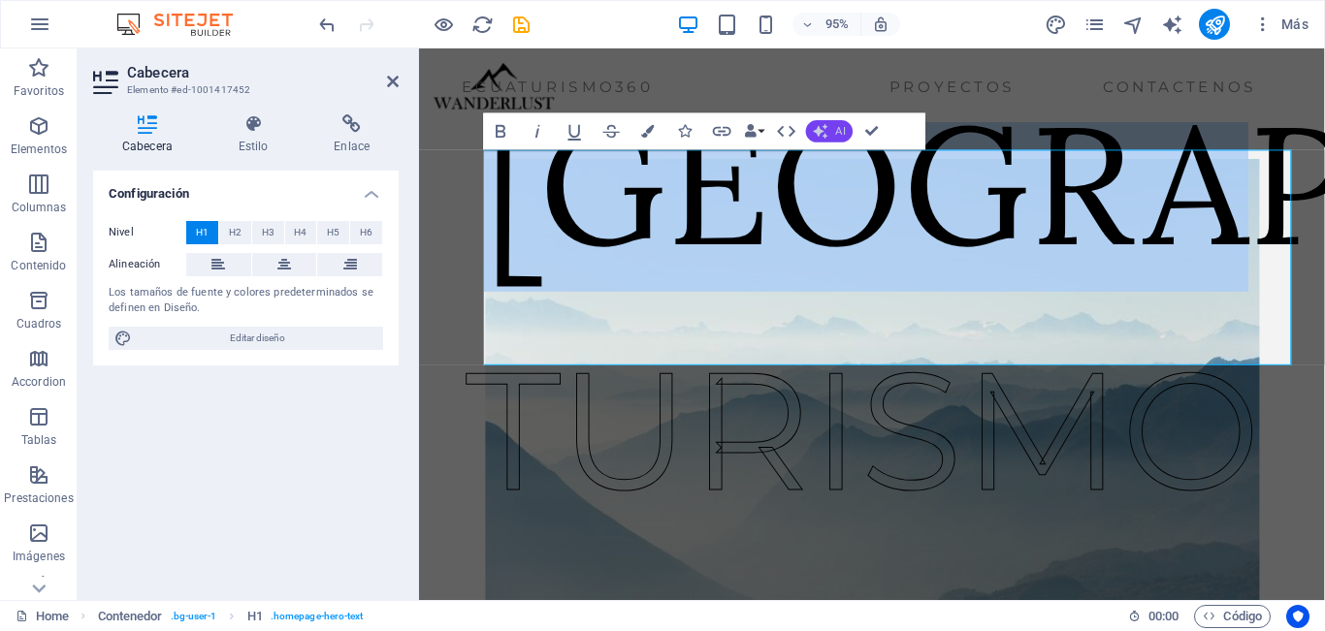
click at [827, 131] on icon "button" at bounding box center [821, 131] width 15 height 15
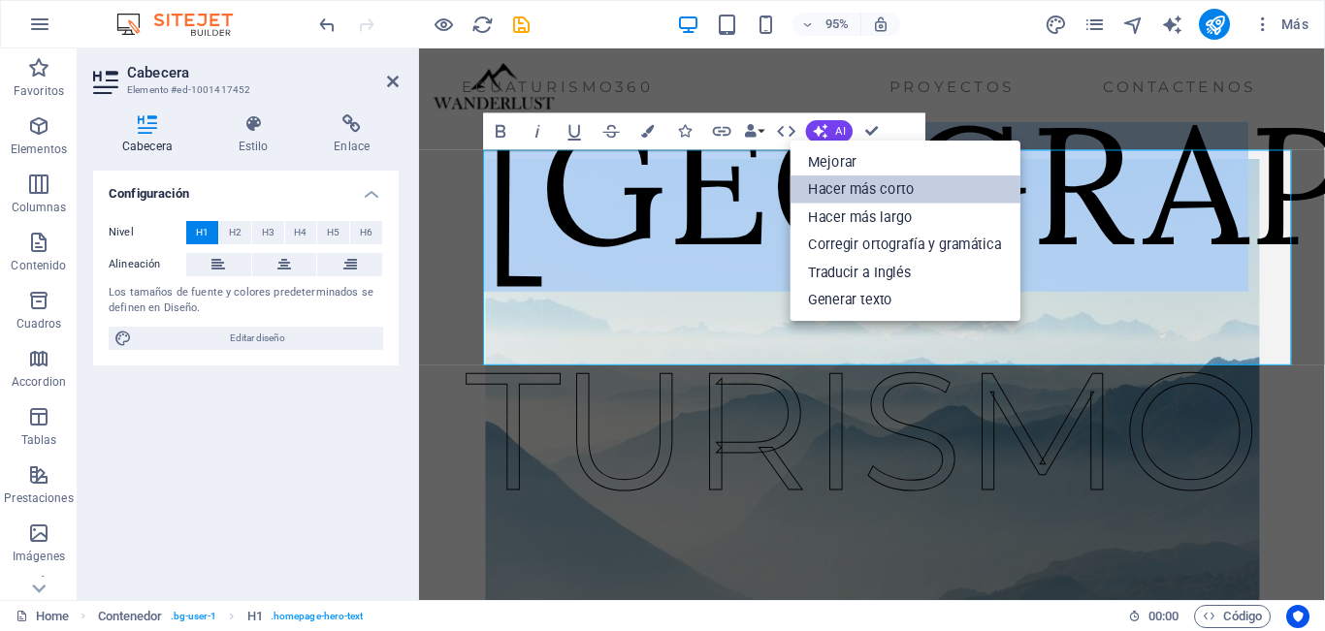
click at [841, 181] on link "Hacer más corto" at bounding box center [904, 190] width 231 height 28
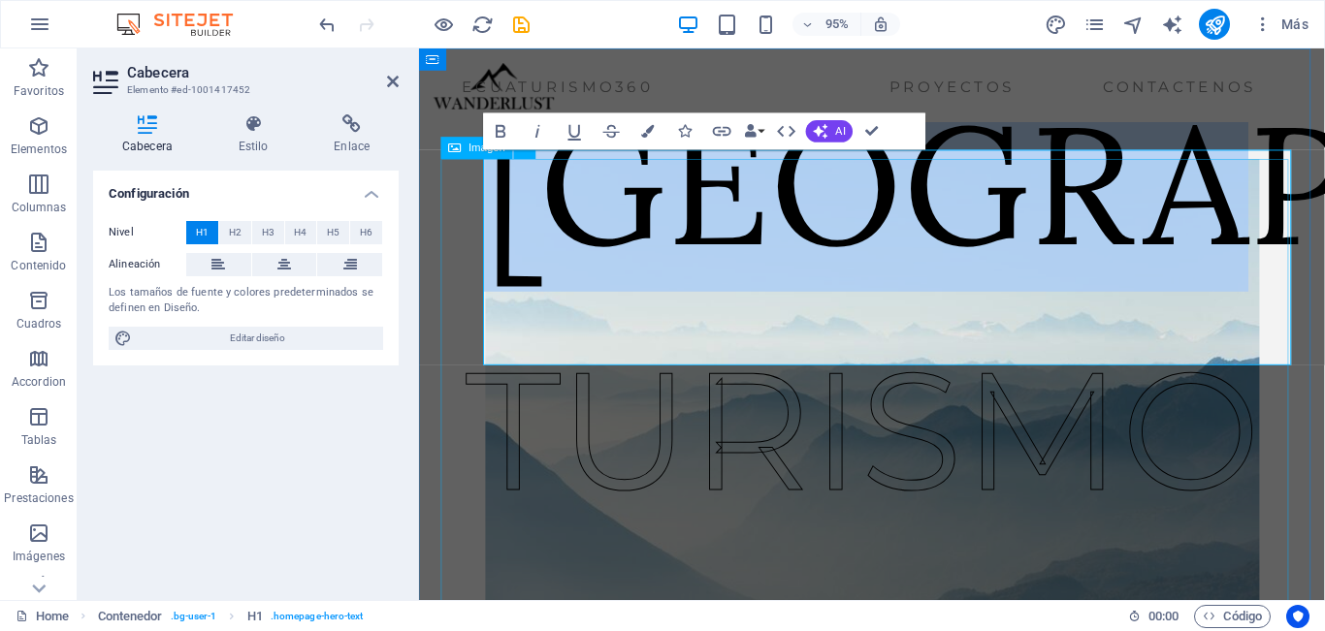
drag, startPoint x: 1318, startPoint y: 250, endPoint x: 444, endPoint y: 272, distance: 874.1
click at [444, 272] on div "TURISMO ECUADOR" at bounding box center [895, 436] width 953 height 621
click at [841, 128] on span "AI" at bounding box center [840, 131] width 10 height 11
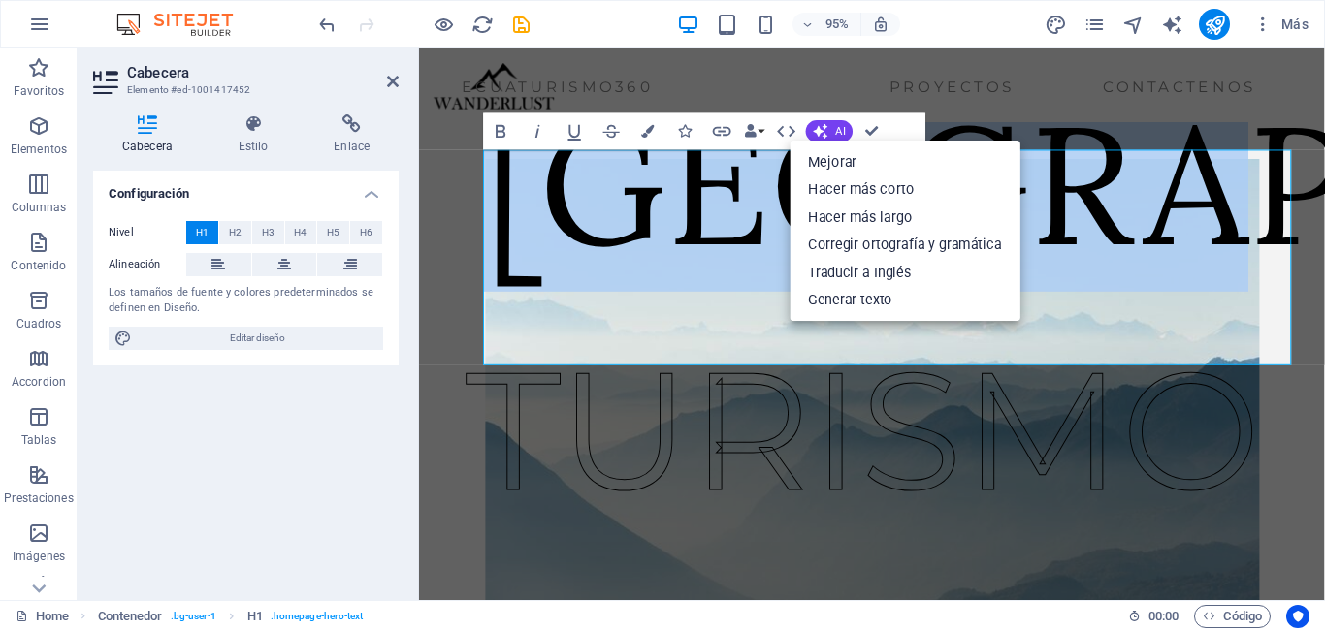
drag, startPoint x: 509, startPoint y: 271, endPoint x: 1371, endPoint y: 270, distance: 862.2
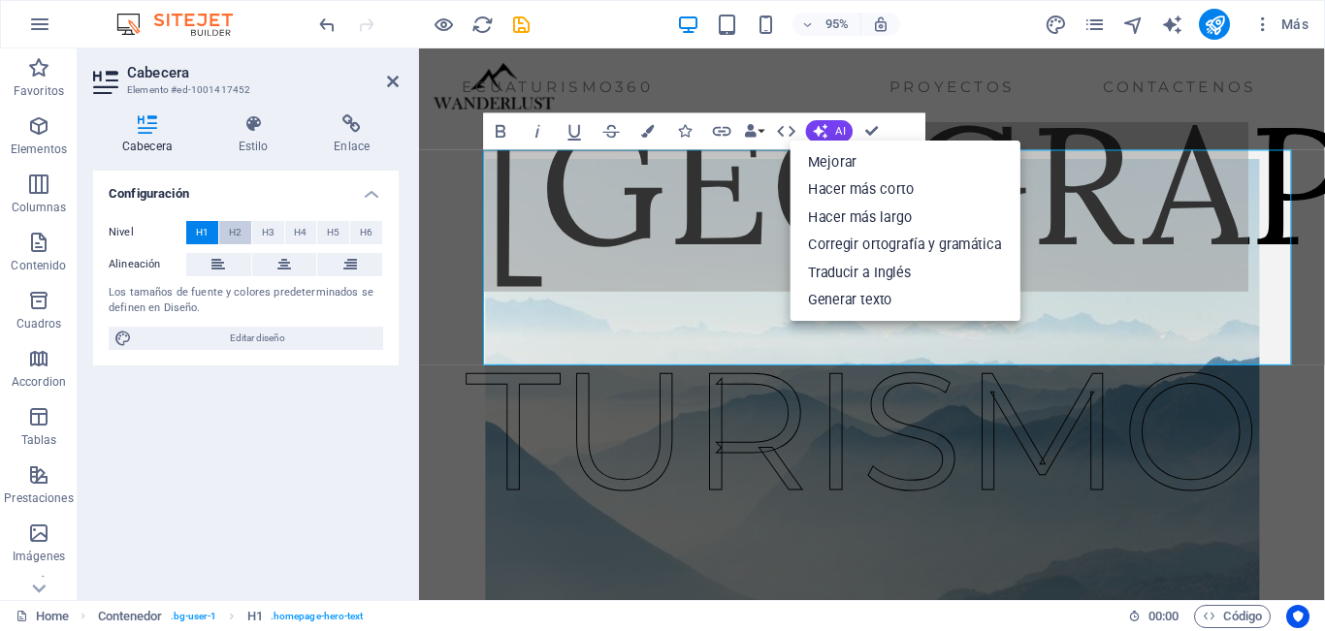
click at [238, 236] on span "H2" at bounding box center [235, 232] width 13 height 23
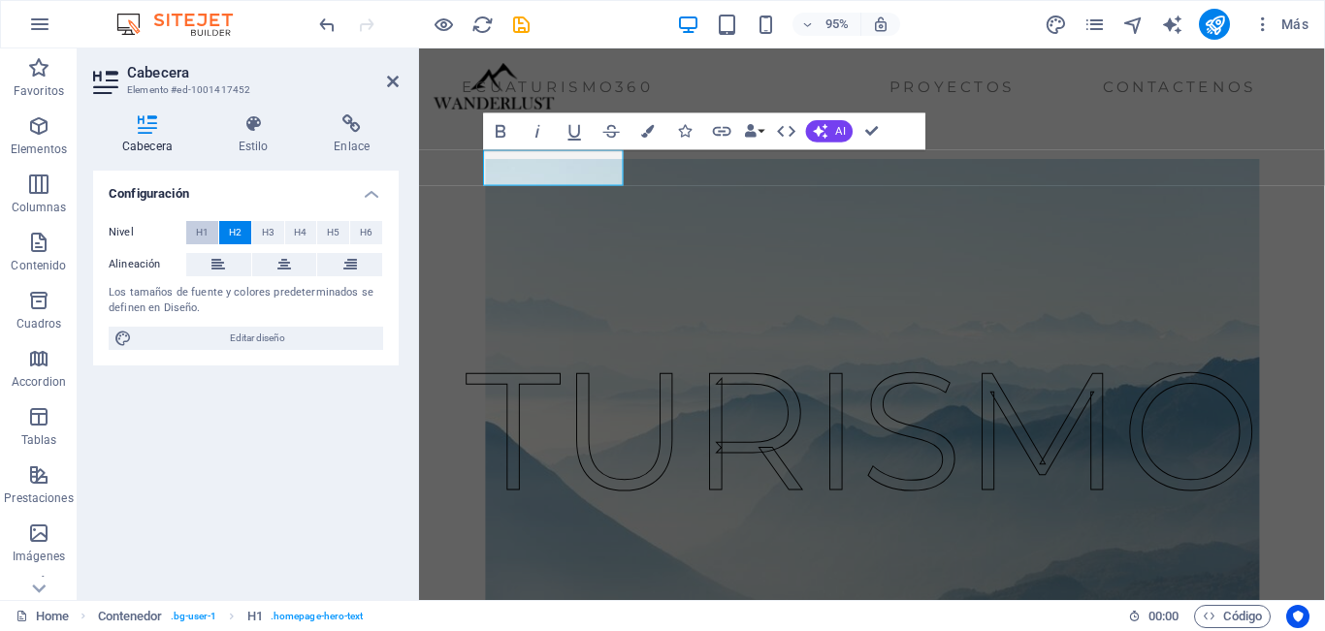
click at [201, 237] on span "H1" at bounding box center [202, 232] width 13 height 23
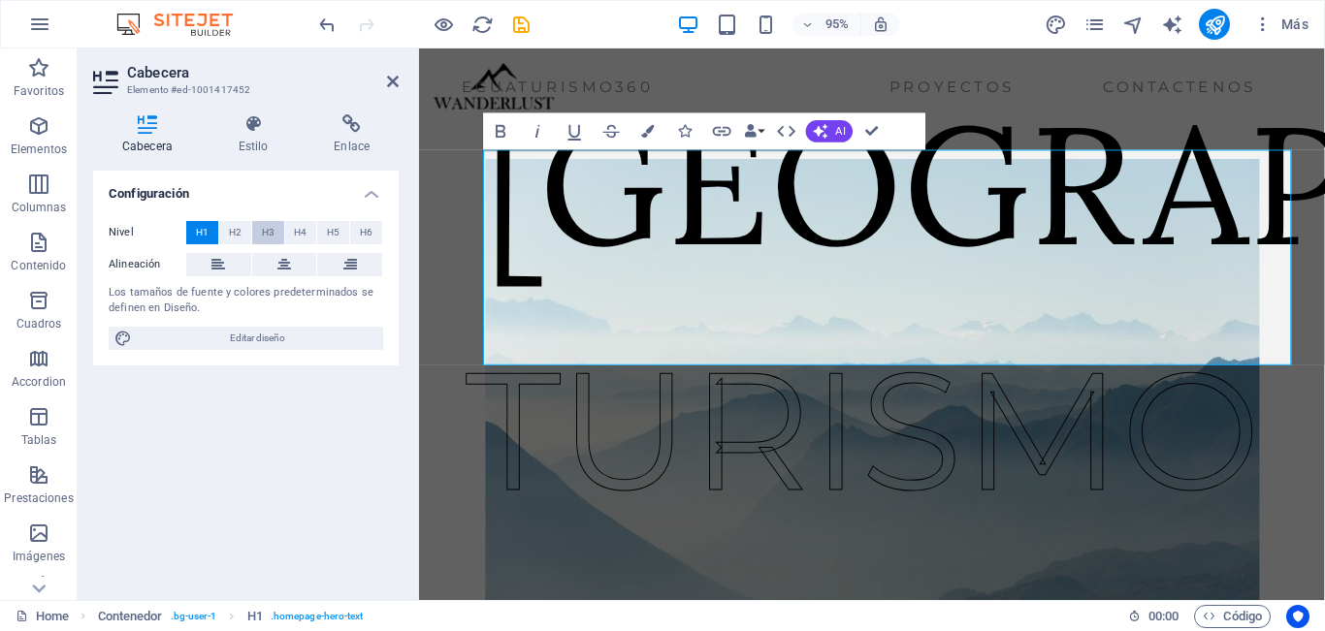
click at [263, 231] on span "H3" at bounding box center [268, 232] width 13 height 23
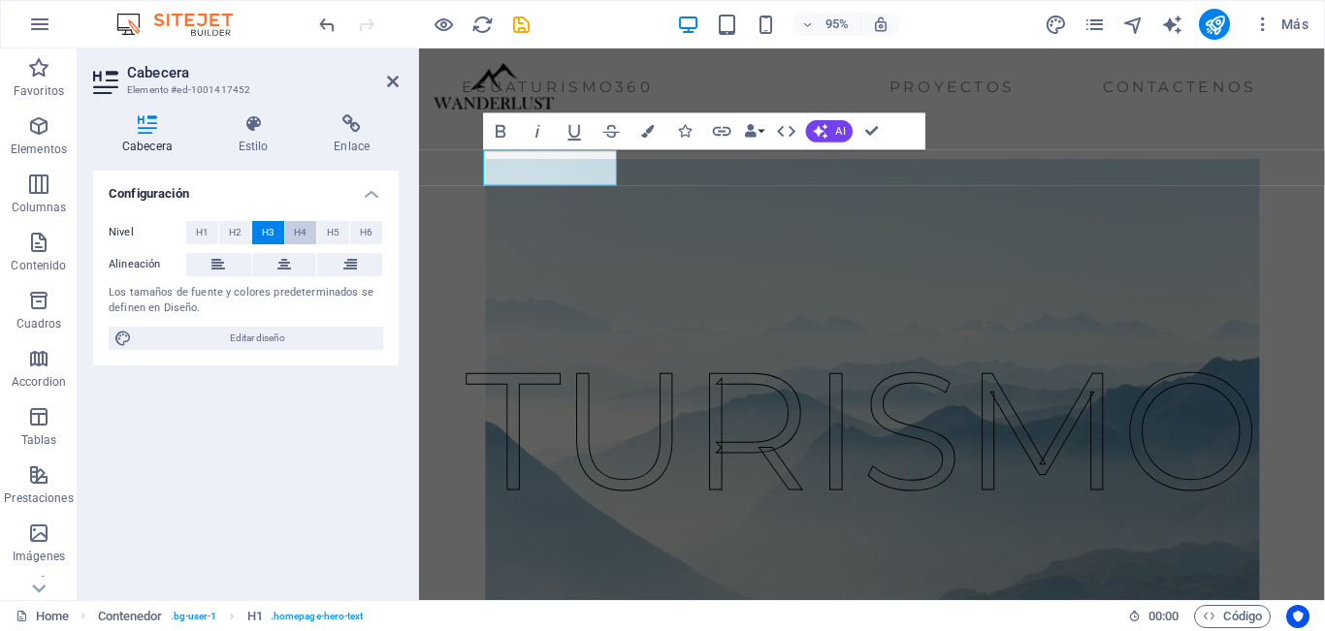
click at [296, 233] on span "H4" at bounding box center [300, 232] width 13 height 23
click at [335, 236] on span "H5" at bounding box center [333, 232] width 13 height 23
click at [364, 238] on span "H6" at bounding box center [366, 232] width 13 height 23
click at [203, 236] on span "H1" at bounding box center [202, 232] width 13 height 23
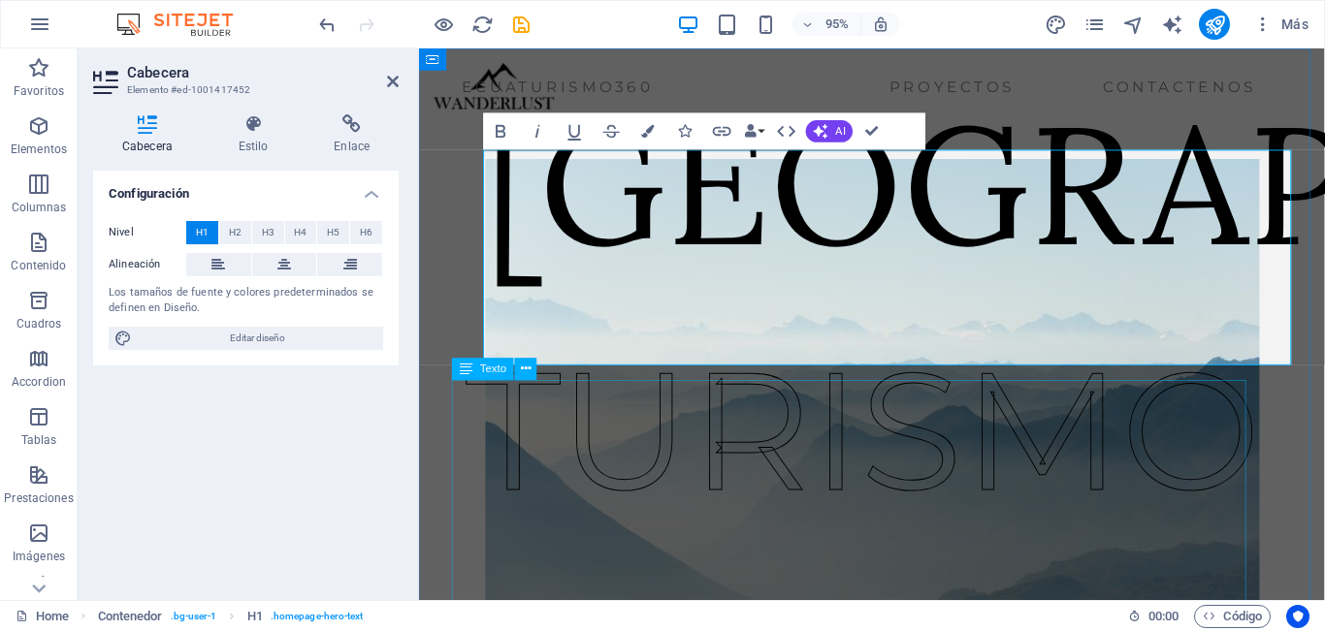
click at [642, 500] on div "TURISMO" at bounding box center [886, 451] width 836 height 262
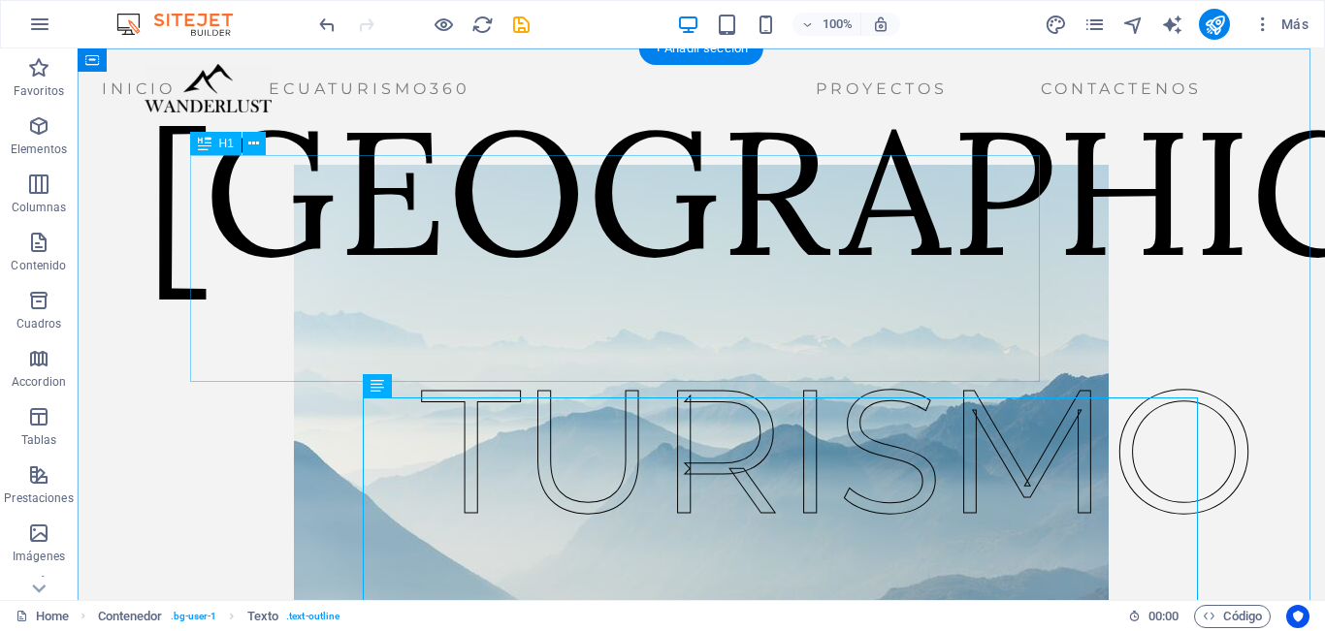
click at [630, 292] on div "ECUADOR" at bounding box center [1080, 191] width 1870 height 227
click at [644, 156] on div "ECUADOR" at bounding box center [1080, 191] width 1870 height 227
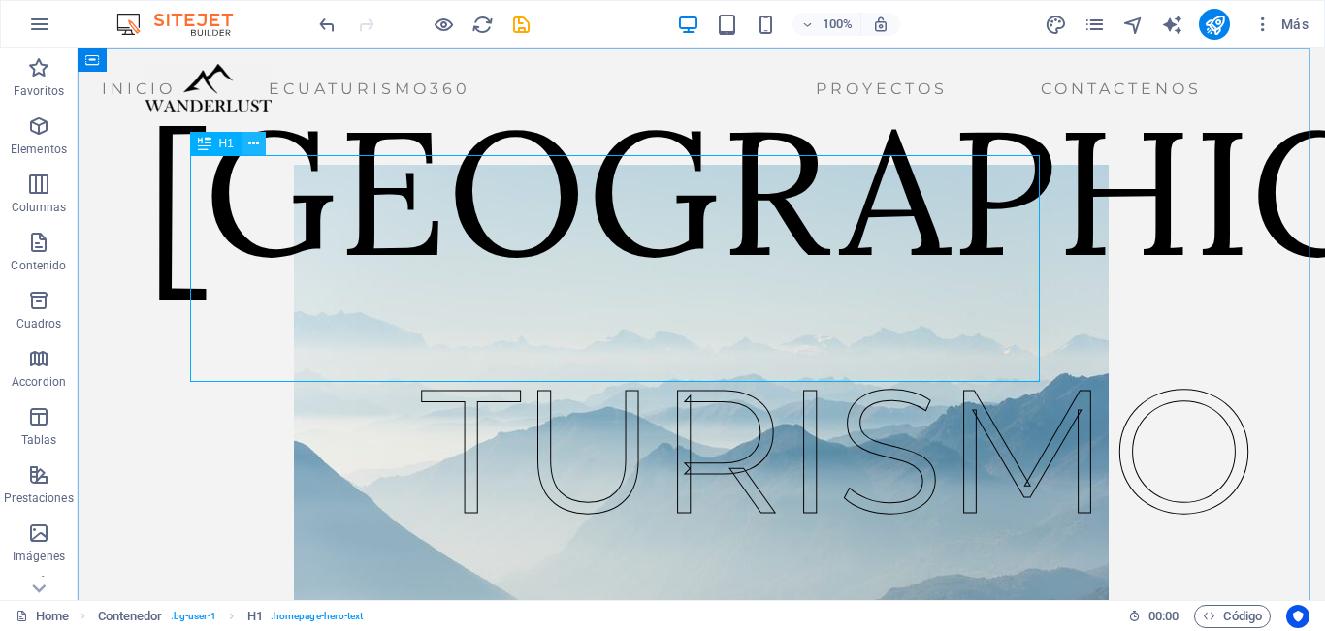
click at [255, 147] on icon at bounding box center [253, 144] width 11 height 20
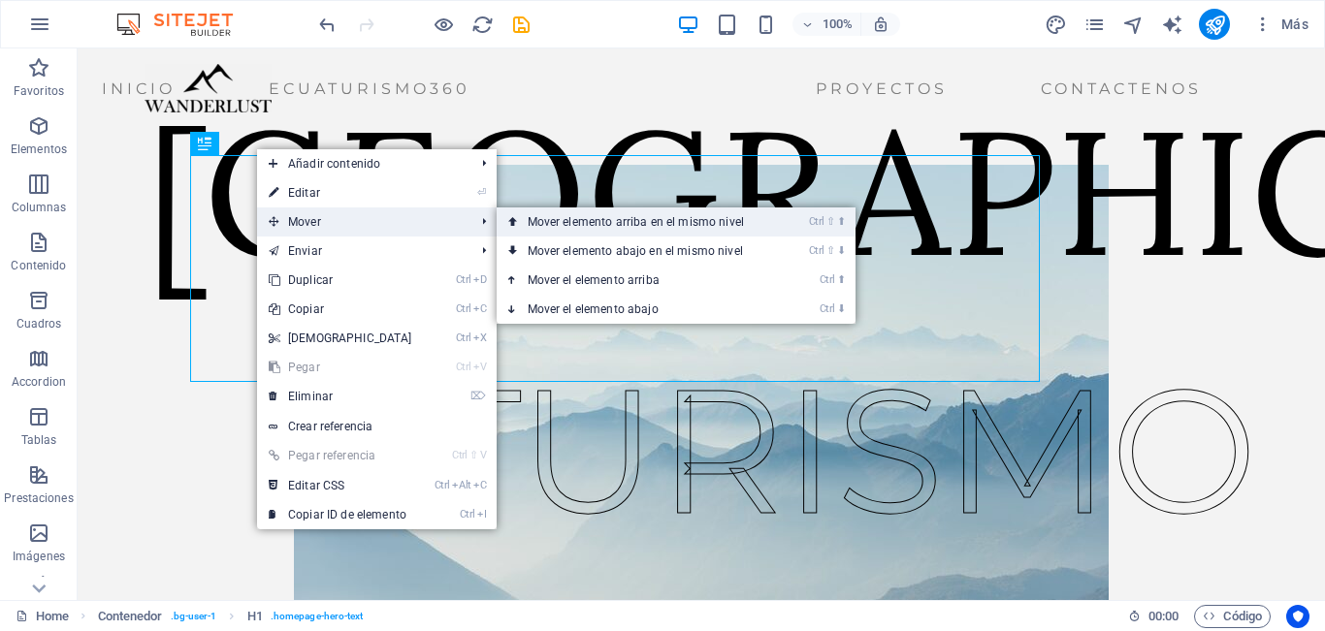
click at [600, 219] on link "Ctrl ⇧ ⬆ Mover elemento arriba en el mismo nivel" at bounding box center [640, 222] width 286 height 29
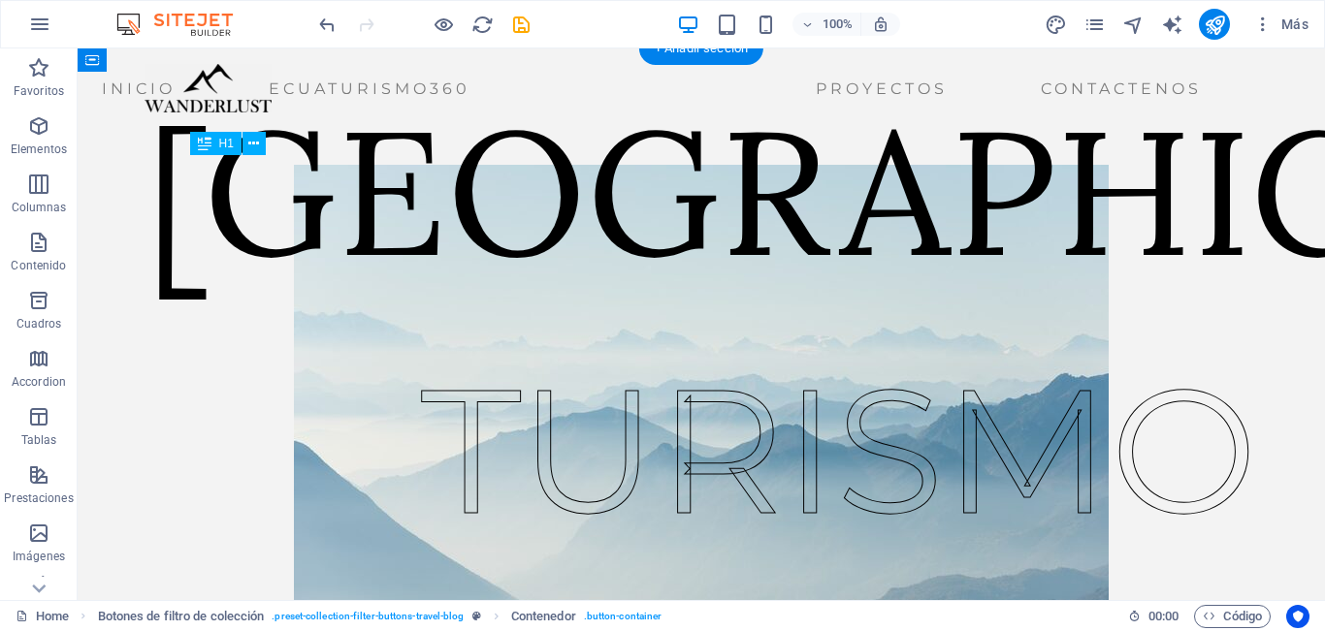
click at [494, 208] on div "ECUADOR" at bounding box center [1080, 191] width 1870 height 227
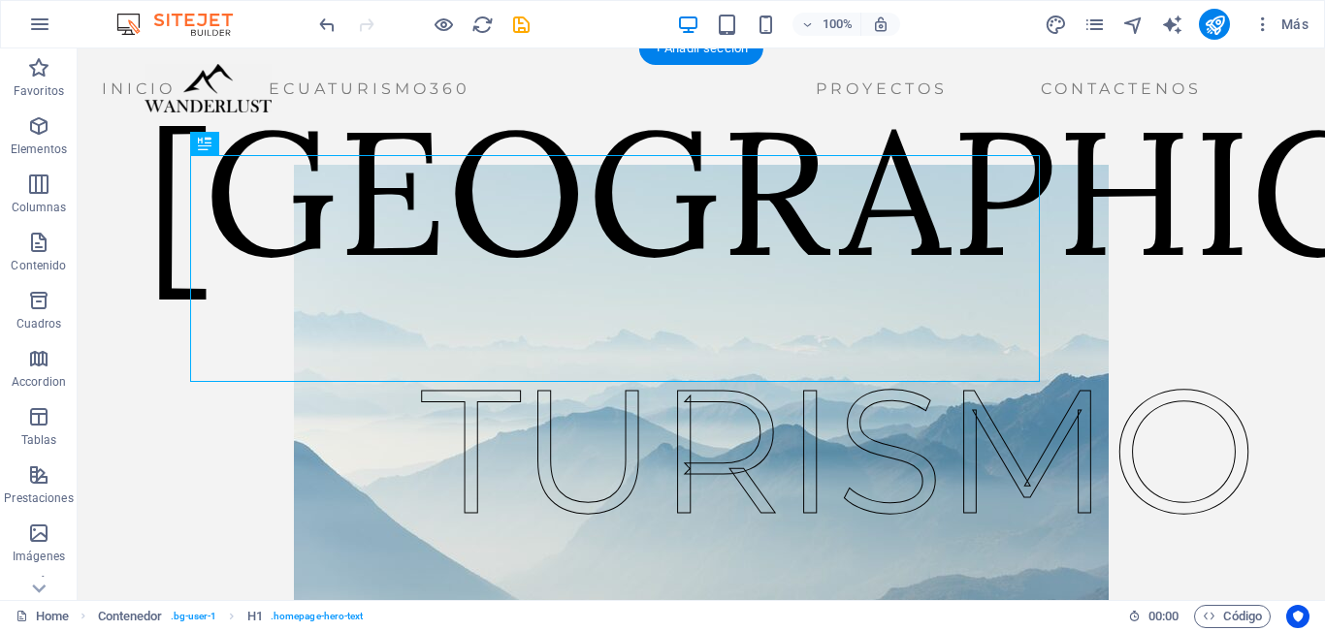
drag, startPoint x: 307, startPoint y: 192, endPoint x: 363, endPoint y: 171, distance: 59.3
click at [362, 192] on div "ECUADOR" at bounding box center [1080, 191] width 1870 height 227
click at [207, 147] on icon at bounding box center [205, 143] width 14 height 23
click at [249, 140] on icon at bounding box center [253, 144] width 11 height 20
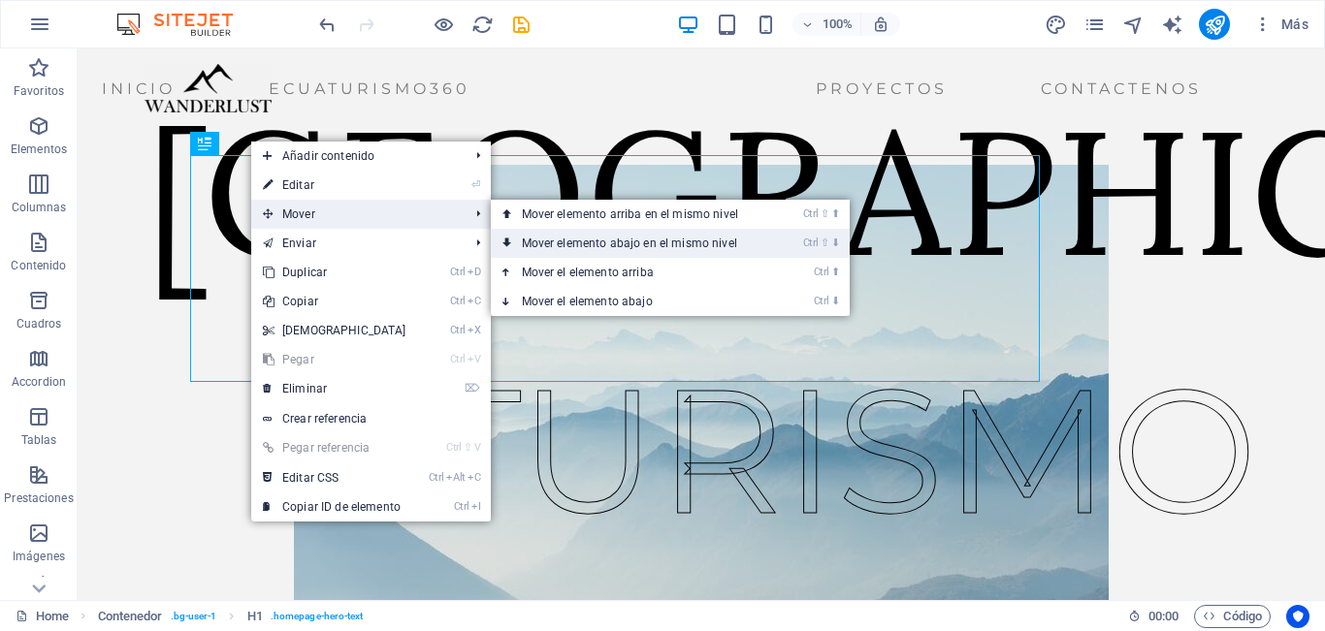
click at [679, 251] on link "Ctrl ⇧ ⬇ Mover elemento abajo en el mismo nivel" at bounding box center [634, 243] width 286 height 29
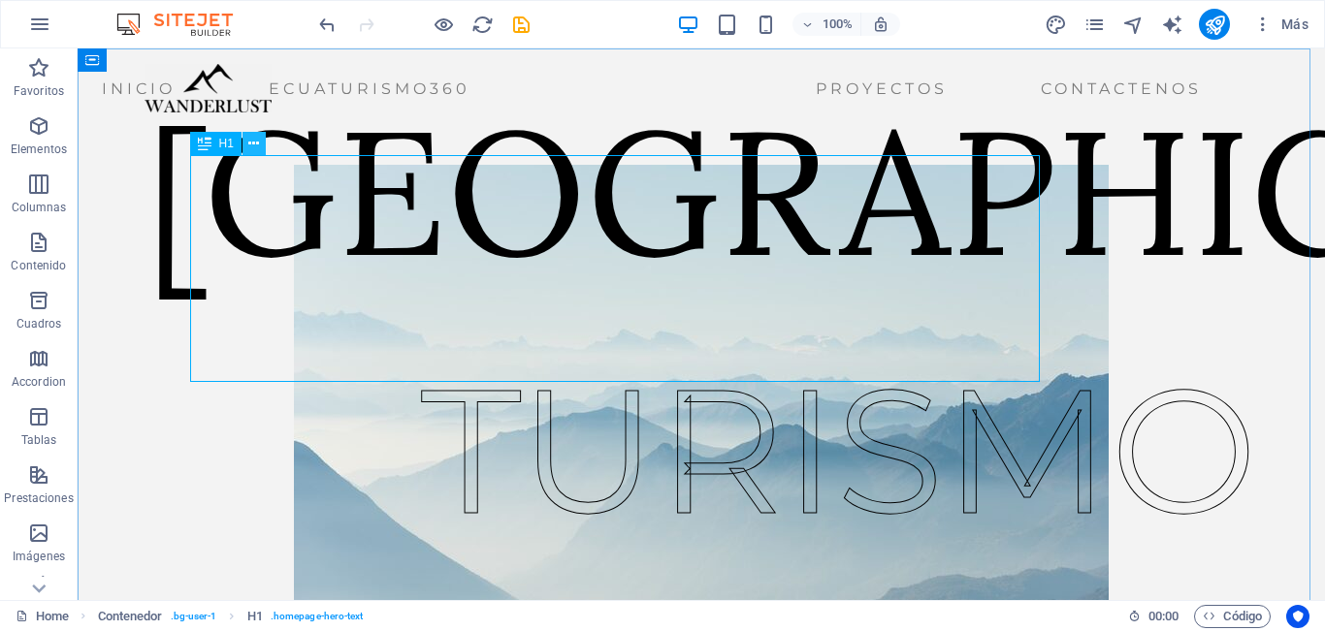
click at [253, 145] on icon at bounding box center [253, 144] width 11 height 20
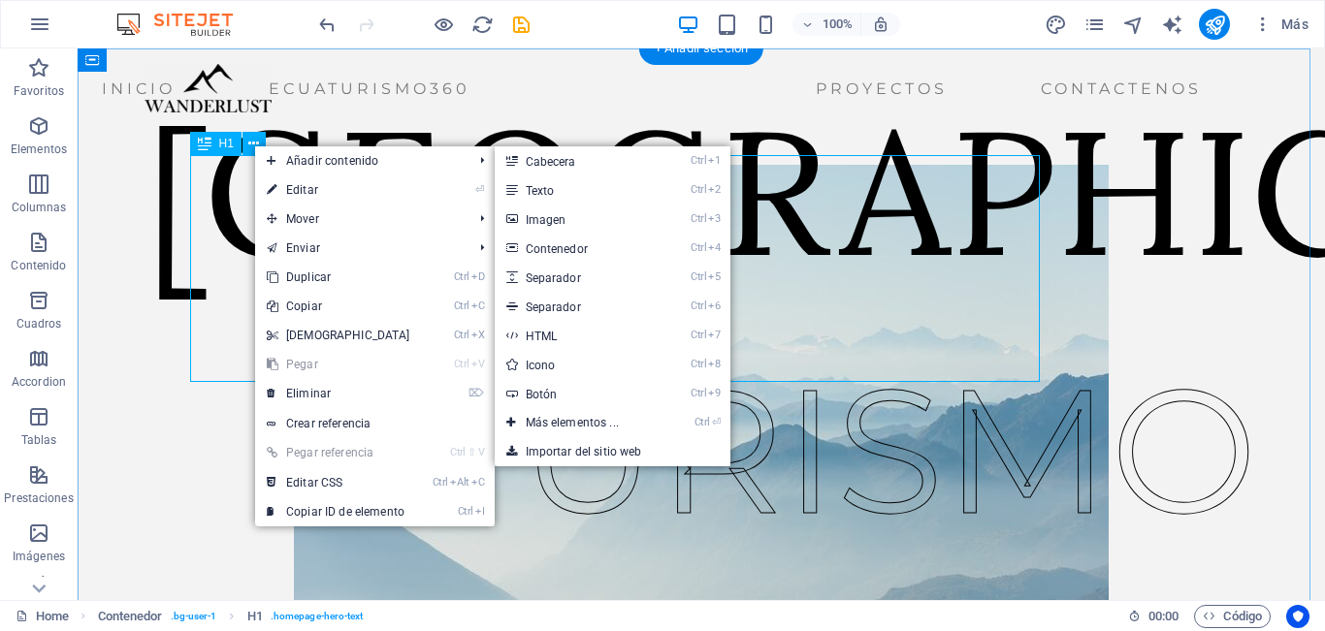
click at [759, 246] on div "ECUADOR" at bounding box center [1080, 191] width 1870 height 227
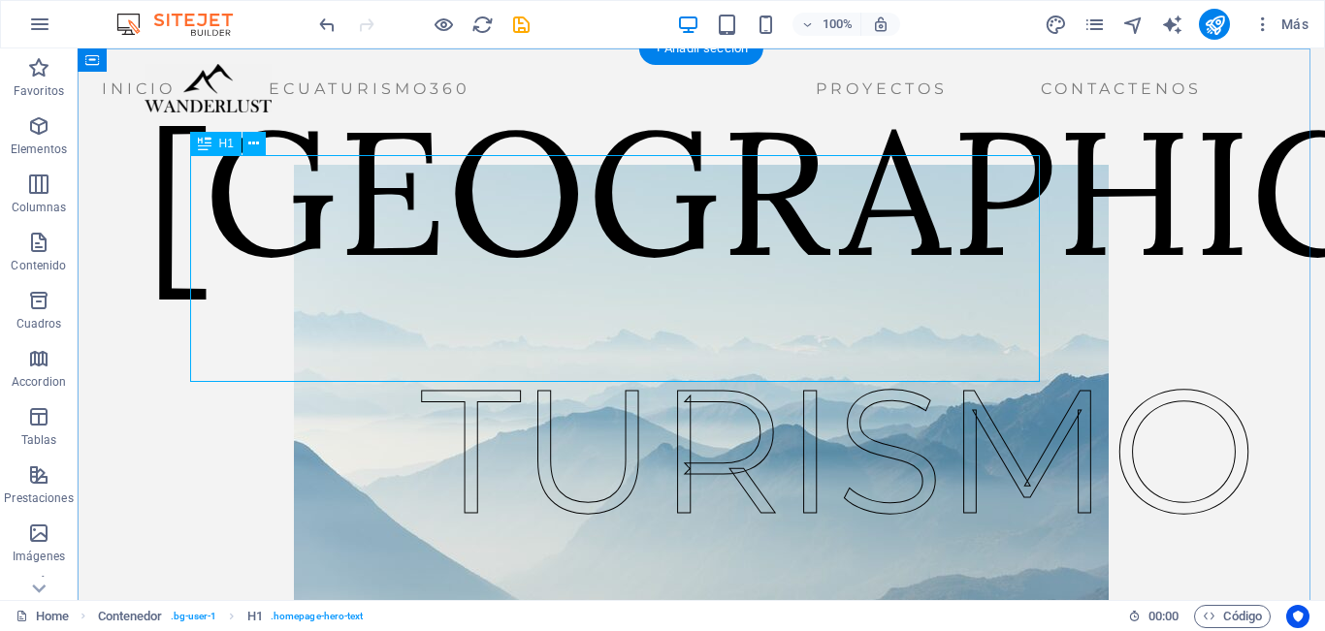
click at [851, 246] on div "ECUADOR" at bounding box center [1080, 191] width 1870 height 227
click at [863, 305] on div "ECUADOR" at bounding box center [1080, 191] width 1870 height 227
click at [814, 26] on icon "button" at bounding box center [807, 24] width 14 height 13
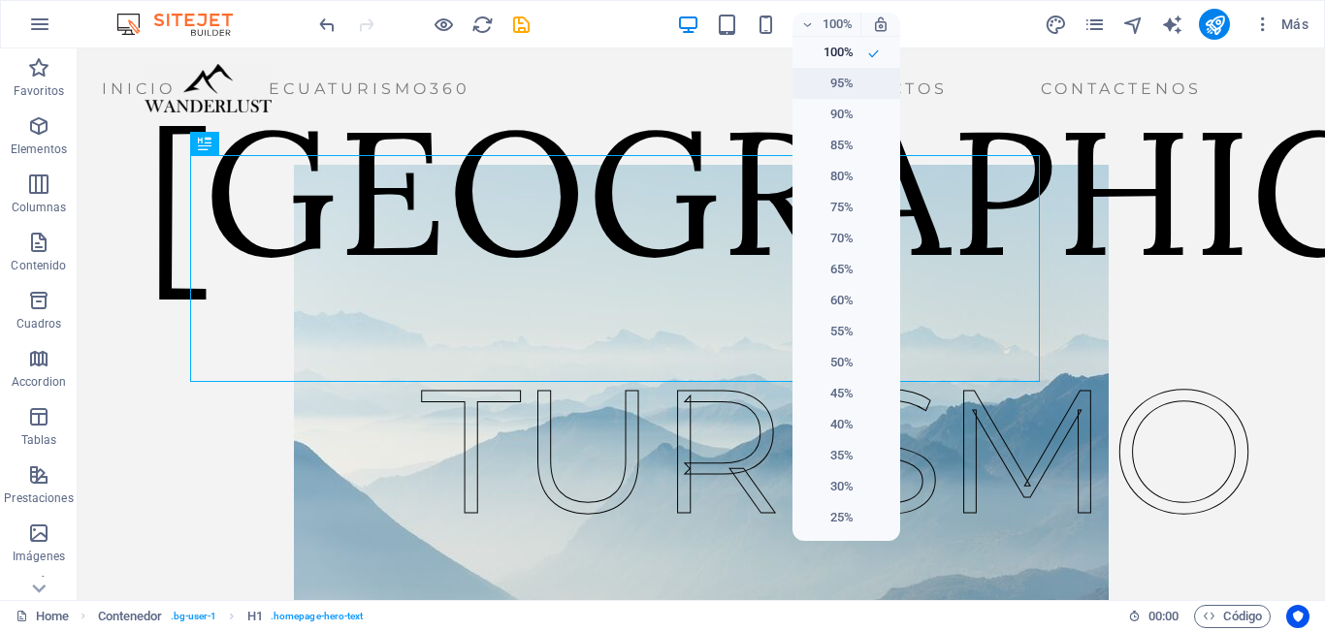
click at [842, 78] on h6 "95%" at bounding box center [828, 83] width 49 height 23
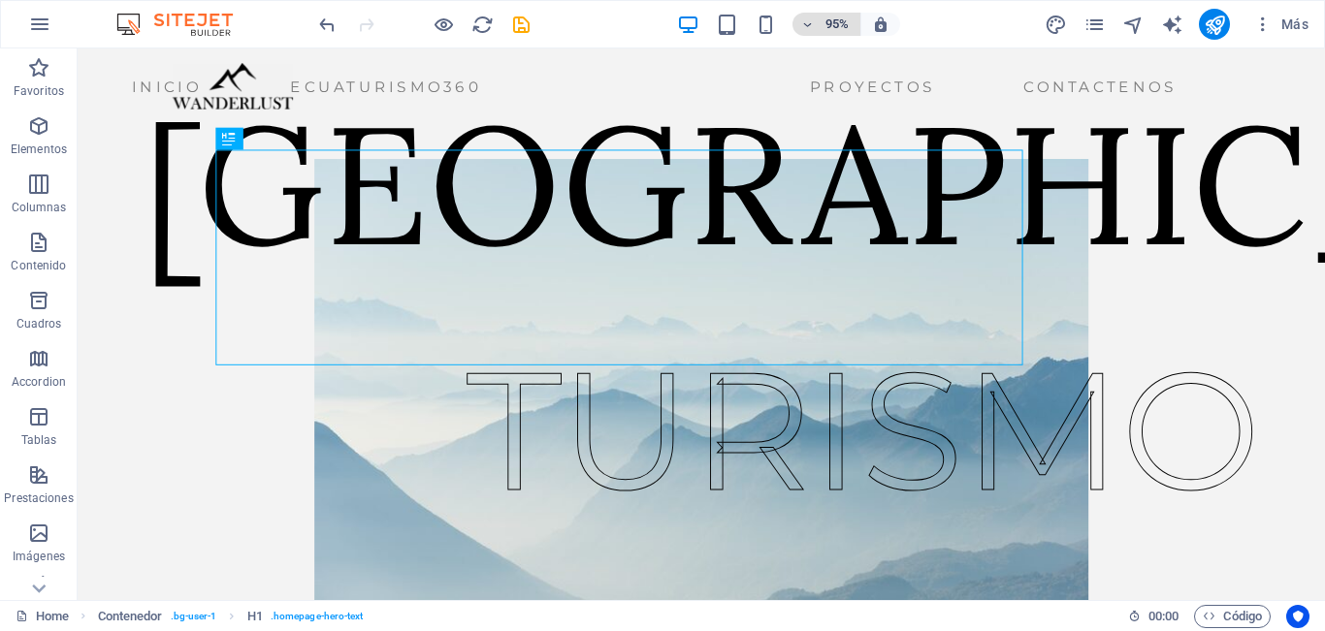
click at [835, 22] on h6 "95%" at bounding box center [836, 24] width 31 height 23
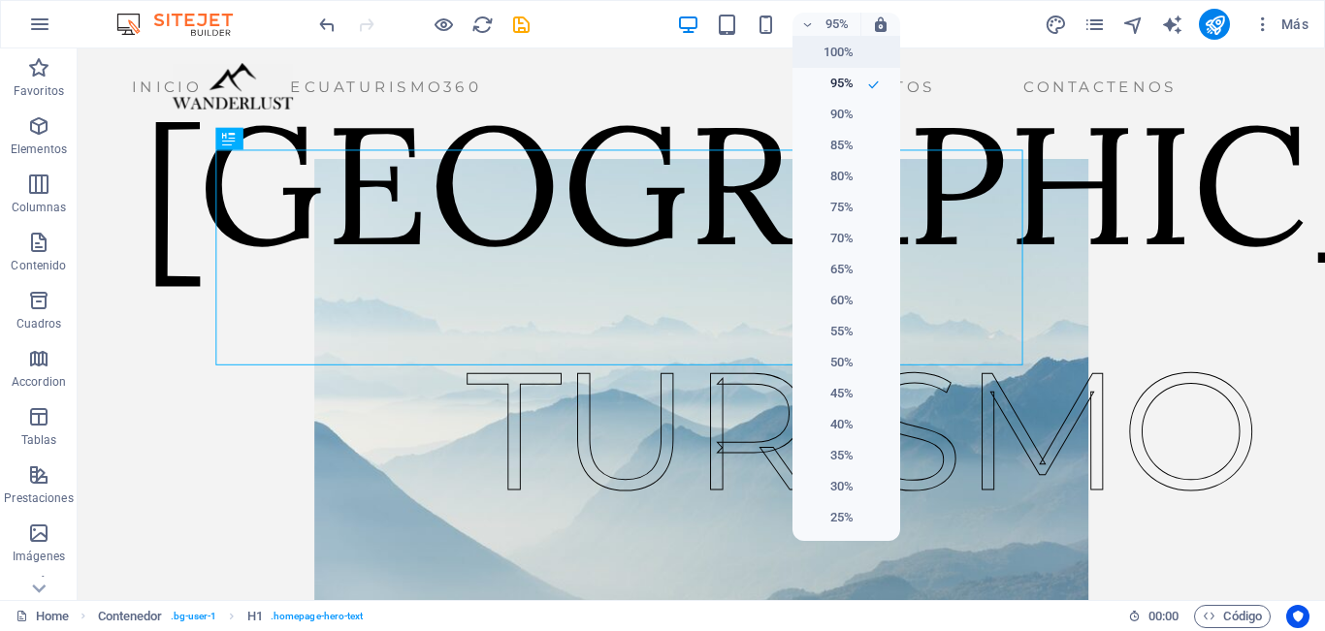
click at [840, 47] on h6 "100%" at bounding box center [828, 52] width 49 height 23
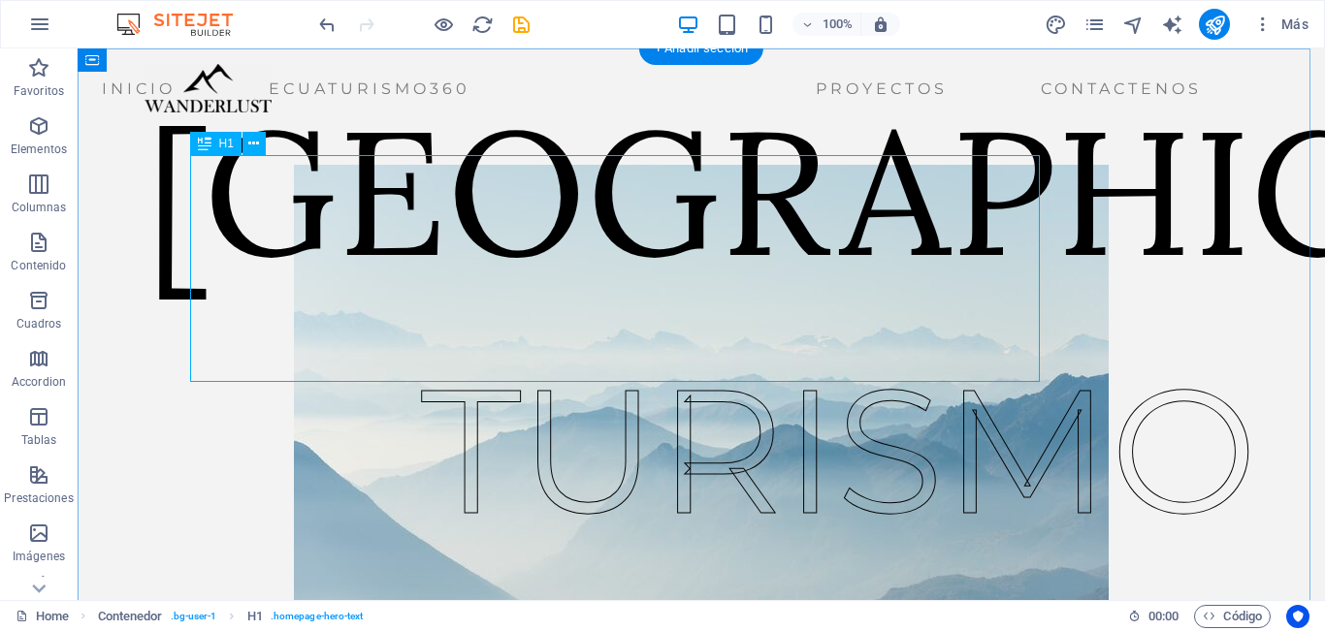
click at [917, 215] on div "ECUADOR" at bounding box center [1080, 191] width 1870 height 227
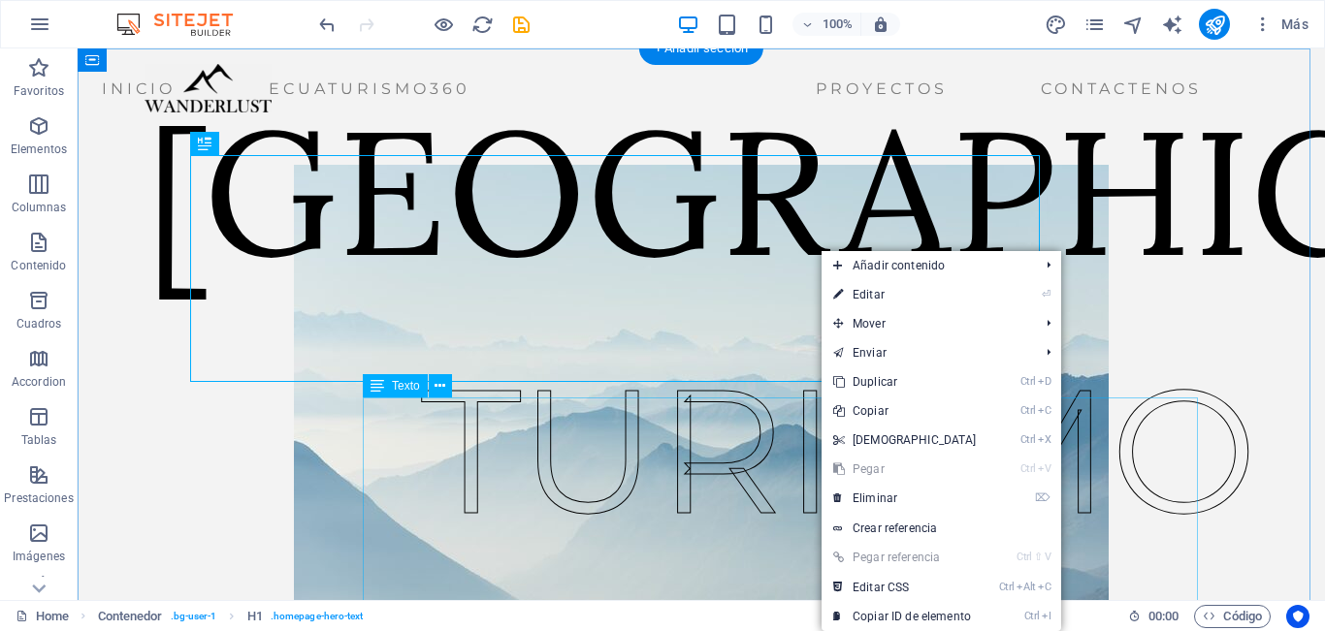
click at [666, 442] on div "TURISMO" at bounding box center [839, 451] width 836 height 262
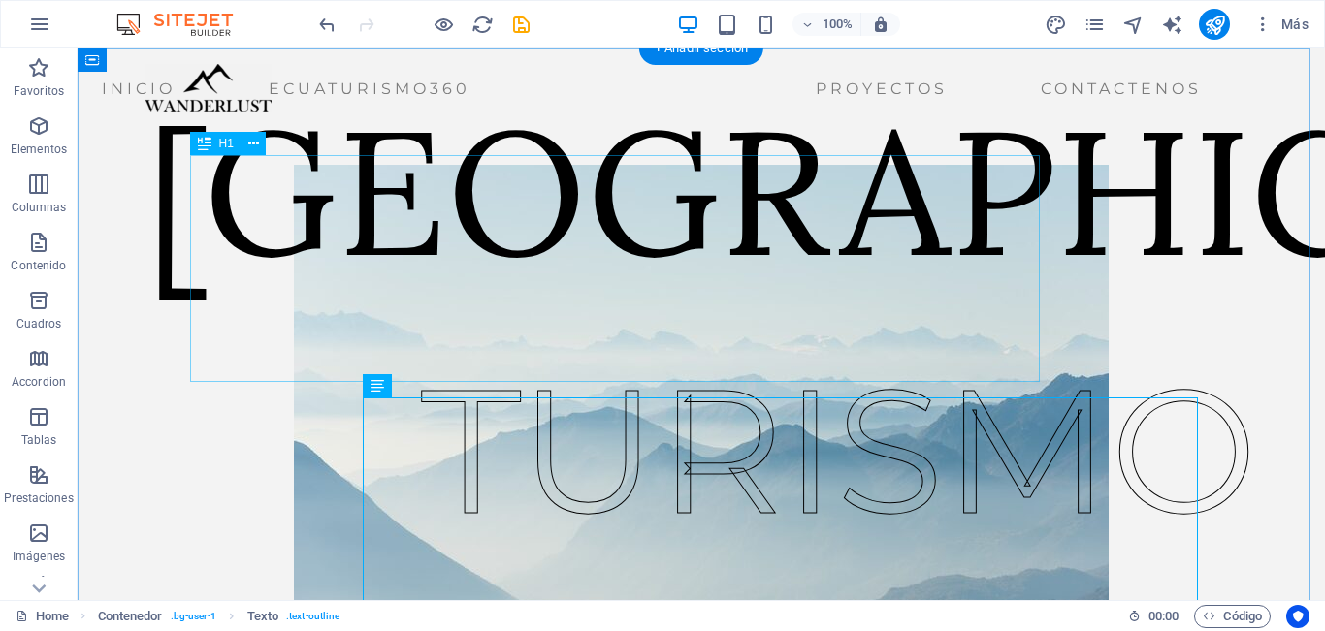
click at [578, 305] on div "ECUADOR" at bounding box center [1080, 191] width 1870 height 227
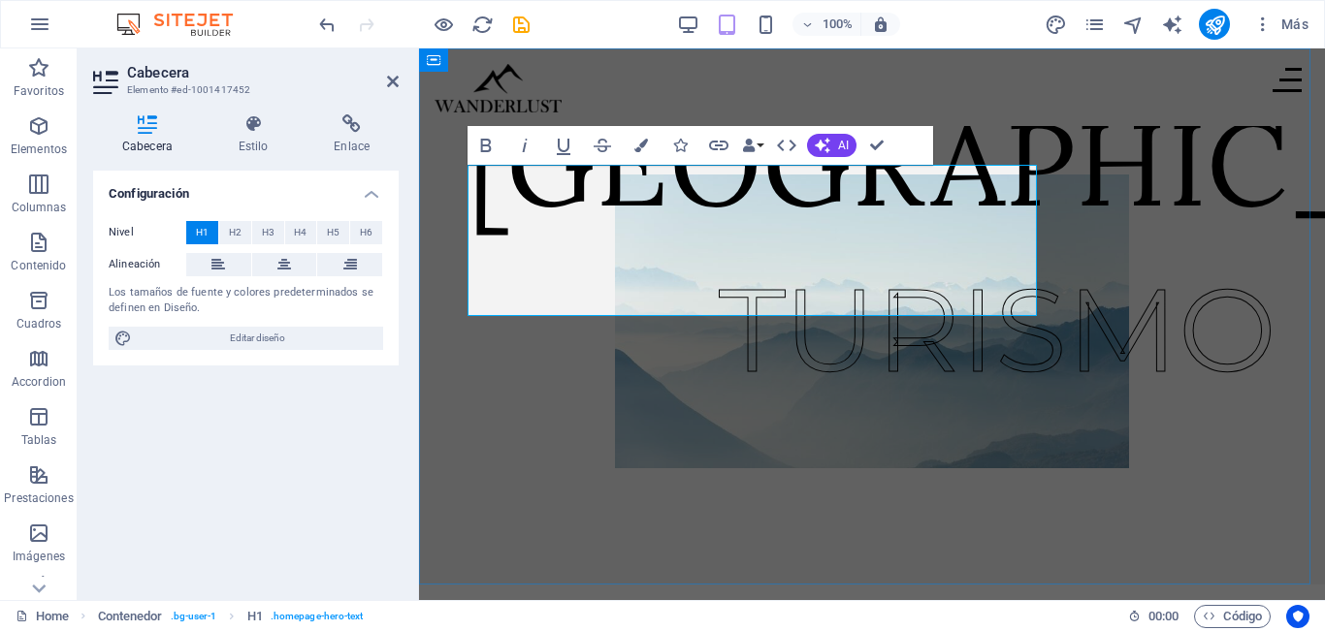
click at [503, 239] on h1 "ECUADOR" at bounding box center [1091, 162] width 1249 height 151
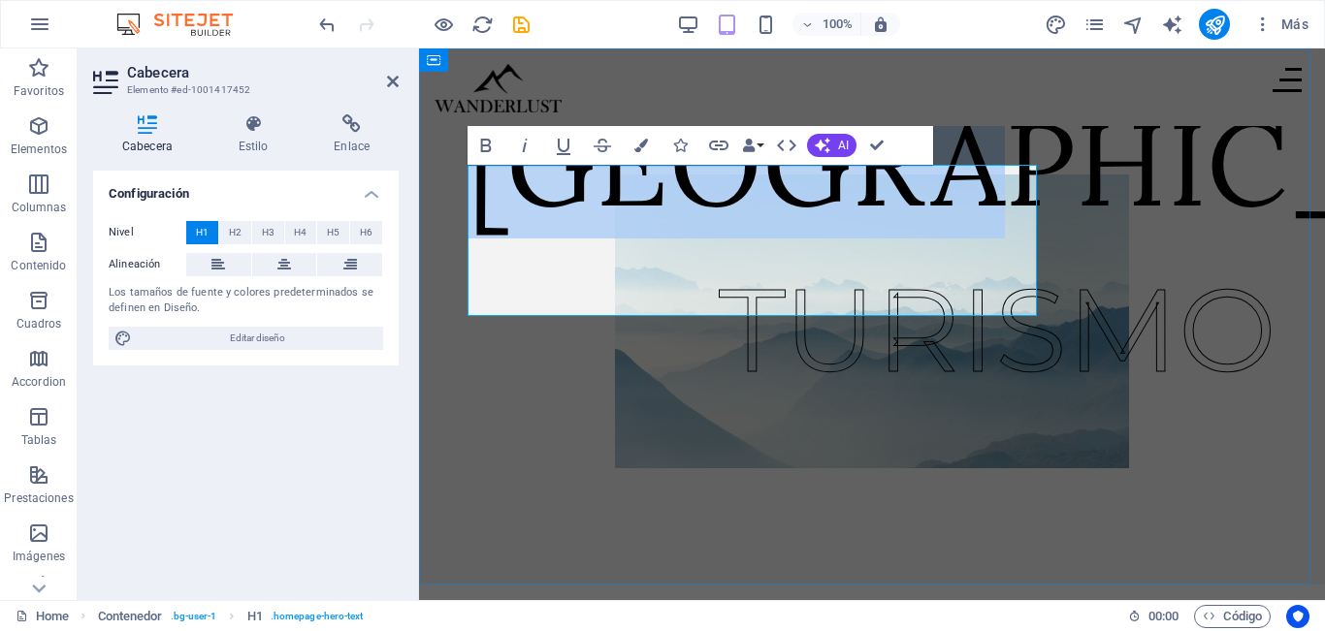
drag, startPoint x: 484, startPoint y: 254, endPoint x: 1022, endPoint y: 250, distance: 538.3
click at [1022, 239] on h1 "ECUADOR" at bounding box center [1091, 162] width 1249 height 151
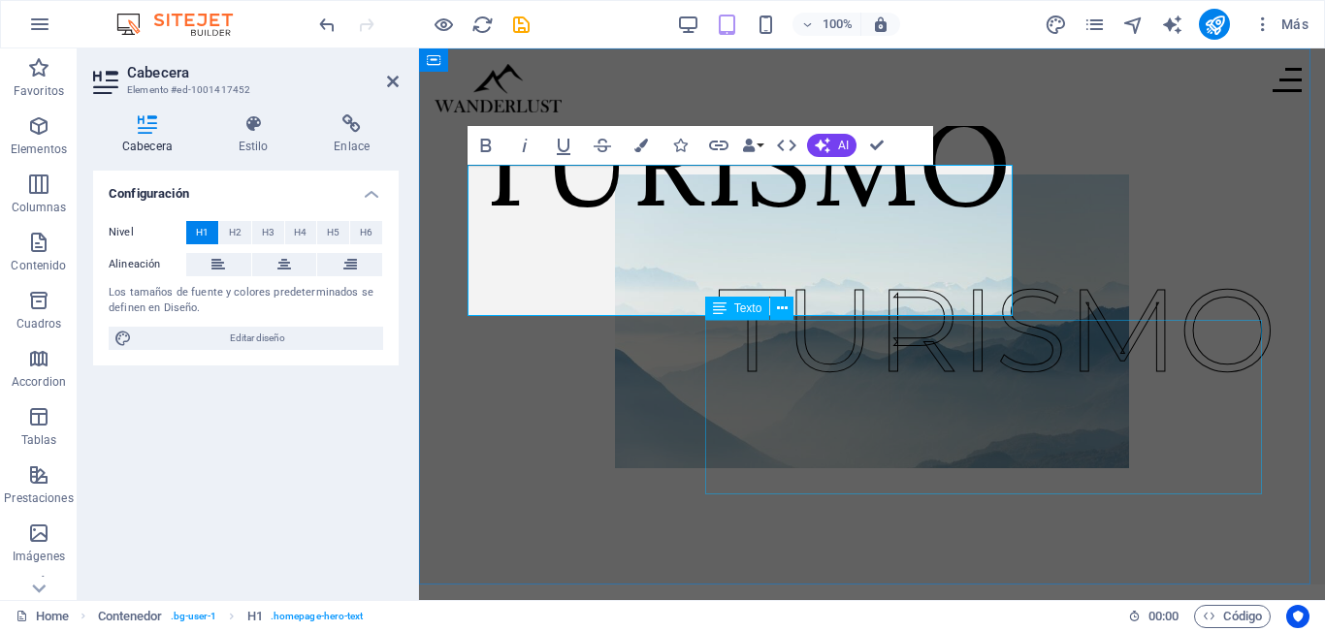
click at [958, 417] on div "TURISMO" at bounding box center [998, 329] width 558 height 175
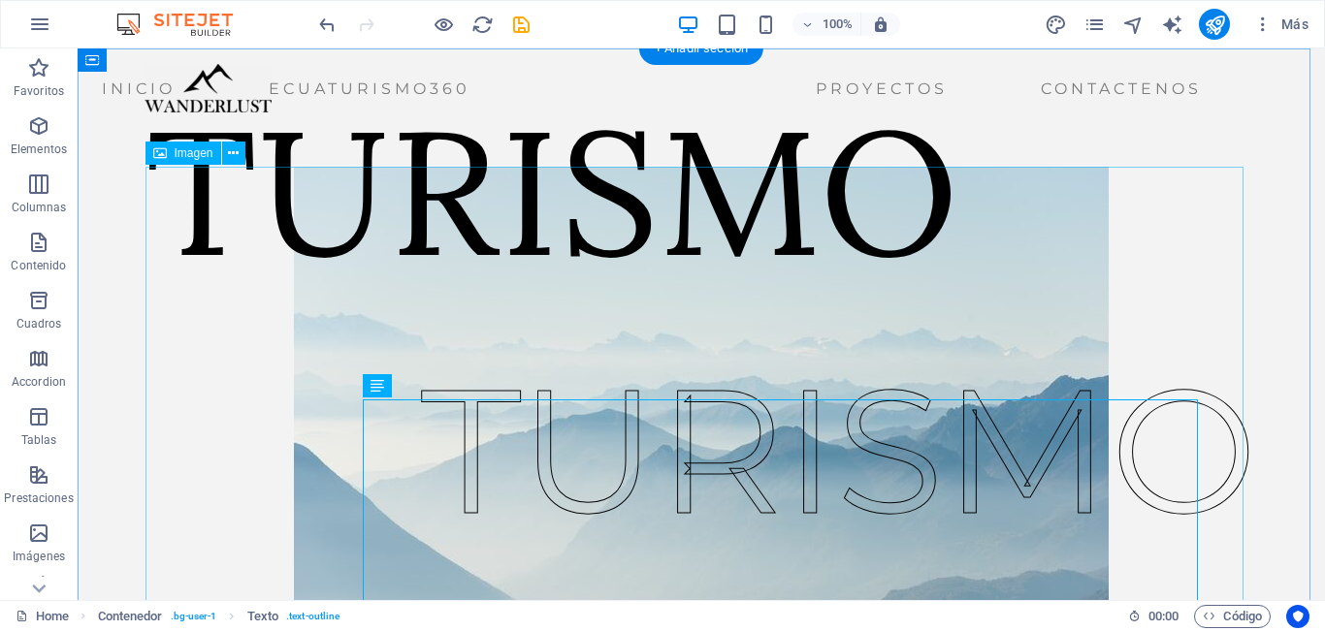
click at [1106, 233] on figure at bounding box center [701, 400] width 1098 height 466
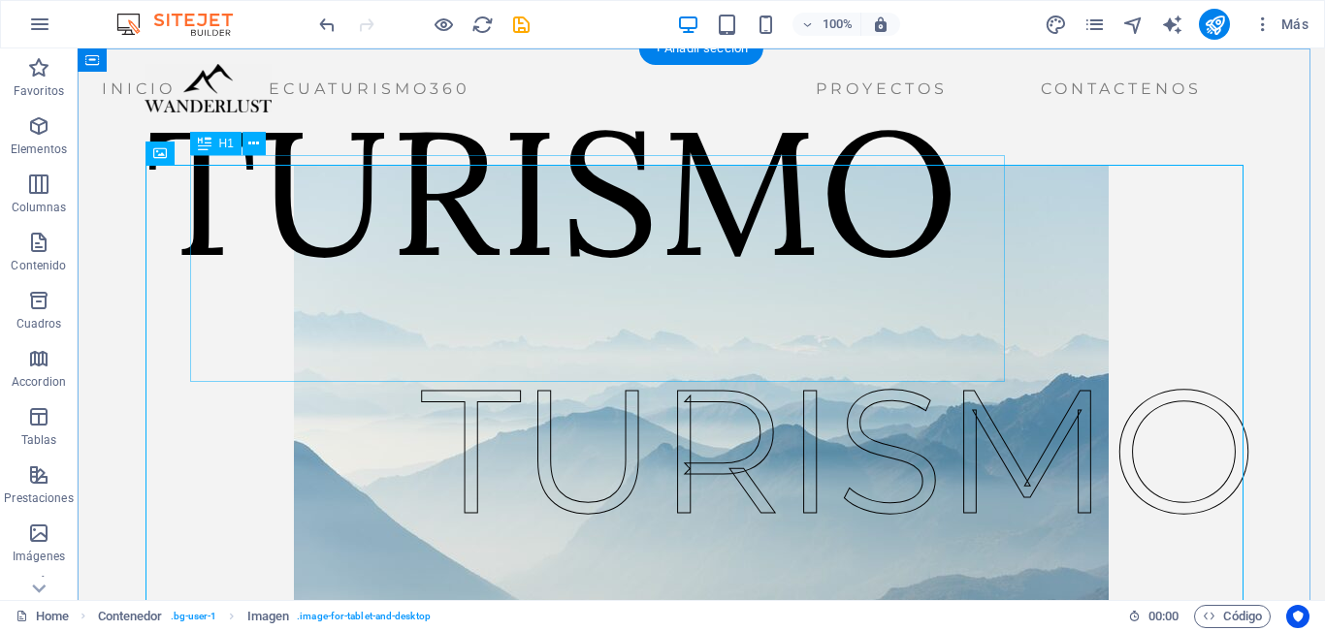
click at [694, 305] on div "TURISMO" at bounding box center [552, 191] width 814 height 227
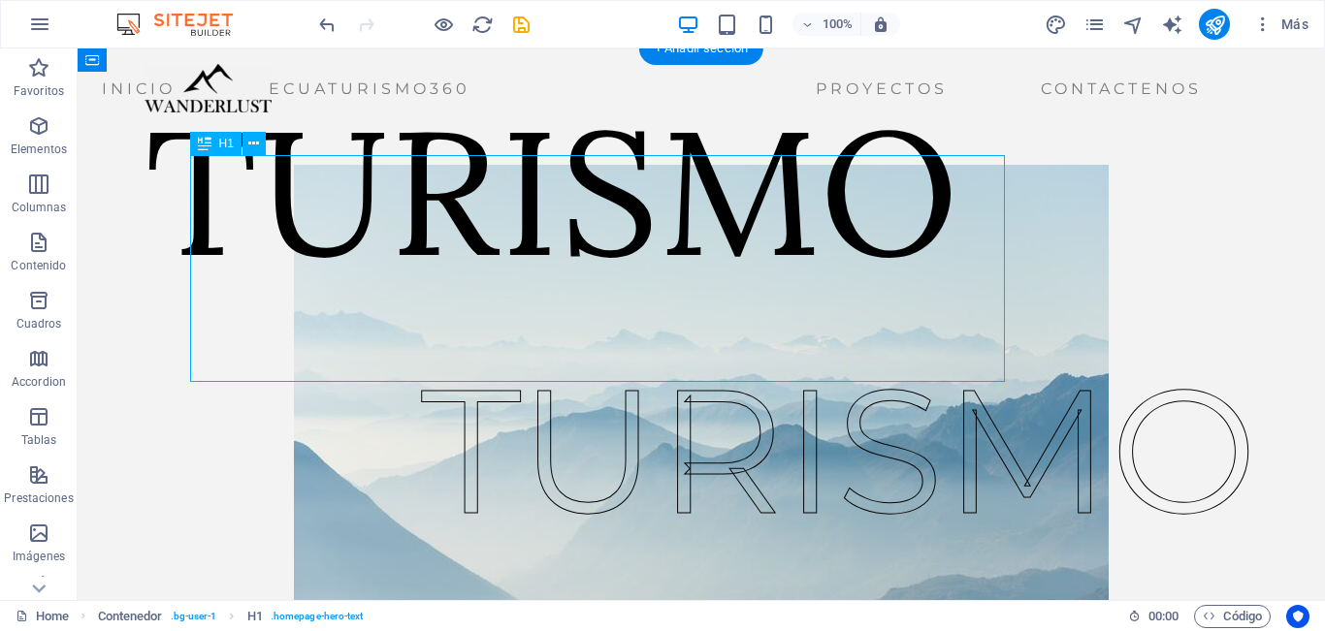
click at [375, 305] on div "TURISMO" at bounding box center [552, 191] width 814 height 227
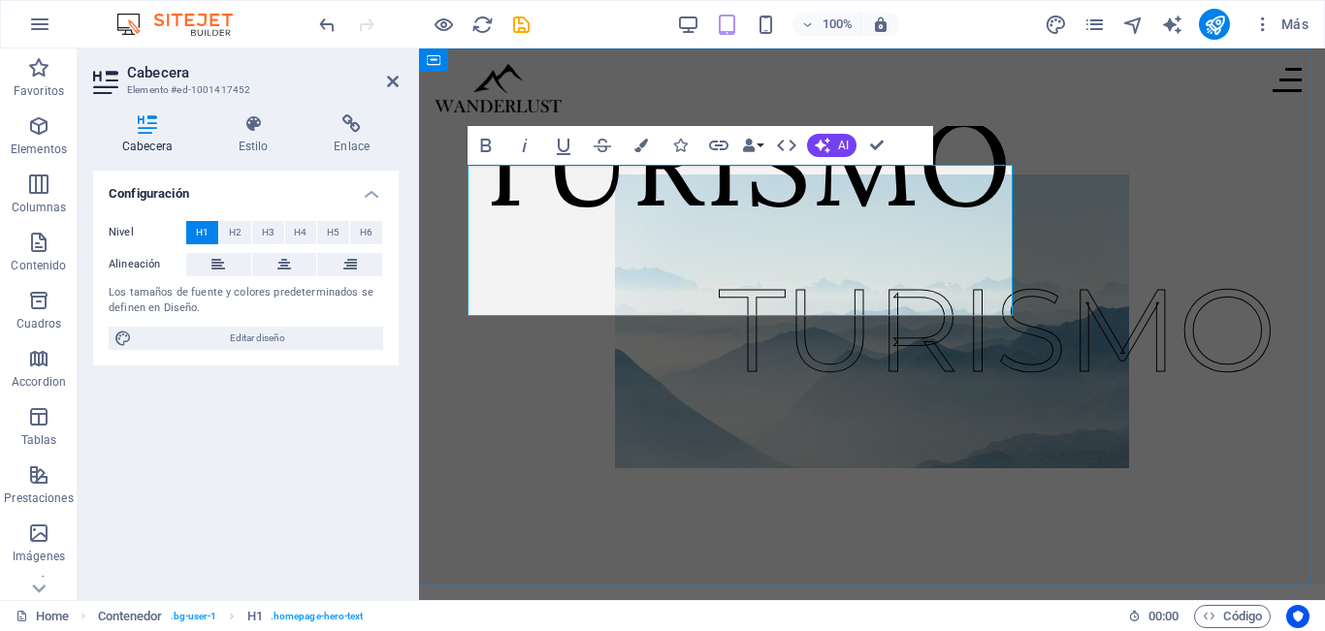
click at [516, 239] on h1 "TURISMO" at bounding box center [739, 162] width 544 height 151
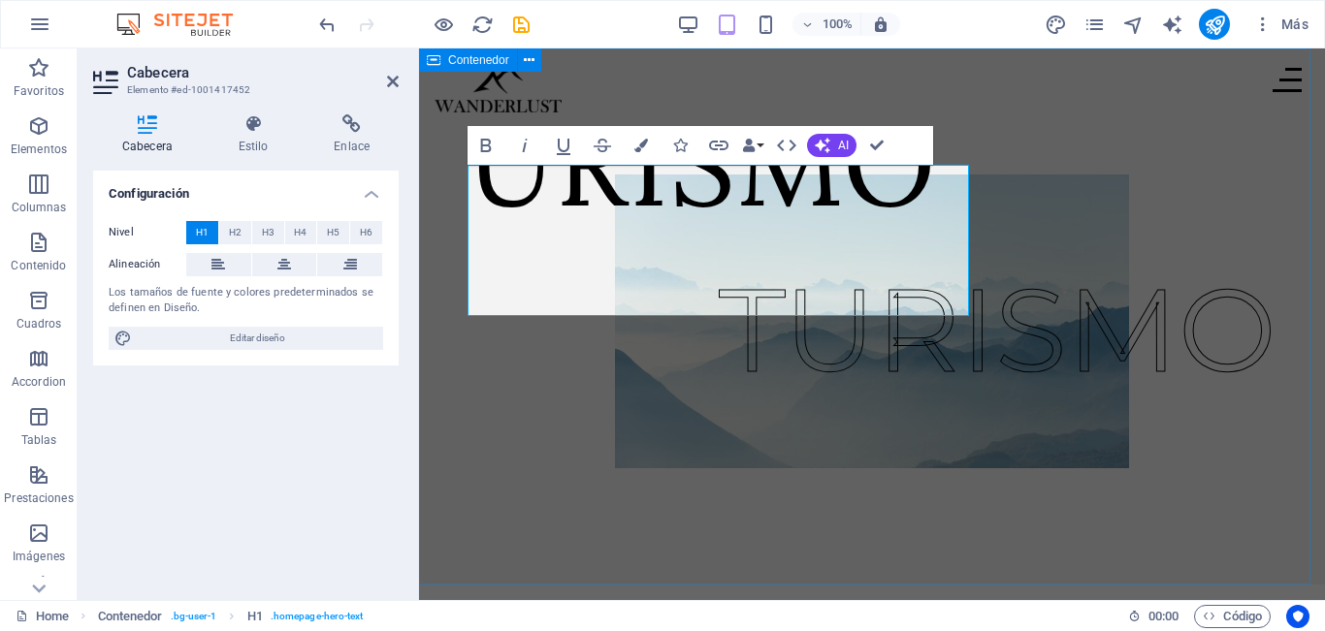
click at [662, 497] on div "TURISMO URISMO" at bounding box center [872, 316] width 906 height 536
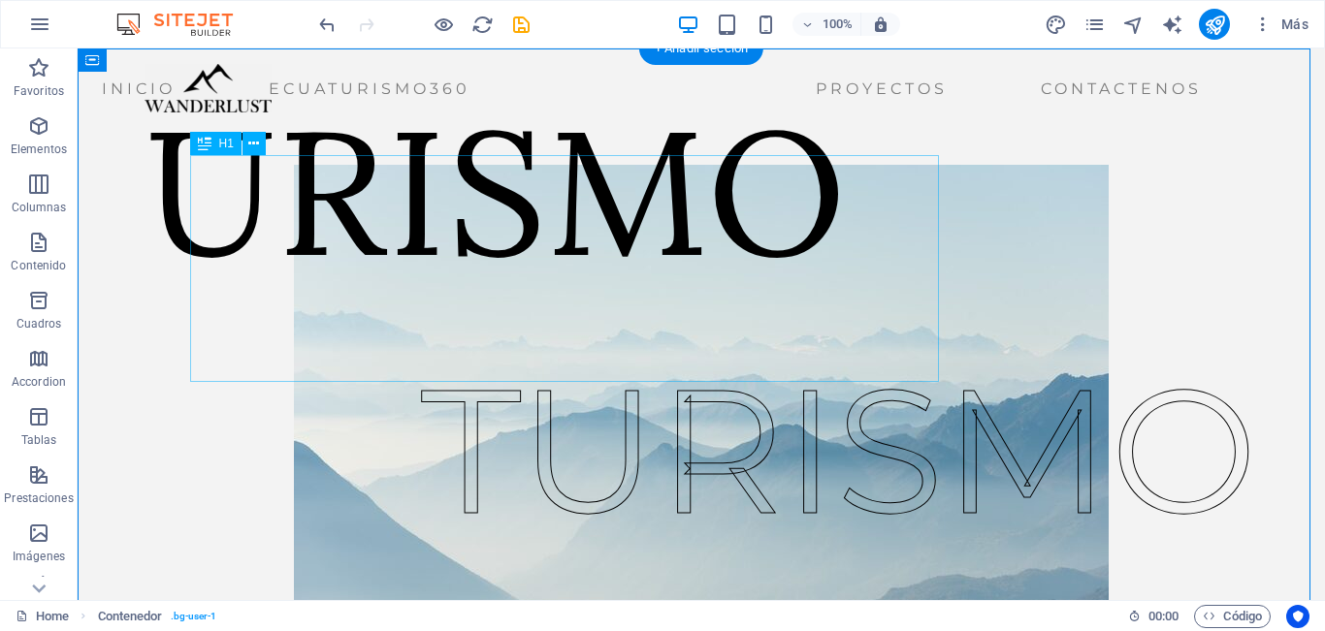
click at [431, 289] on div "URISMO" at bounding box center [495, 191] width 701 height 227
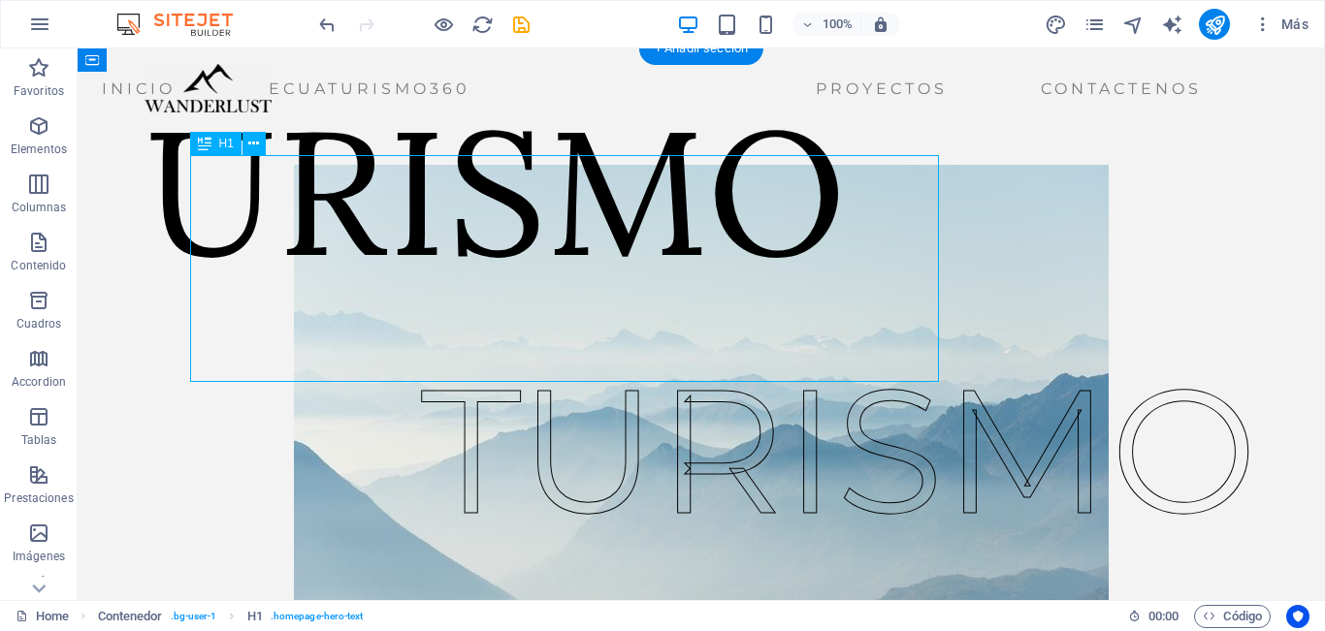
click at [375, 291] on div "URISMO" at bounding box center [495, 191] width 701 height 227
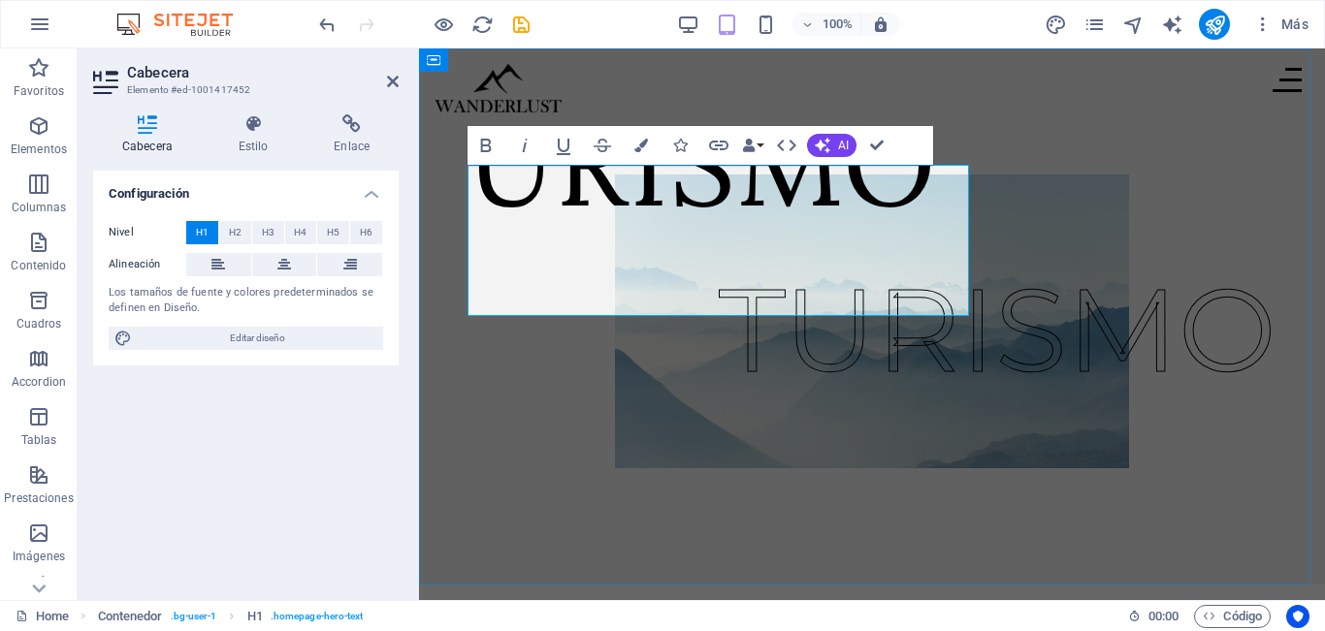
click at [506, 239] on h1 "URISMO" at bounding box center [701, 162] width 468 height 151
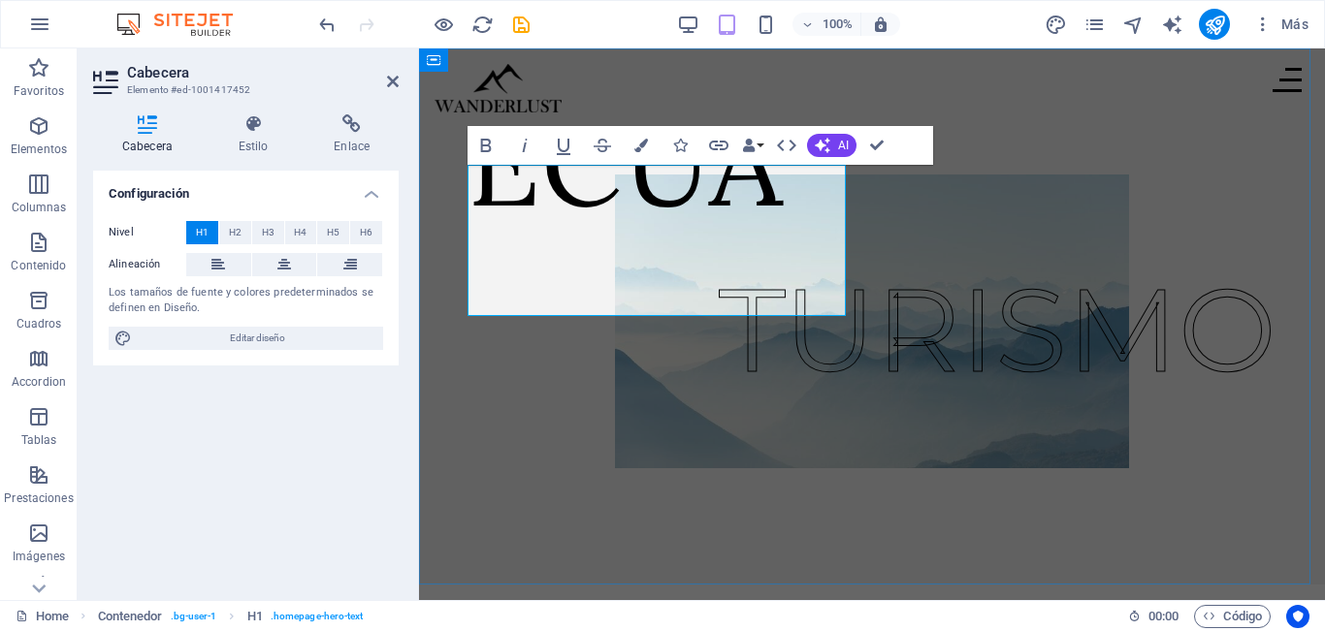
click at [601, 239] on h1 "ECUA" at bounding box center [624, 162] width 315 height 151
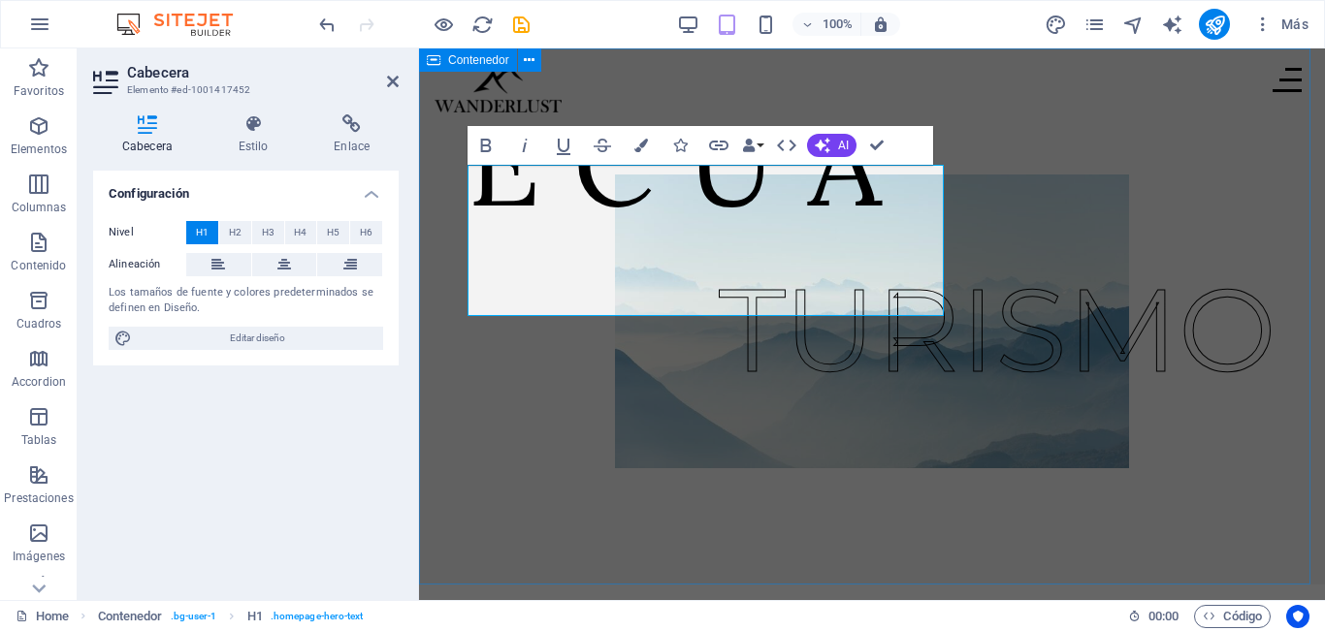
click at [665, 499] on div "TURISMO E C U A" at bounding box center [872, 316] width 906 height 536
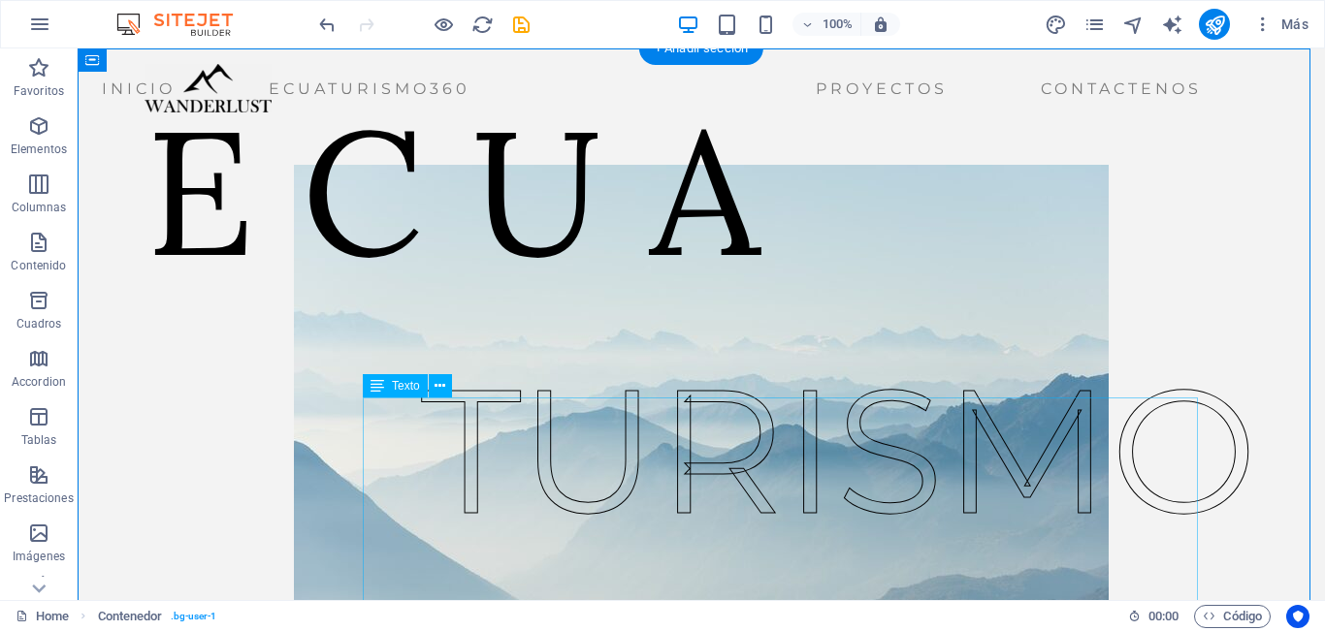
click at [752, 519] on div "TURISMO" at bounding box center [839, 451] width 836 height 262
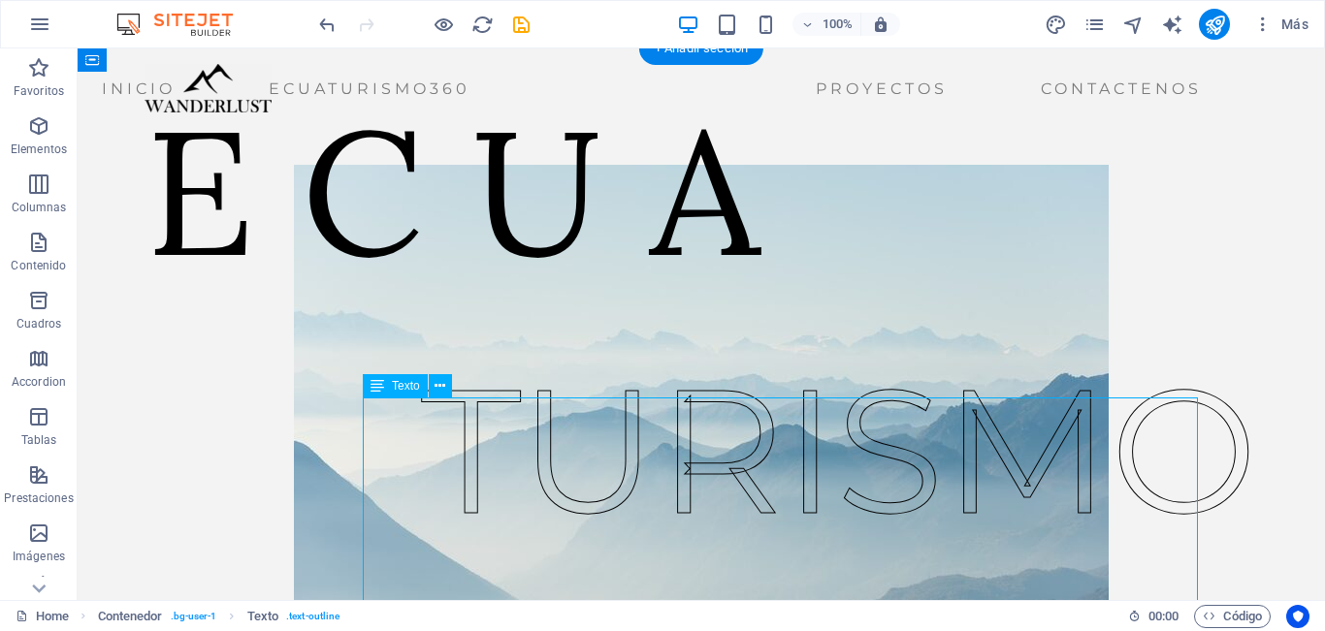
click at [687, 507] on div "TURISMO" at bounding box center [839, 451] width 836 height 262
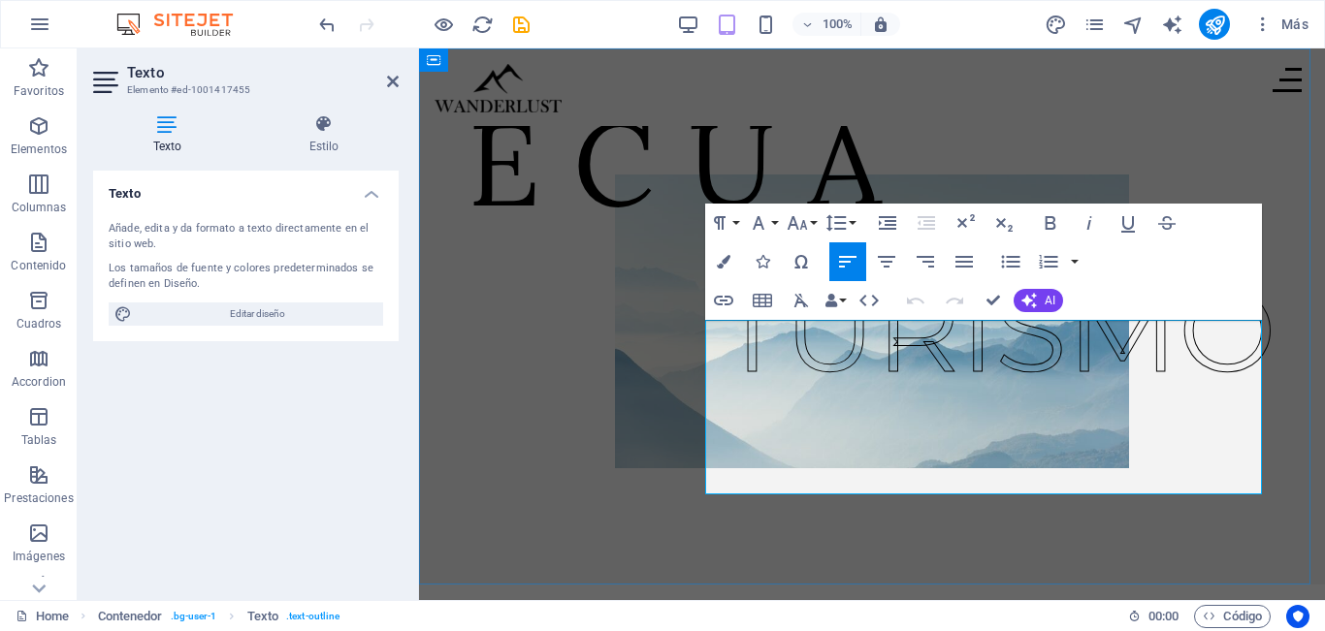
click at [767, 417] on p "TURISMO" at bounding box center [998, 329] width 558 height 175
drag, startPoint x: 854, startPoint y: 429, endPoint x: 878, endPoint y: 429, distance: 23.3
click at [878, 417] on p "TURISMO" at bounding box center [998, 329] width 558 height 175
click at [818, 417] on p "TURISMO" at bounding box center [998, 329] width 558 height 175
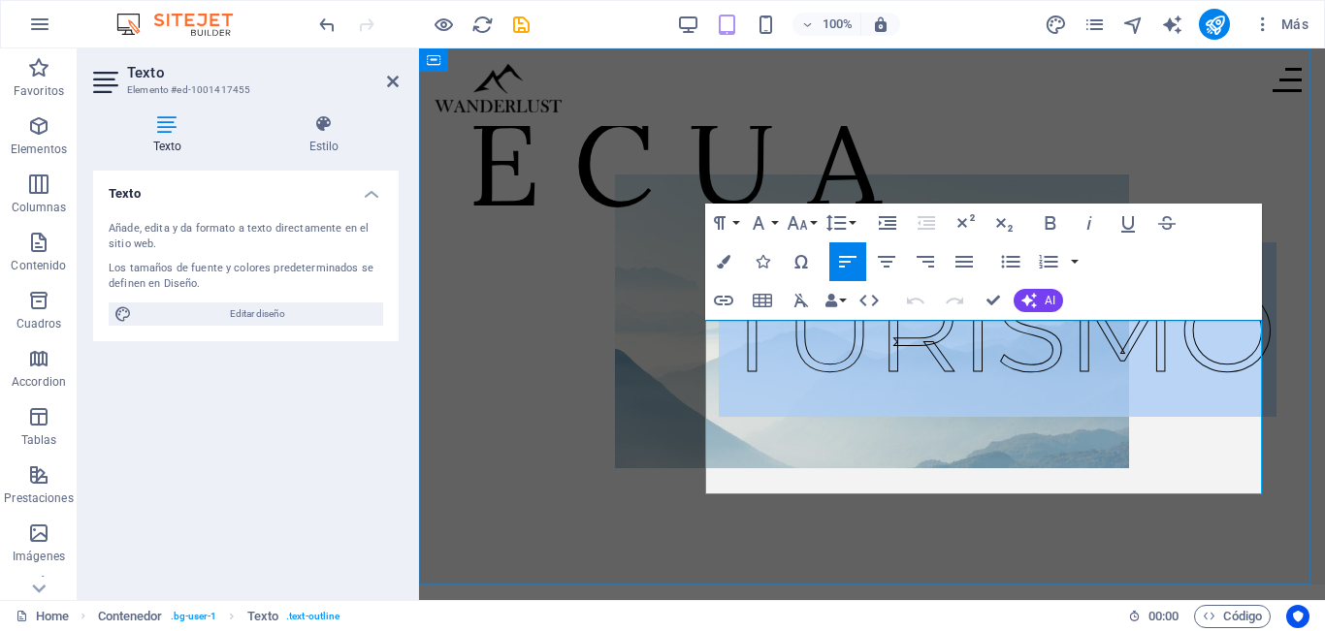
drag, startPoint x: 732, startPoint y: 423, endPoint x: 1234, endPoint y: 422, distance: 501.4
click at [1234, 417] on p "TURISMO" at bounding box center [998, 329] width 558 height 175
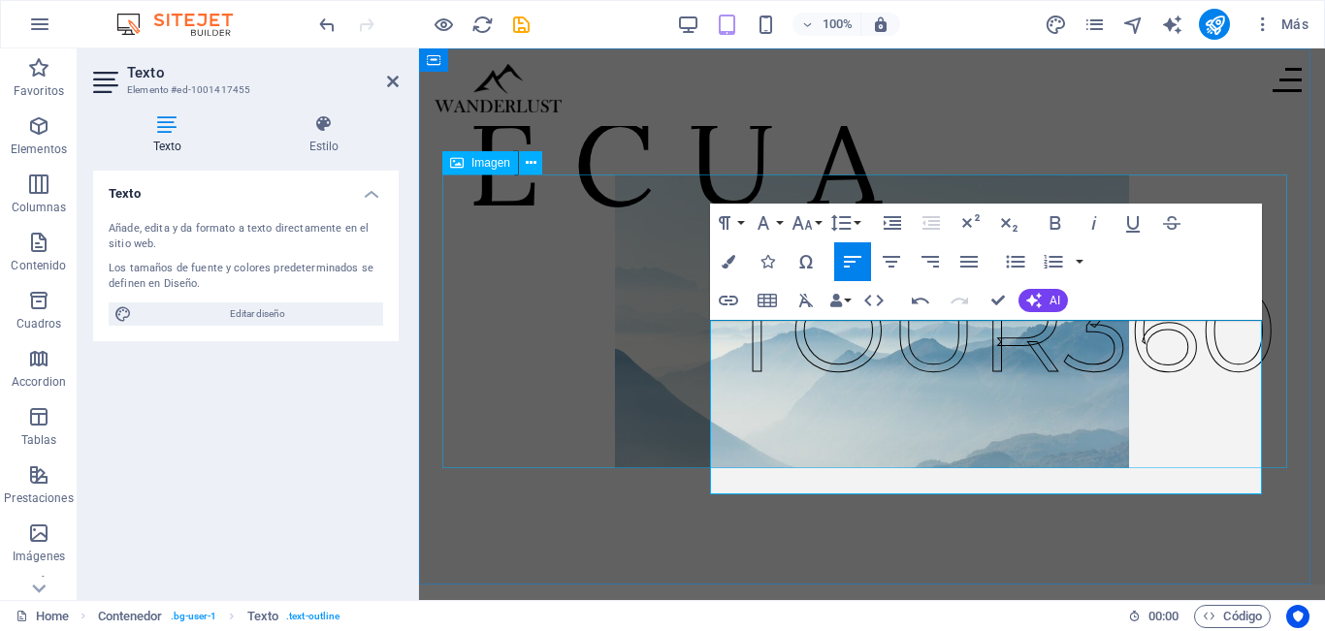
click at [572, 450] on figure at bounding box center [871, 322] width 859 height 294
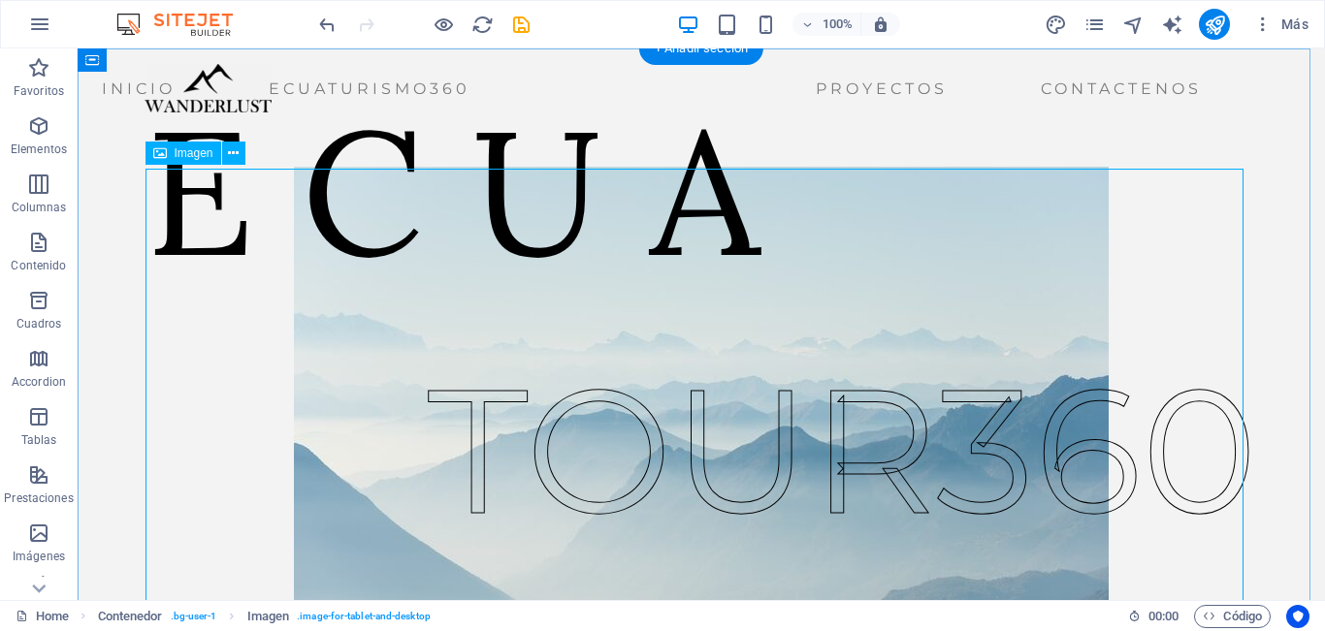
click at [352, 468] on figure at bounding box center [701, 400] width 1098 height 466
click at [787, 503] on div "TOUR360" at bounding box center [842, 451] width 829 height 262
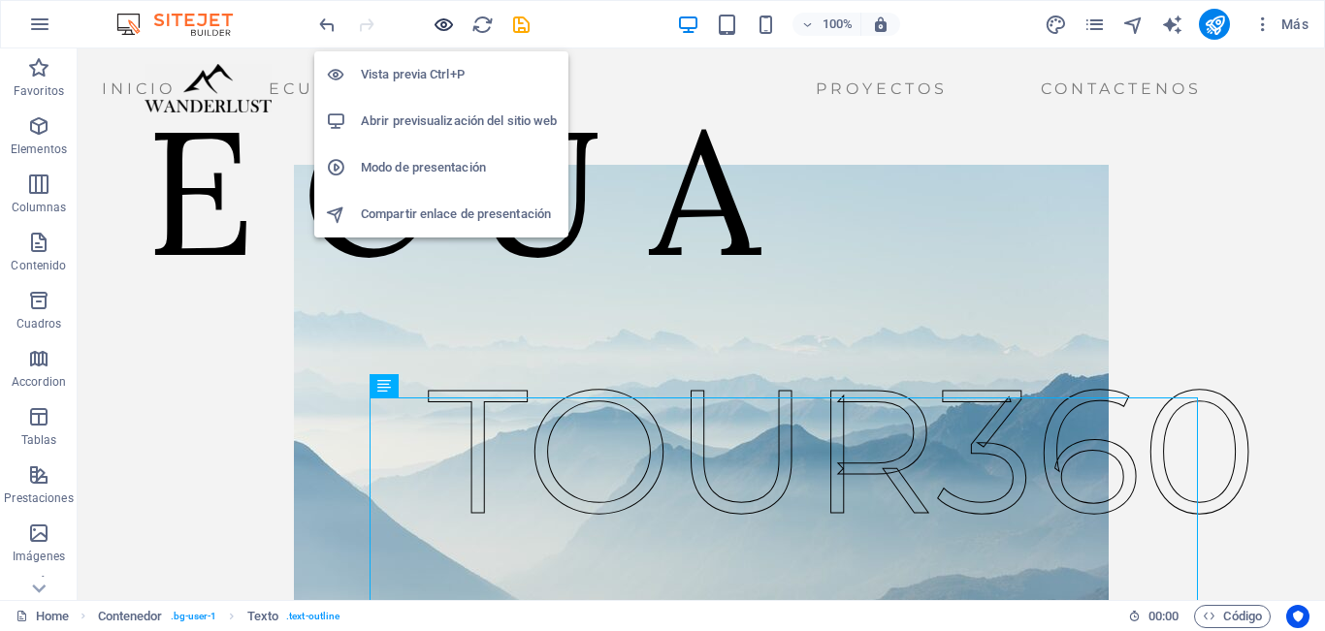
click at [443, 24] on icon "button" at bounding box center [444, 25] width 22 height 22
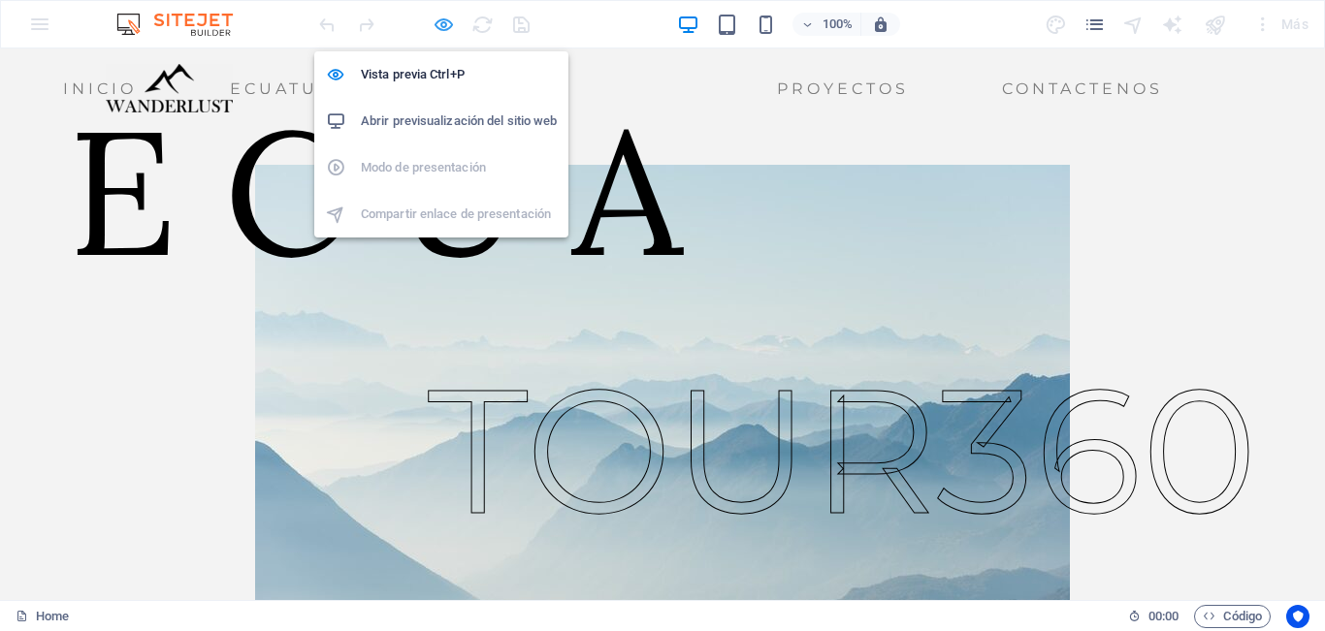
click at [445, 26] on icon "button" at bounding box center [444, 25] width 22 height 22
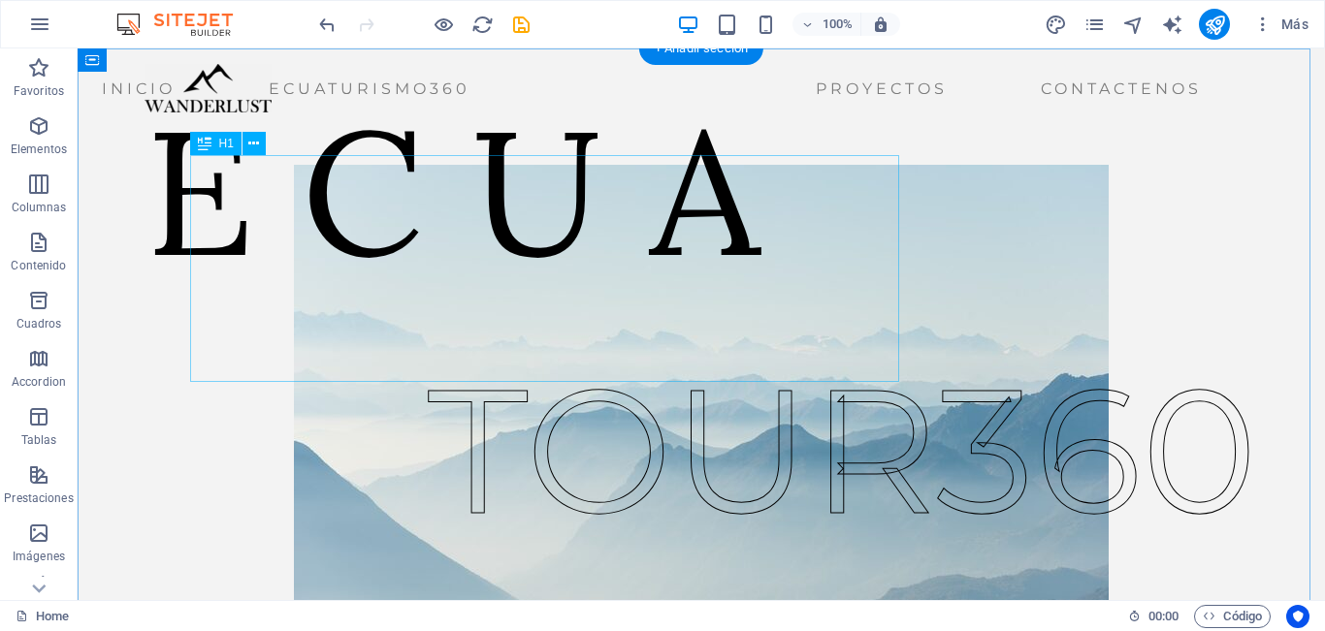
click at [460, 305] on div "E C U A" at bounding box center [452, 191] width 615 height 227
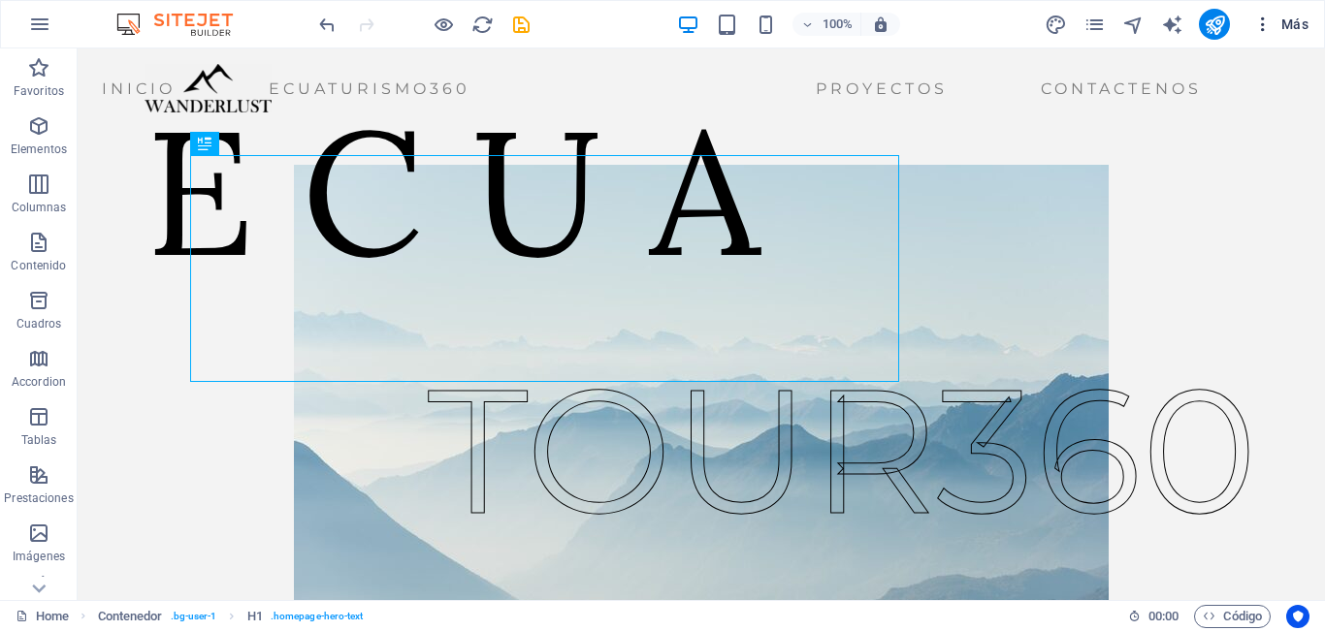
click at [1264, 29] on icon "button" at bounding box center [1262, 24] width 19 height 19
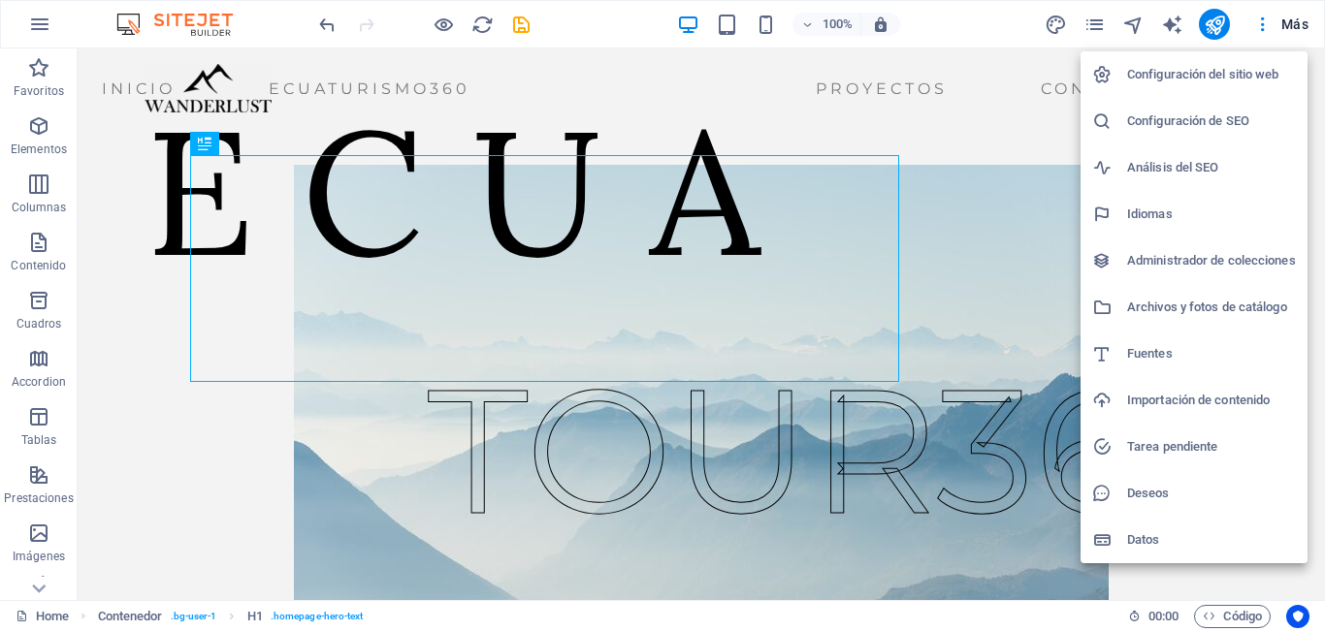
click at [124, 254] on div at bounding box center [662, 315] width 1325 height 631
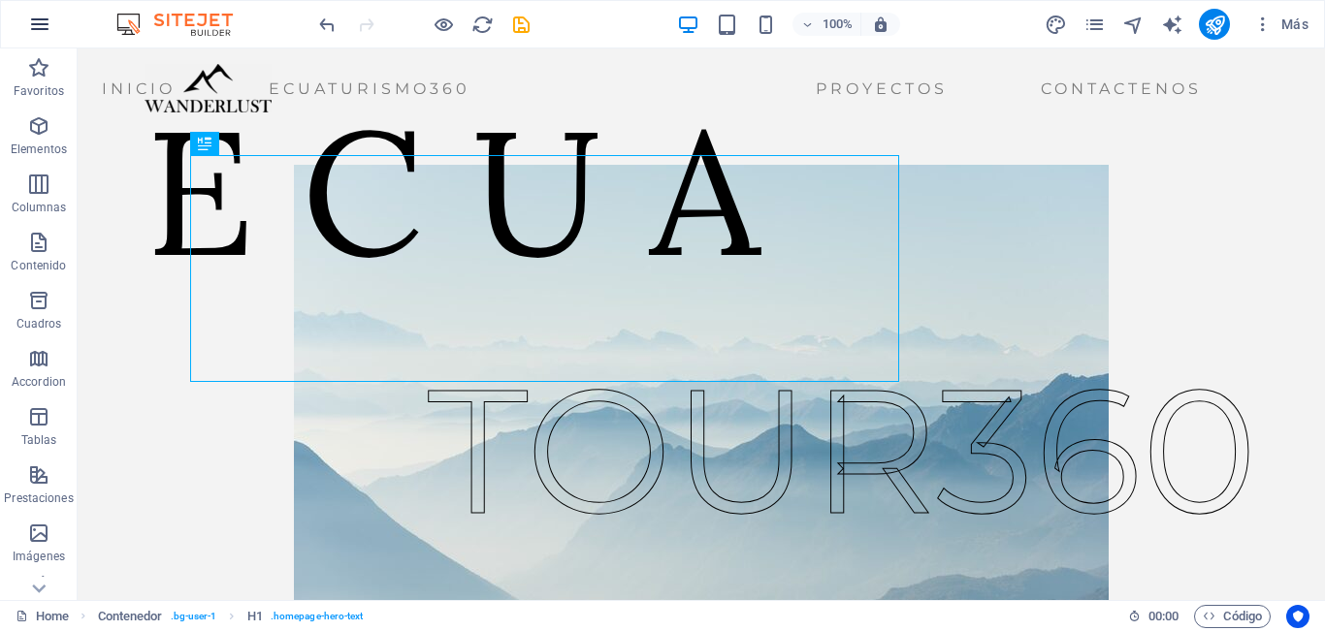
click at [37, 38] on button "button" at bounding box center [39, 24] width 47 height 47
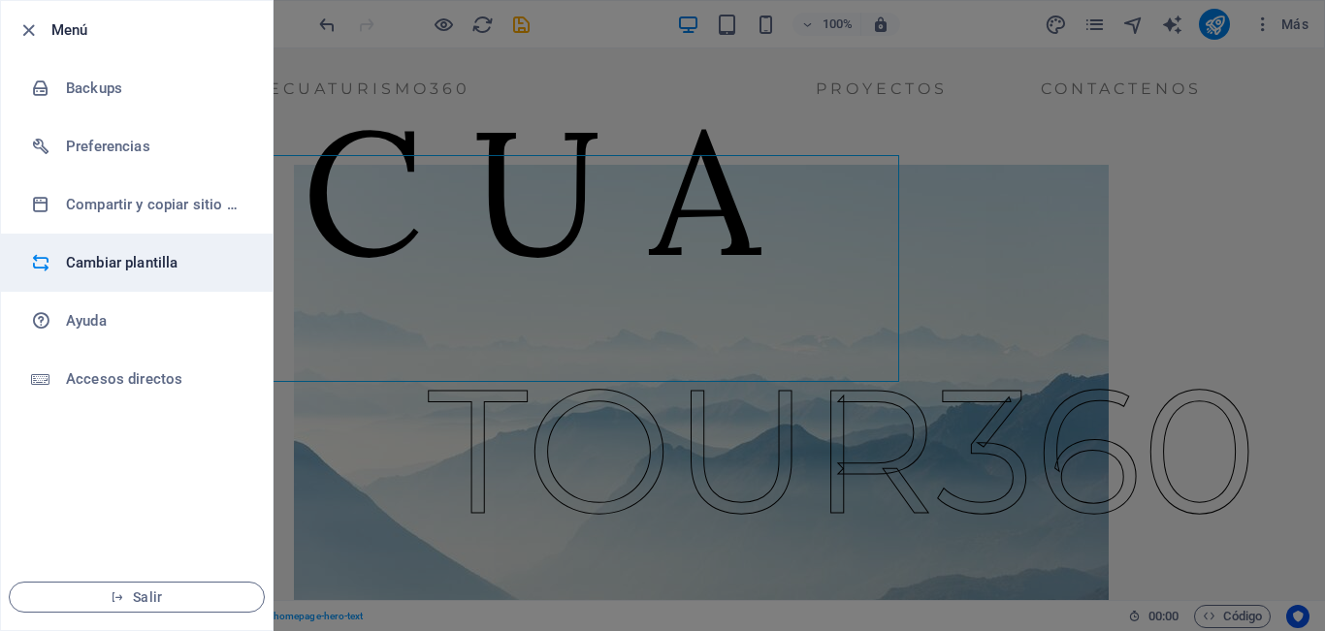
click at [181, 255] on h6 "Cambiar plantilla" at bounding box center [155, 262] width 179 height 23
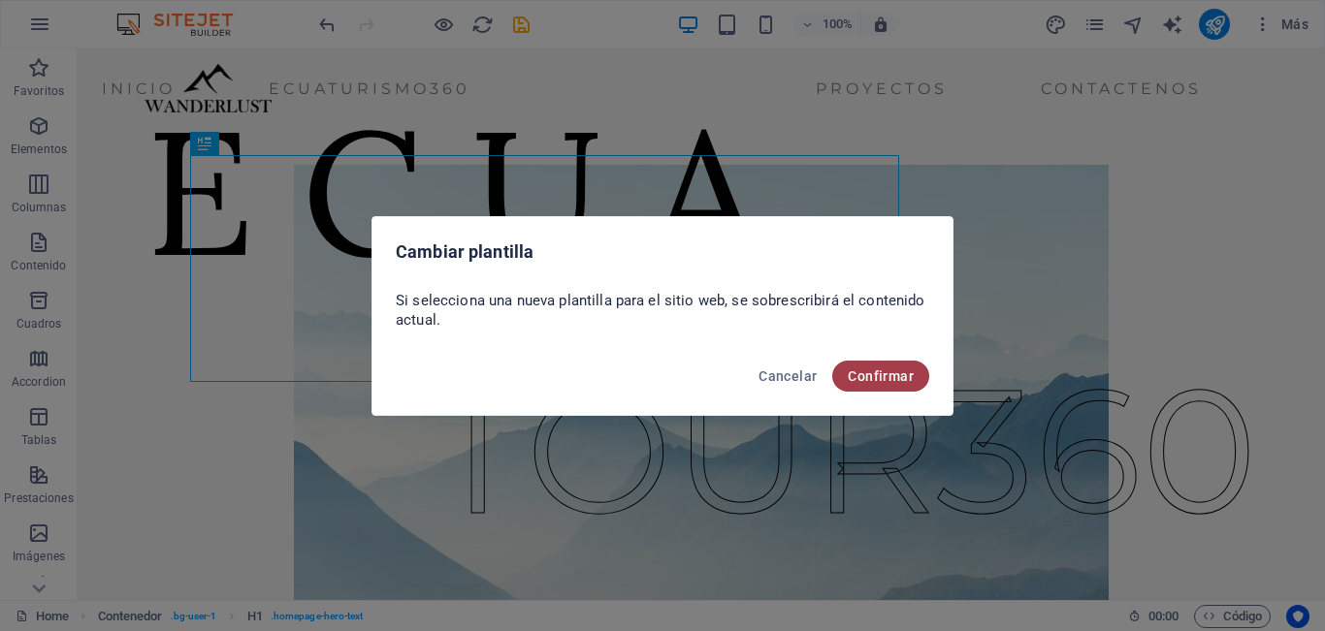
click at [875, 381] on span "Confirmar" at bounding box center [881, 377] width 66 height 16
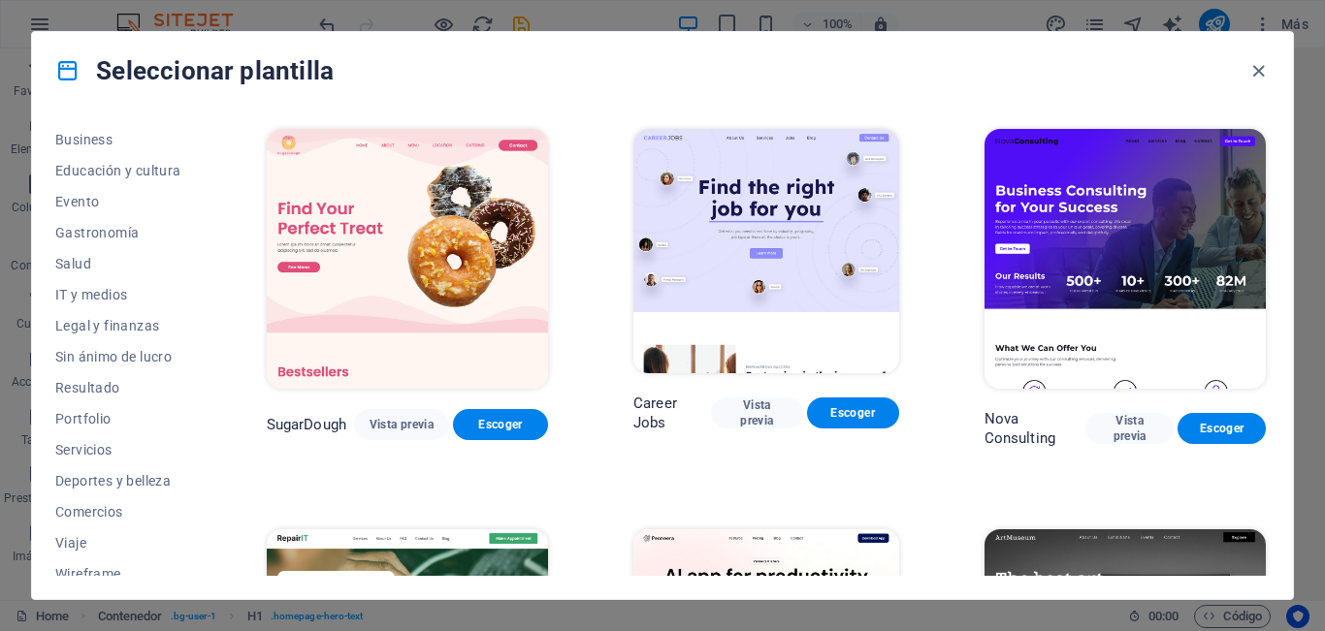
scroll to position [325, 0]
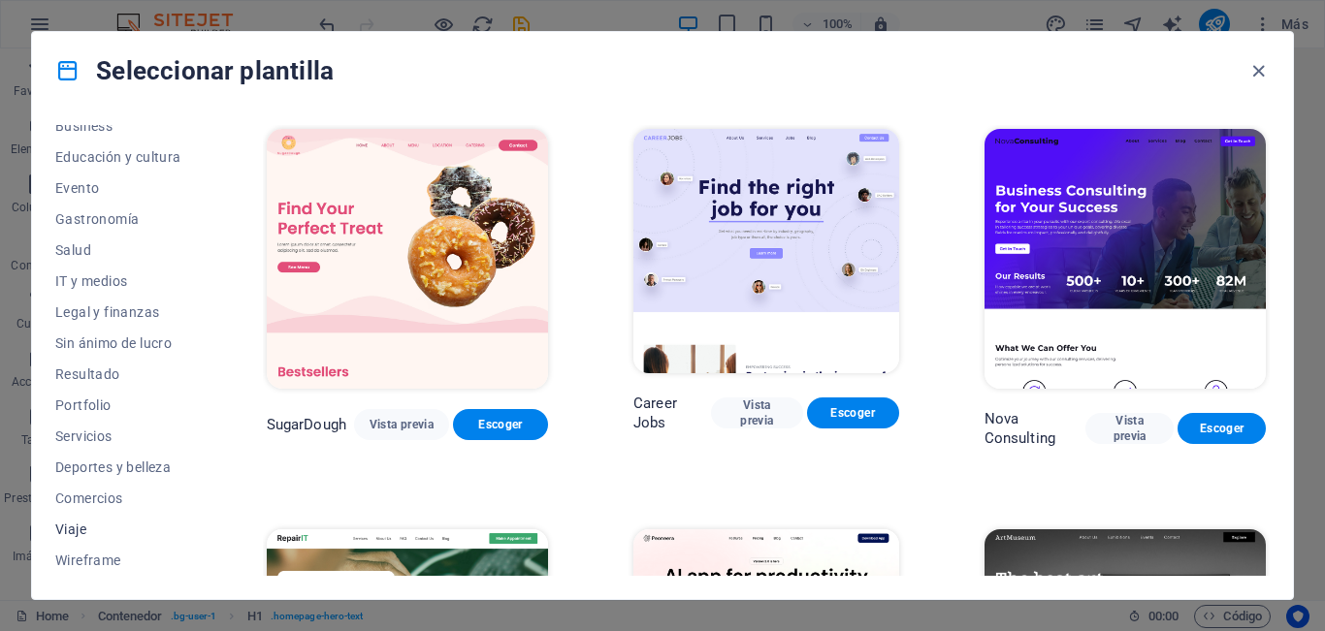
click at [94, 533] on span "Viaje" at bounding box center [118, 530] width 126 height 16
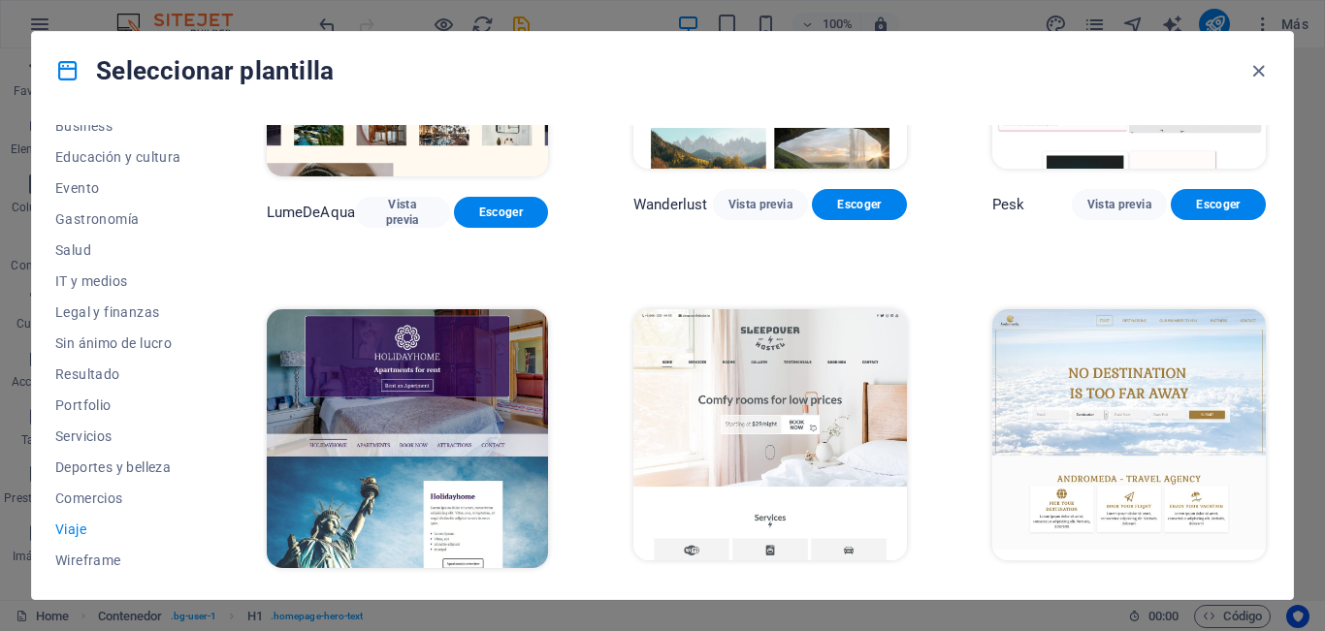
scroll to position [172, 0]
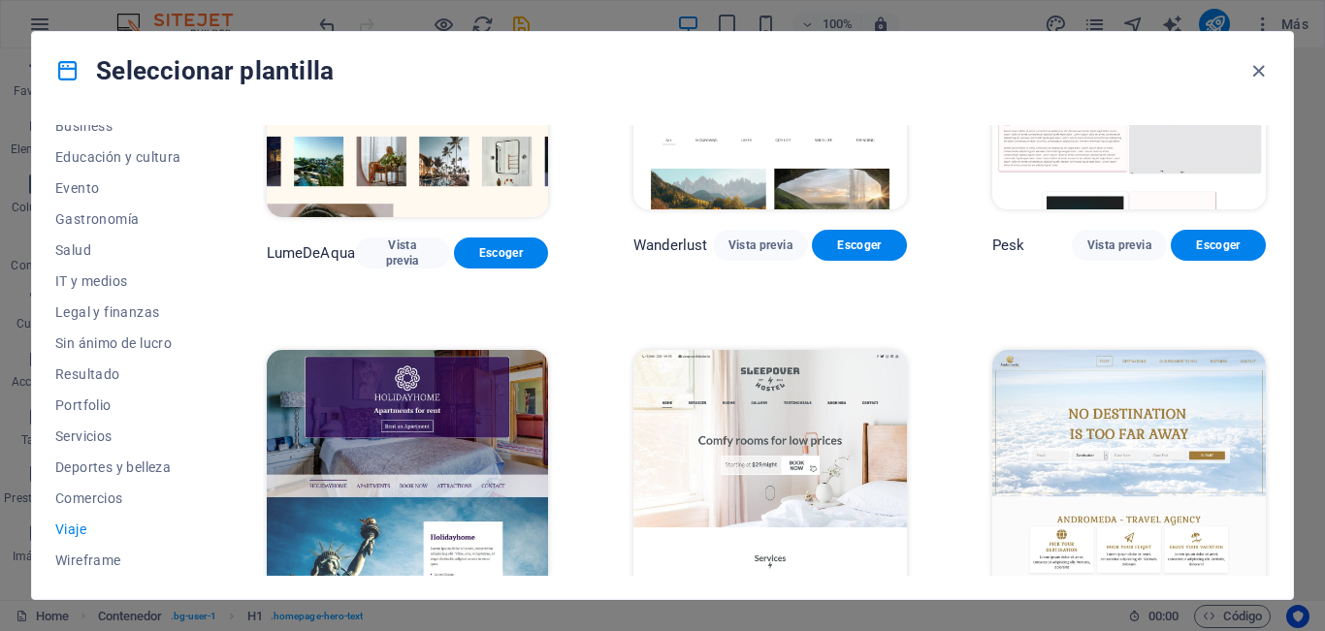
click at [417, 420] on img at bounding box center [407, 480] width 281 height 260
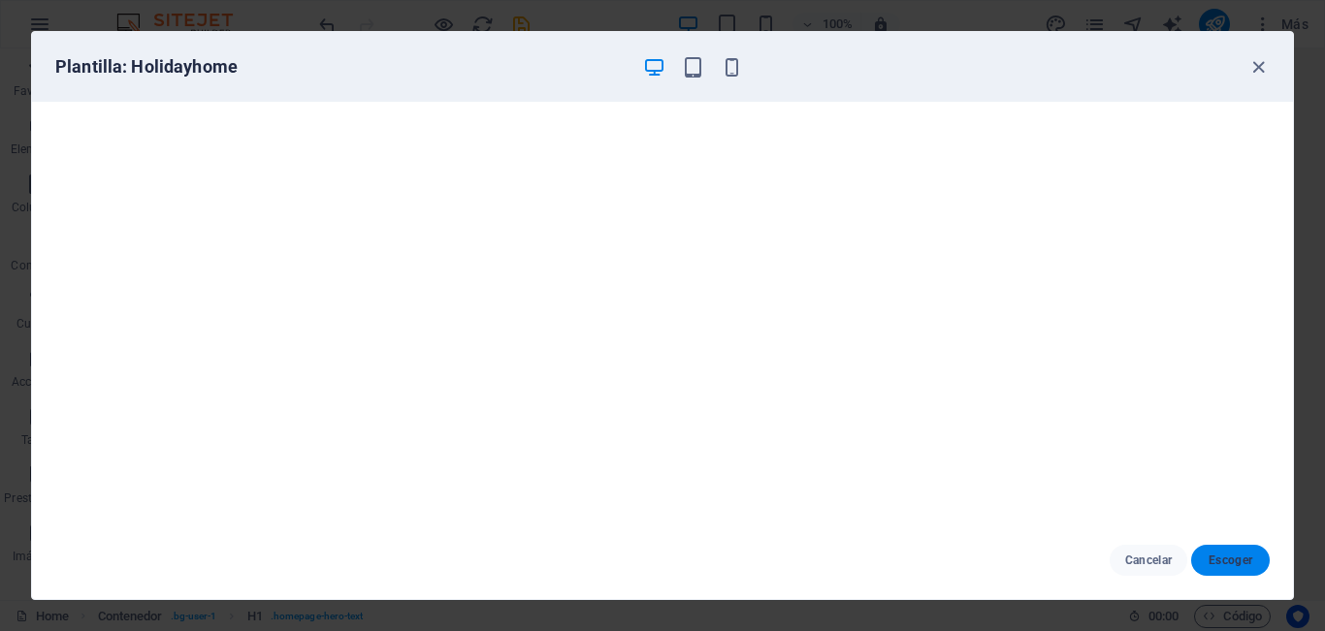
click at [1211, 560] on span "Escoger" at bounding box center [1230, 561] width 48 height 16
checkbox input "false"
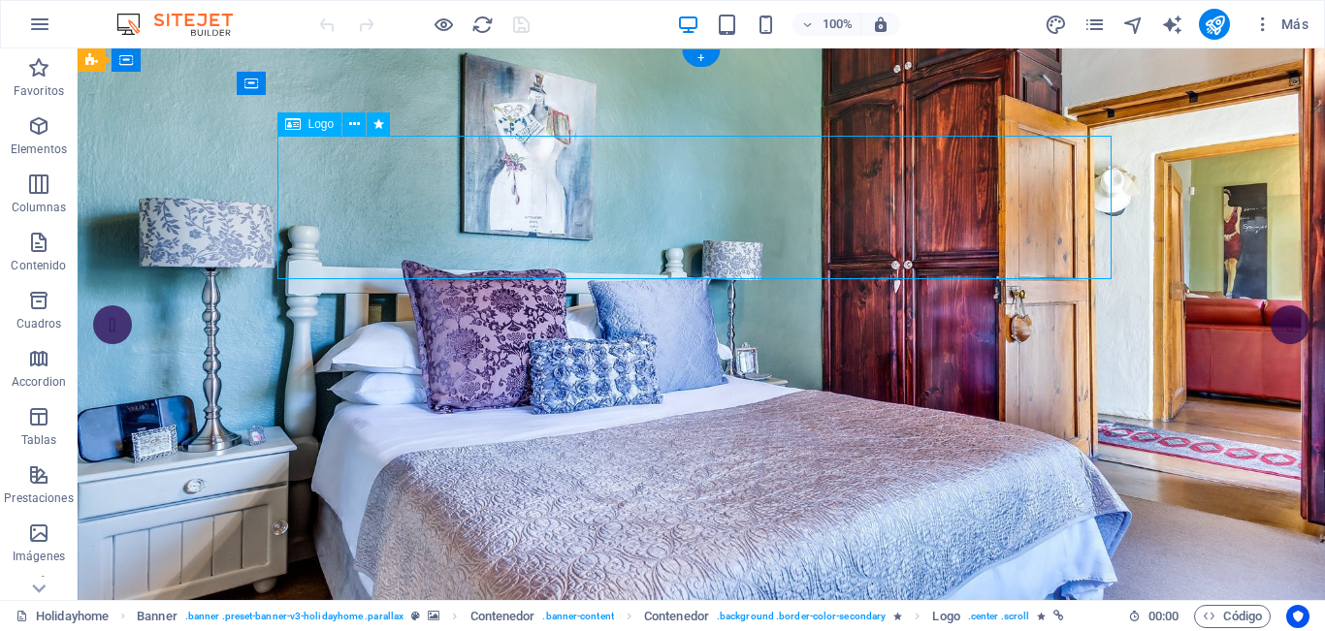
select select "%"
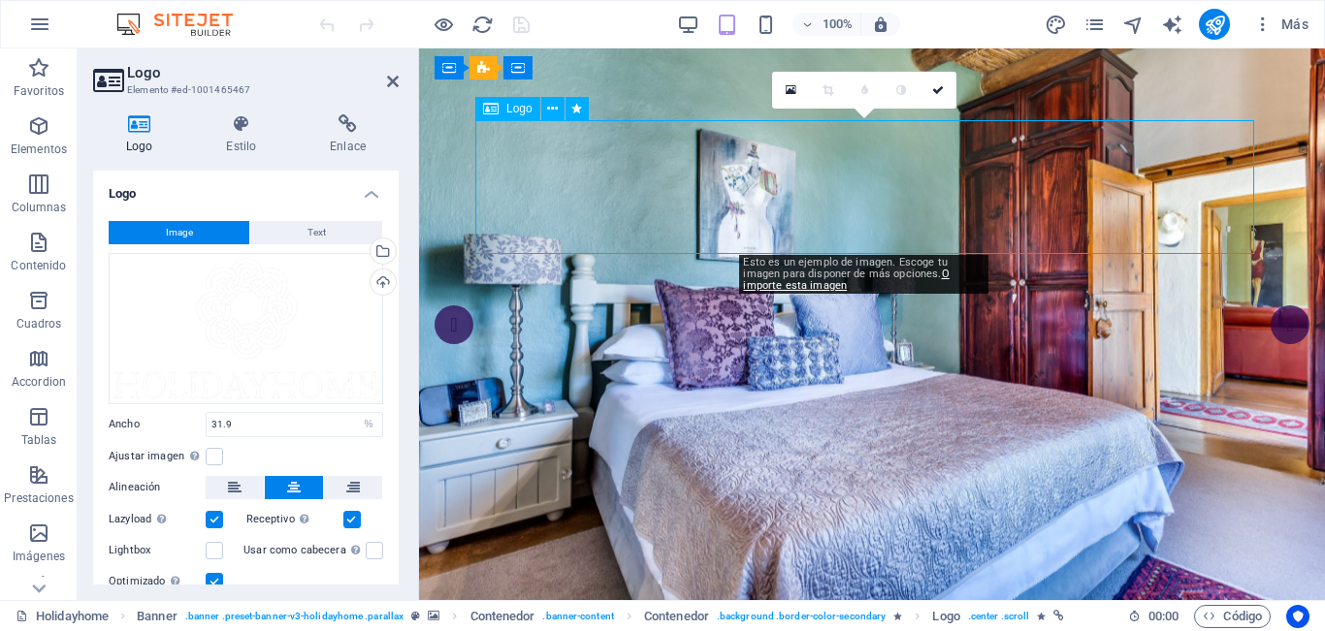
drag, startPoint x: 742, startPoint y: 241, endPoint x: 966, endPoint y: 244, distance: 224.1
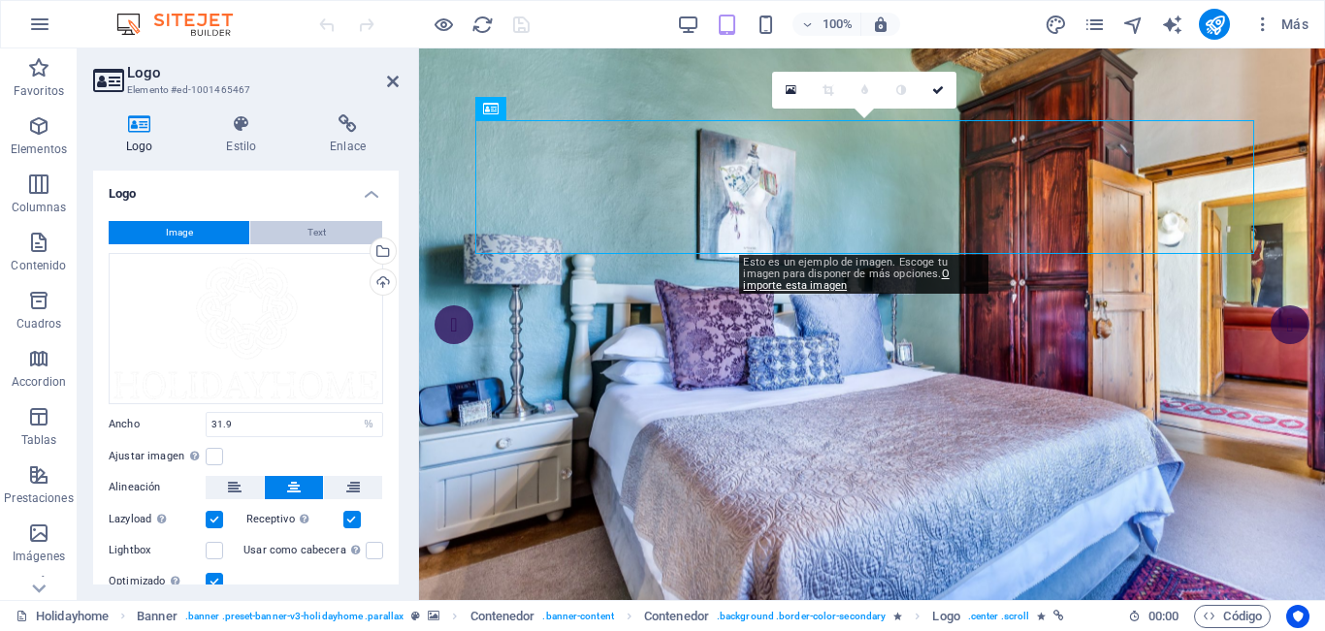
click at [313, 228] on span "Text" at bounding box center [316, 232] width 18 height 23
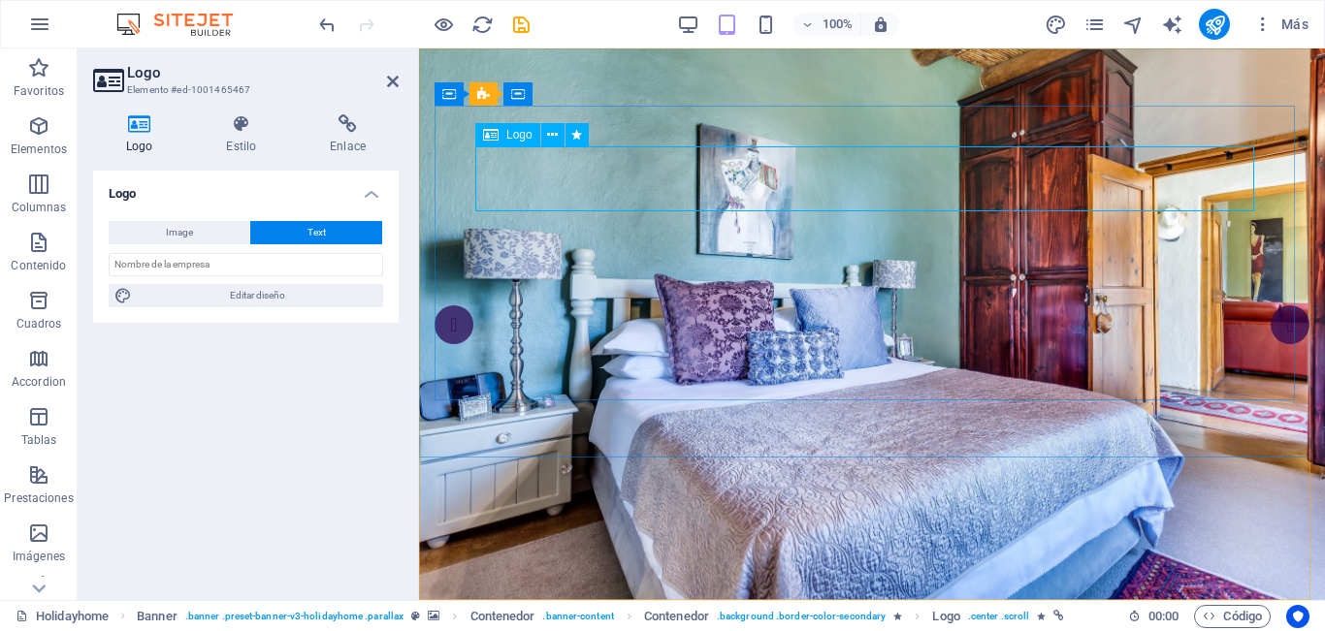
click at [177, 241] on span "Image" at bounding box center [179, 232] width 27 height 23
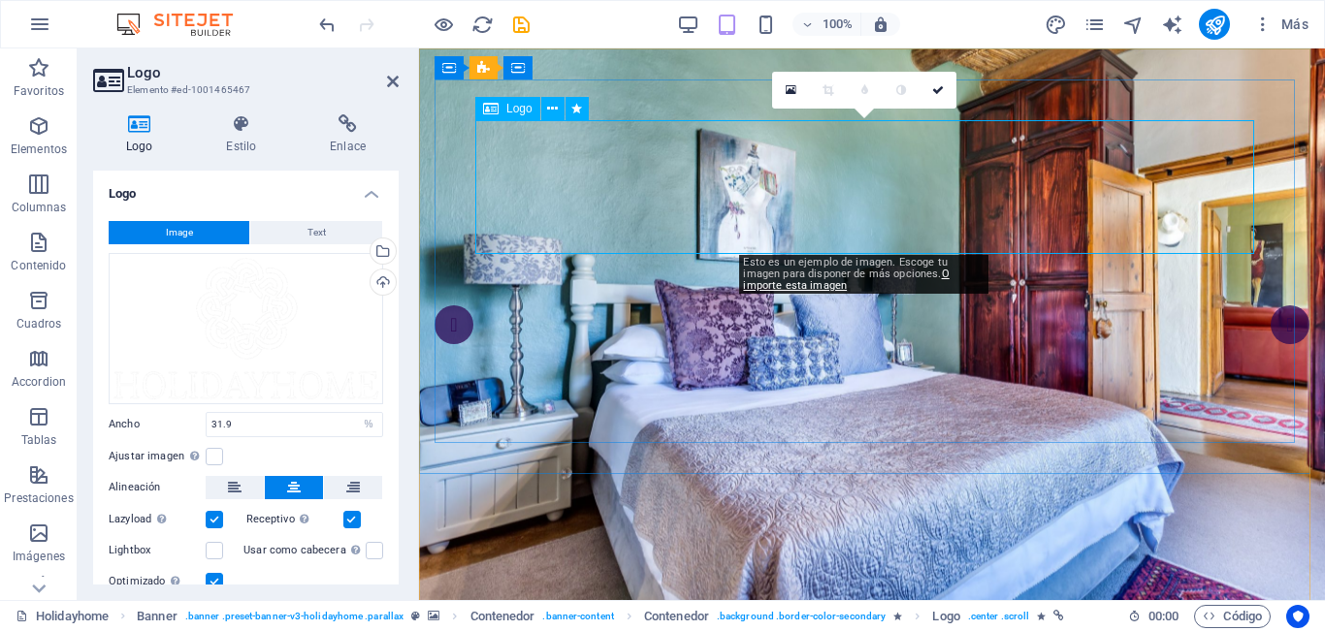
click at [307, 230] on span "Text" at bounding box center [316, 232] width 18 height 23
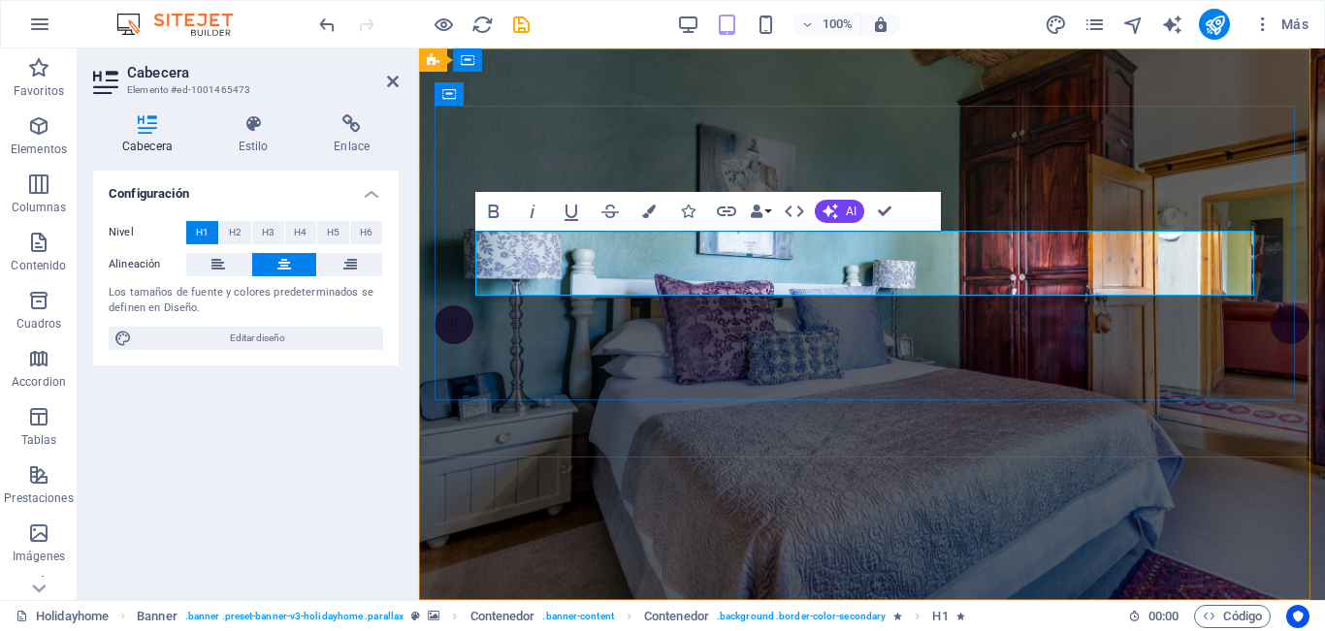
drag, startPoint x: 713, startPoint y: 264, endPoint x: 1029, endPoint y: 262, distance: 316.2
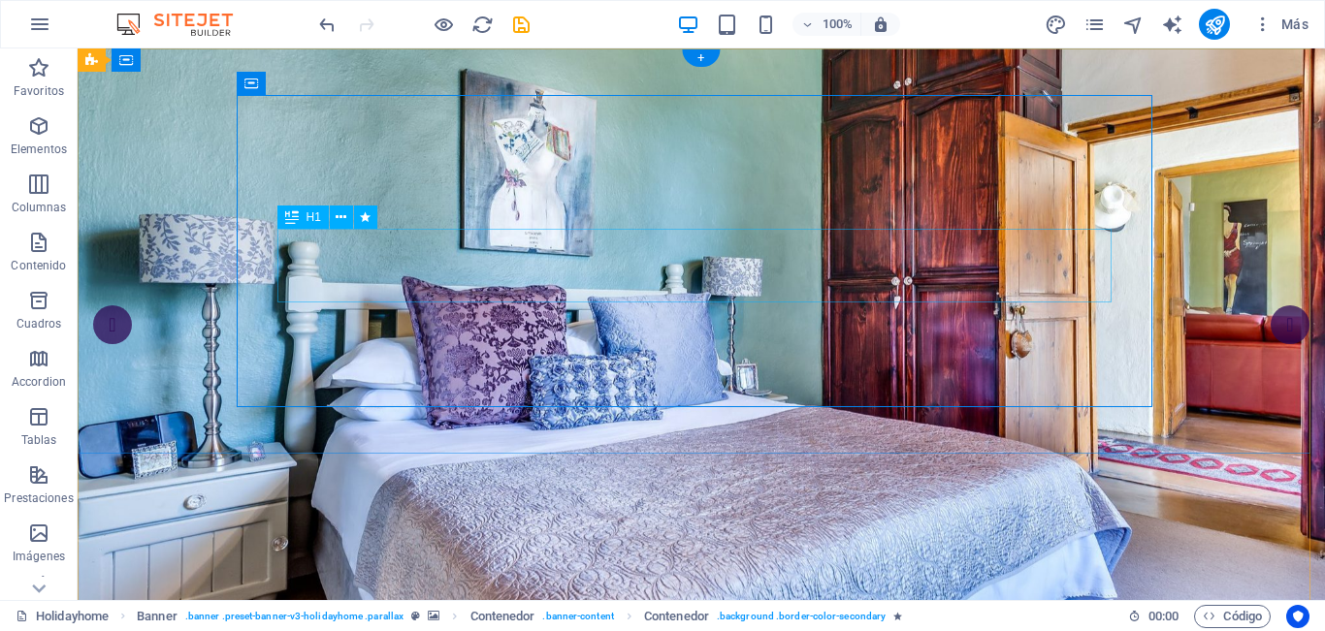
click at [257, 82] on icon at bounding box center [251, 83] width 14 height 23
click at [351, 86] on icon at bounding box center [346, 84] width 11 height 20
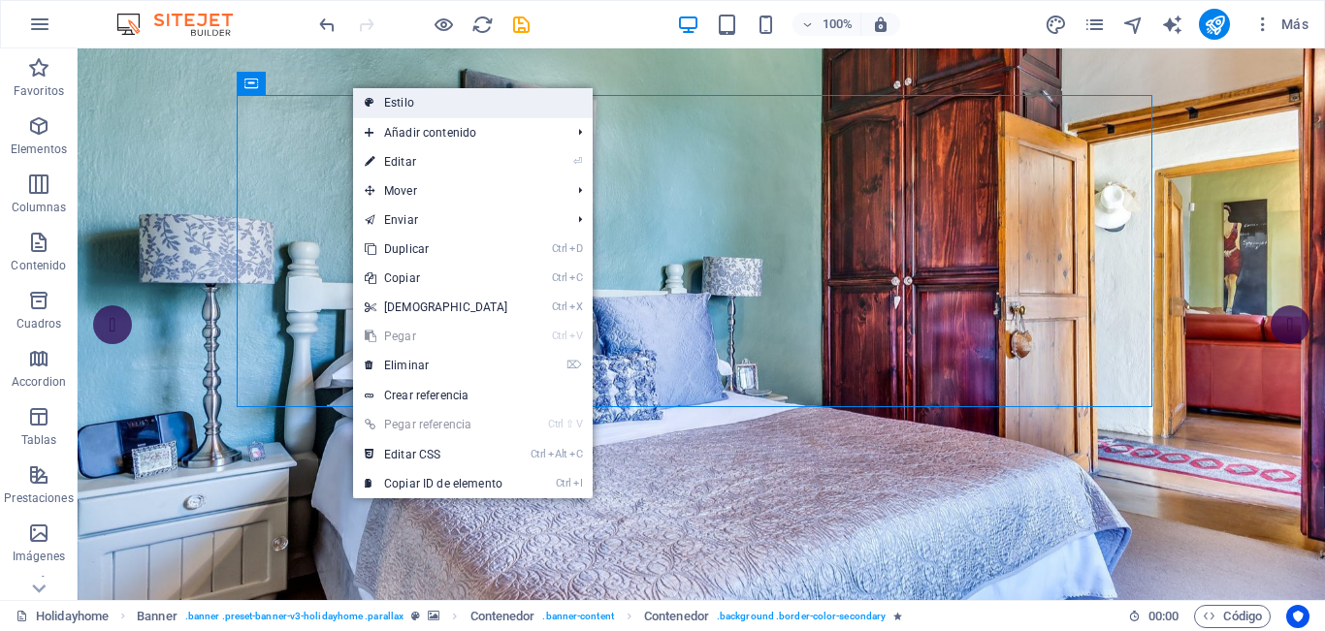
click at [426, 108] on link "Estilo" at bounding box center [473, 102] width 240 height 29
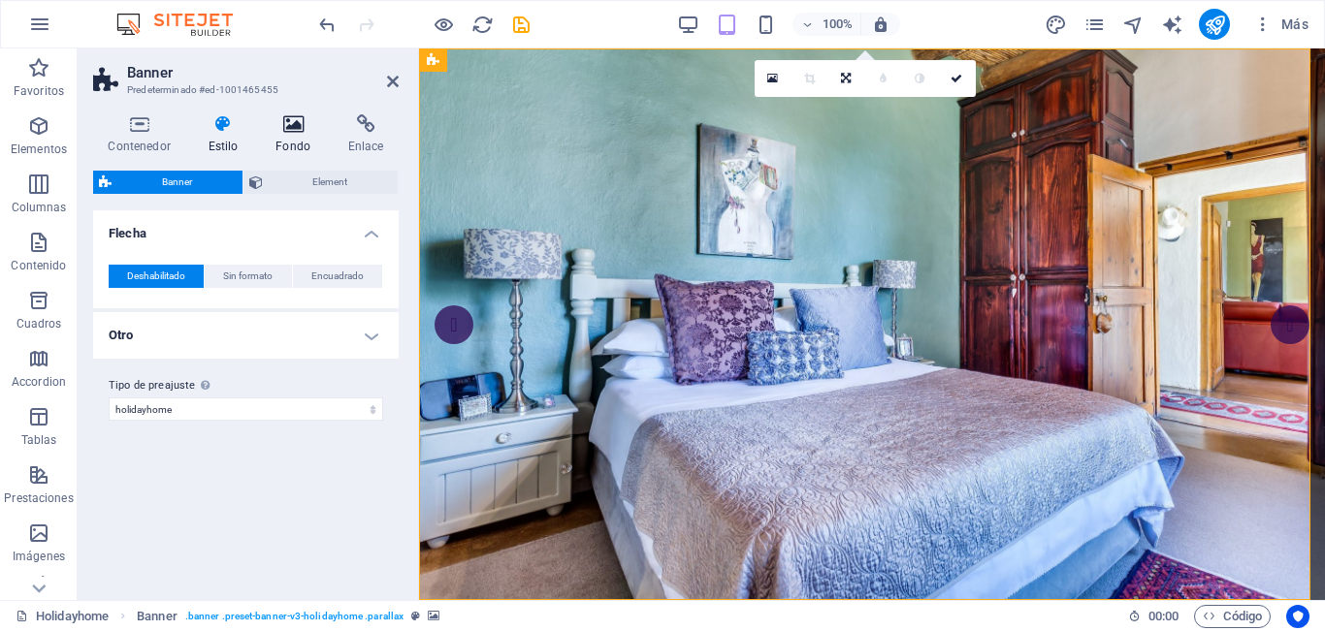
click at [306, 145] on h4 "Fondo" at bounding box center [297, 134] width 73 height 41
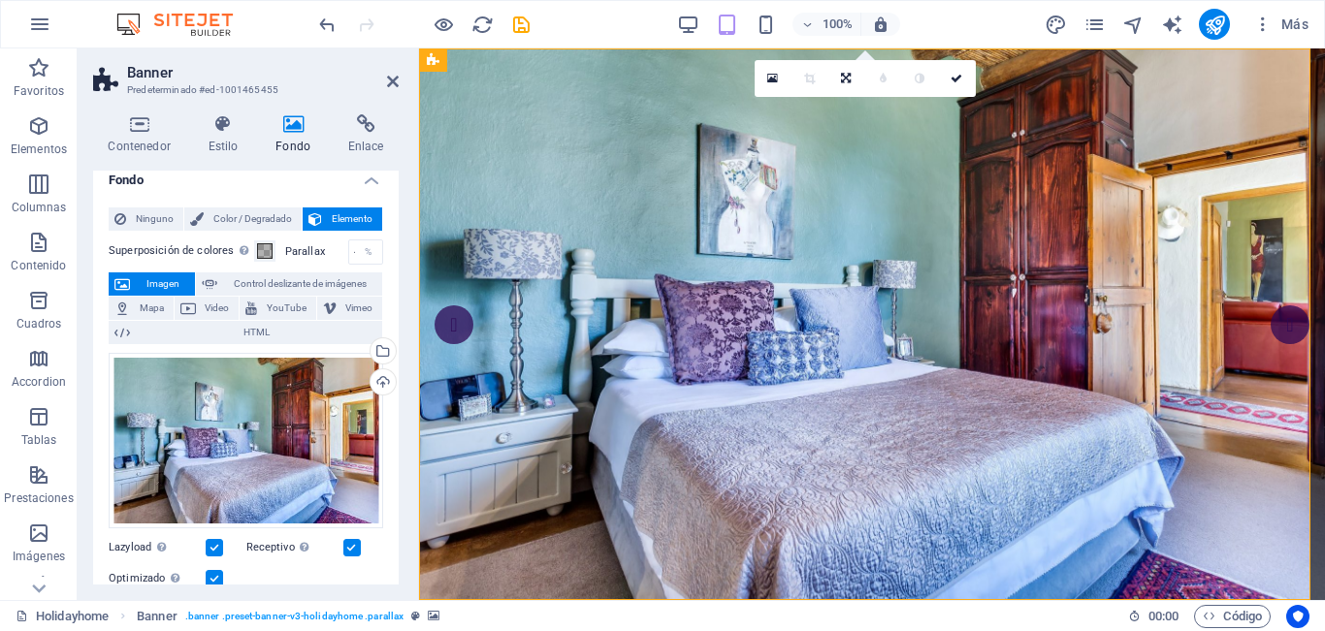
scroll to position [9, 0]
